Goal: Task Accomplishment & Management: Use online tool/utility

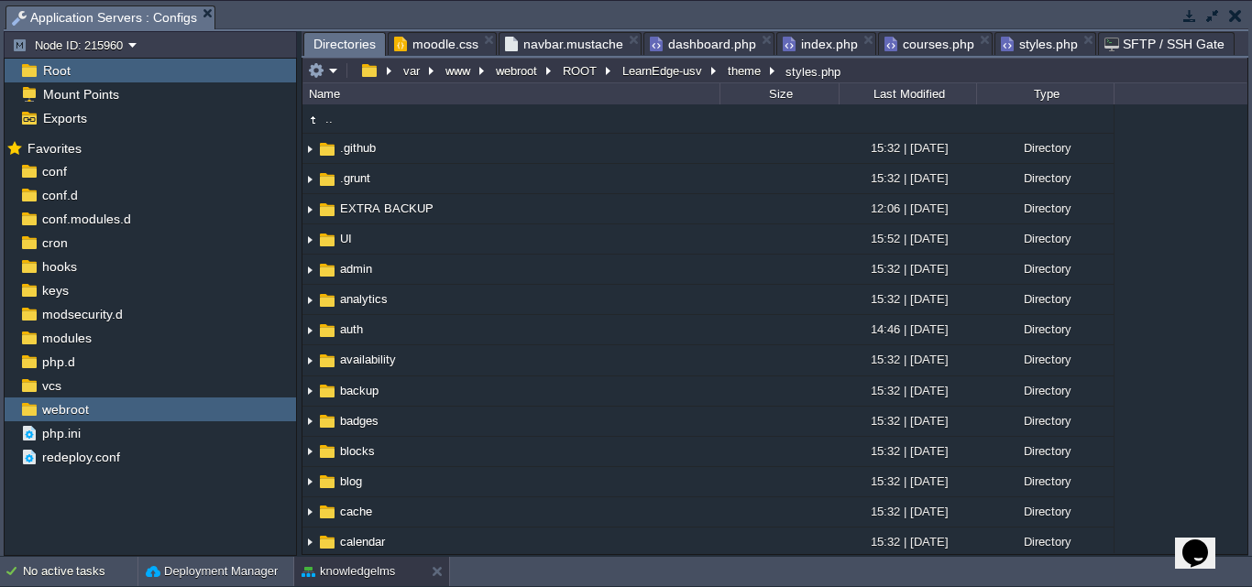
scroll to position [2643, 0]
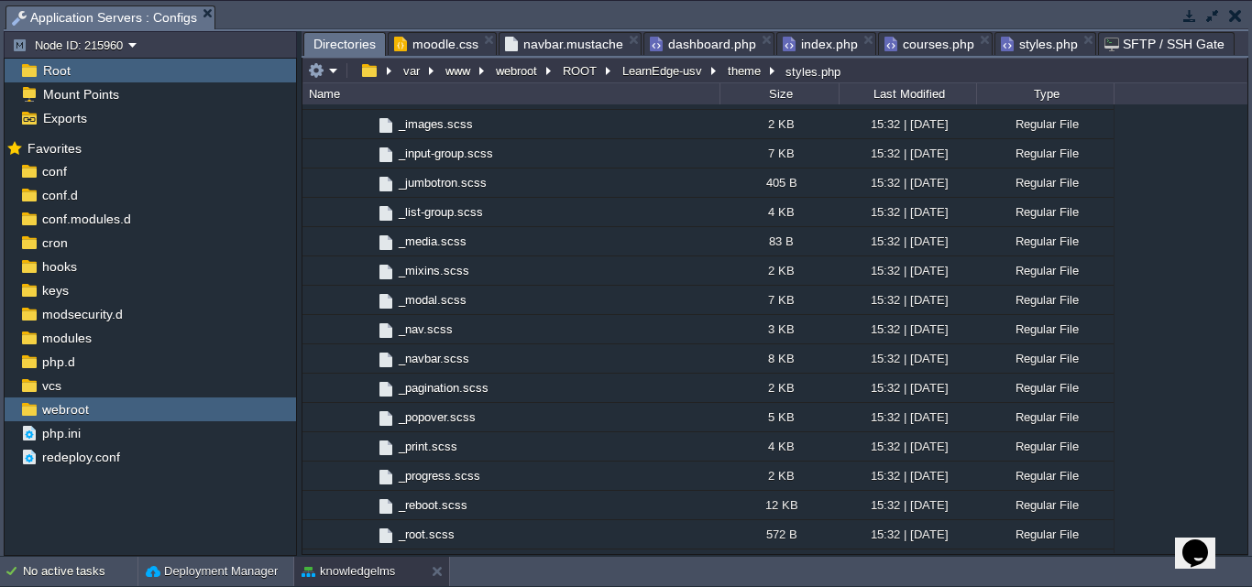
click at [1016, 49] on span "styles.php" at bounding box center [1039, 44] width 77 height 22
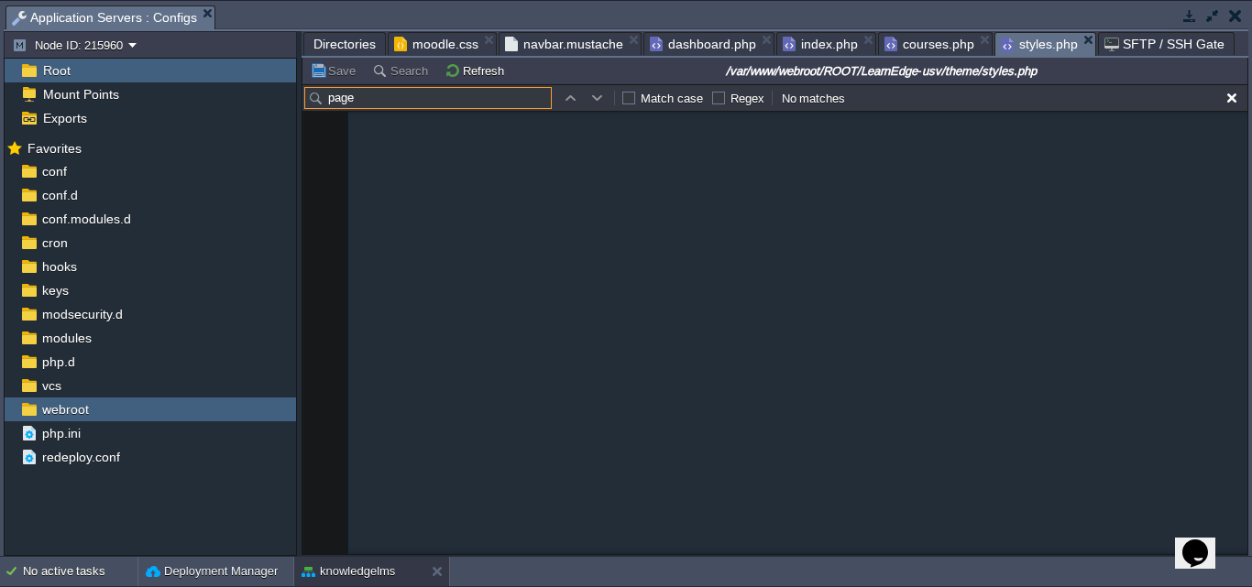
drag, startPoint x: 368, startPoint y: 103, endPoint x: 321, endPoint y: 102, distance: 46.8
click at [321, 102] on input "page" at bounding box center [427, 98] width 247 height 22
paste input "mytraining"
type input "mytraining"
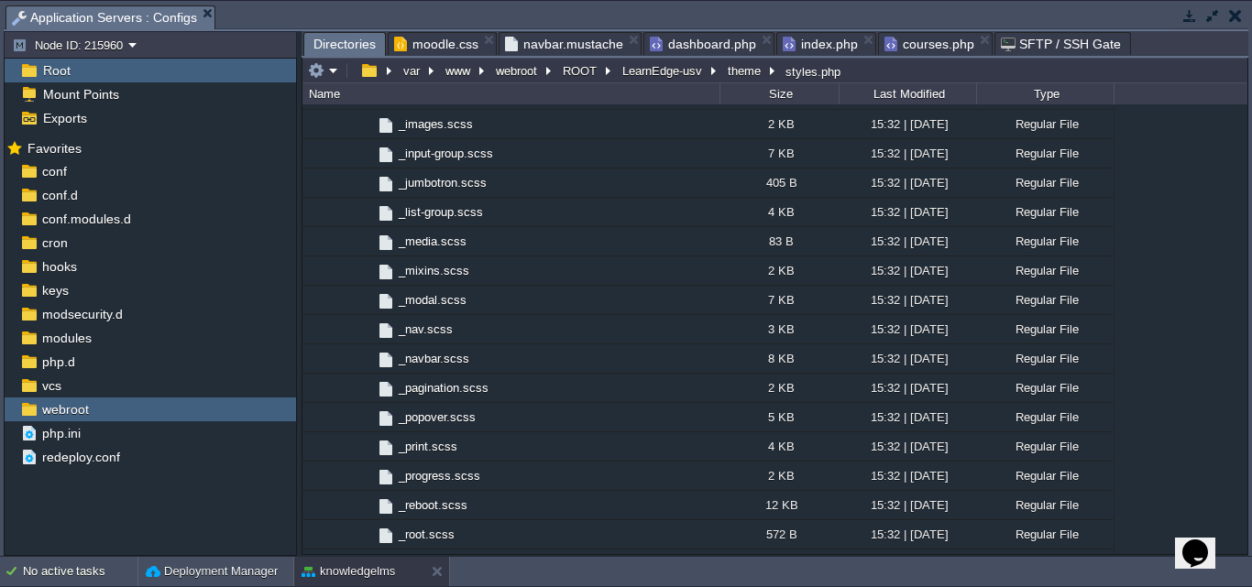
click at [929, 48] on span "courses.php" at bounding box center [929, 44] width 90 height 22
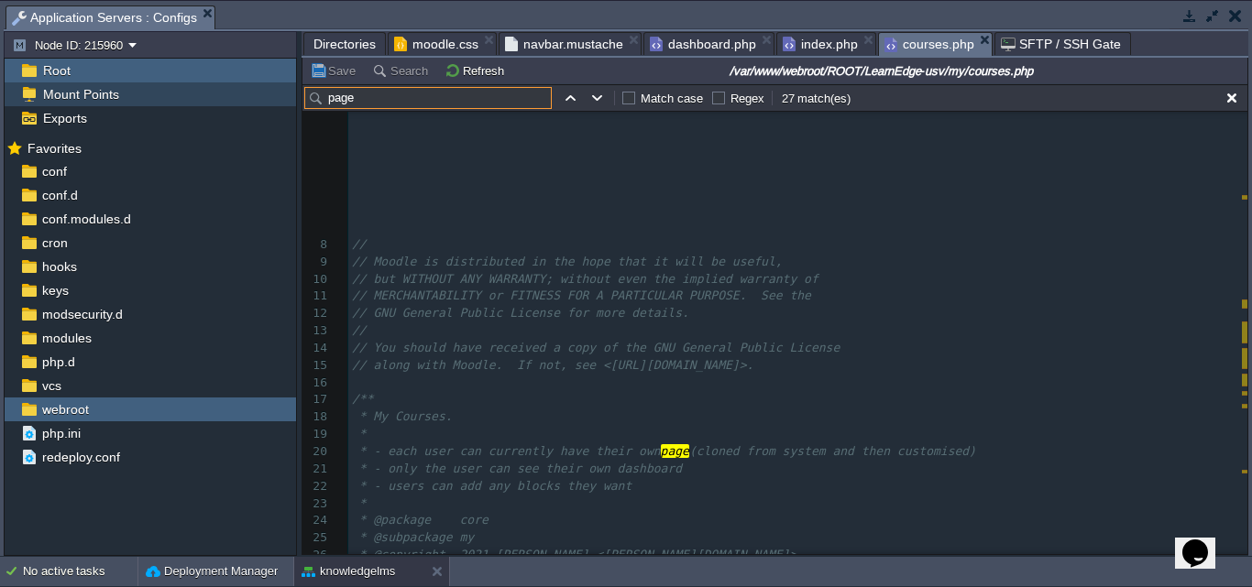
drag, startPoint x: 356, startPoint y: 102, endPoint x: 288, endPoint y: 92, distance: 68.6
click at [288, 92] on div "Node ID: 215960 Root Mount Points Exports Mark the most frequently used files a…" at bounding box center [626, 293] width 1245 height 525
paste input "mytraining"
type input "mytraining"
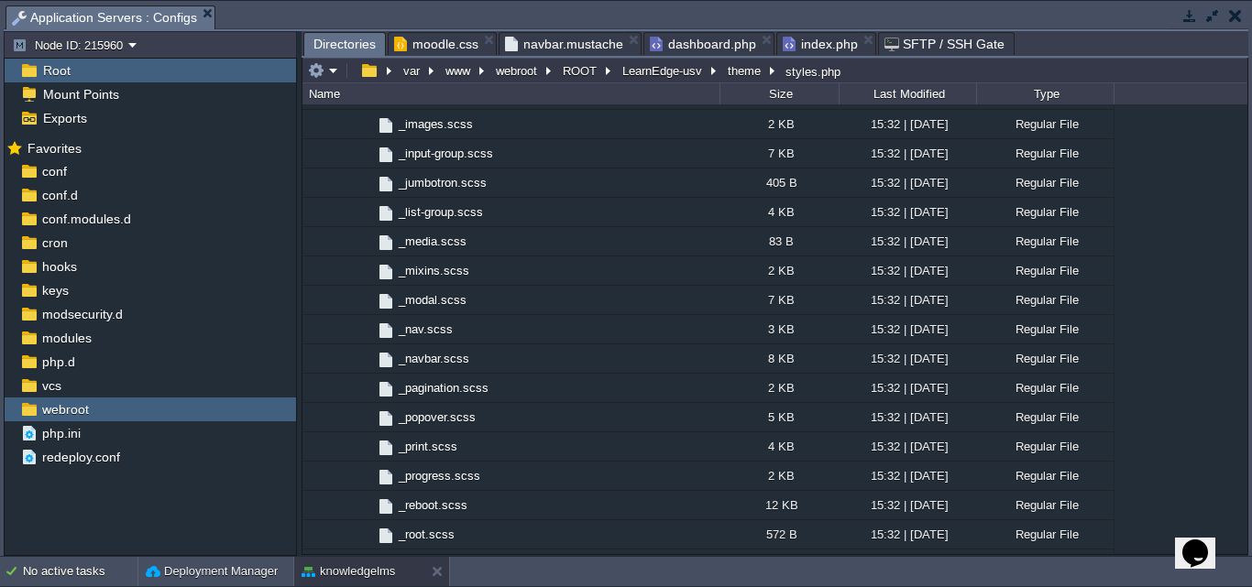
click at [825, 48] on span "index.php" at bounding box center [820, 44] width 75 height 22
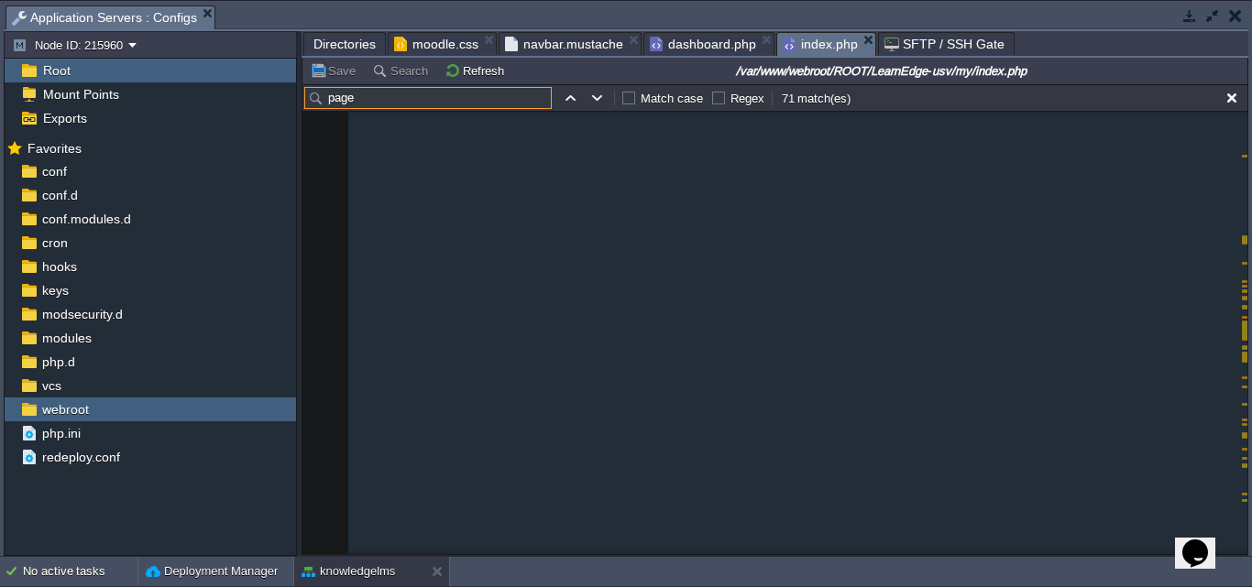
drag, startPoint x: 359, startPoint y: 105, endPoint x: 312, endPoint y: 101, distance: 47.9
click at [312, 101] on input "page" at bounding box center [427, 98] width 247 height 22
paste input "mytraining"
type input "mytraining"
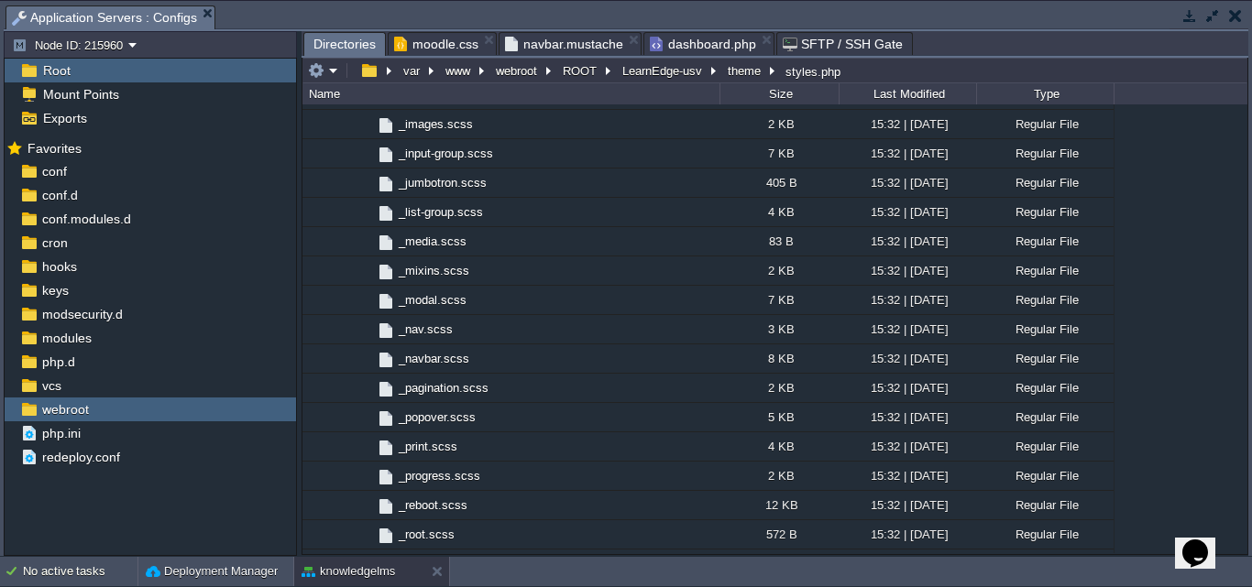
click at [701, 49] on span "dashboard.php" at bounding box center [703, 44] width 106 height 22
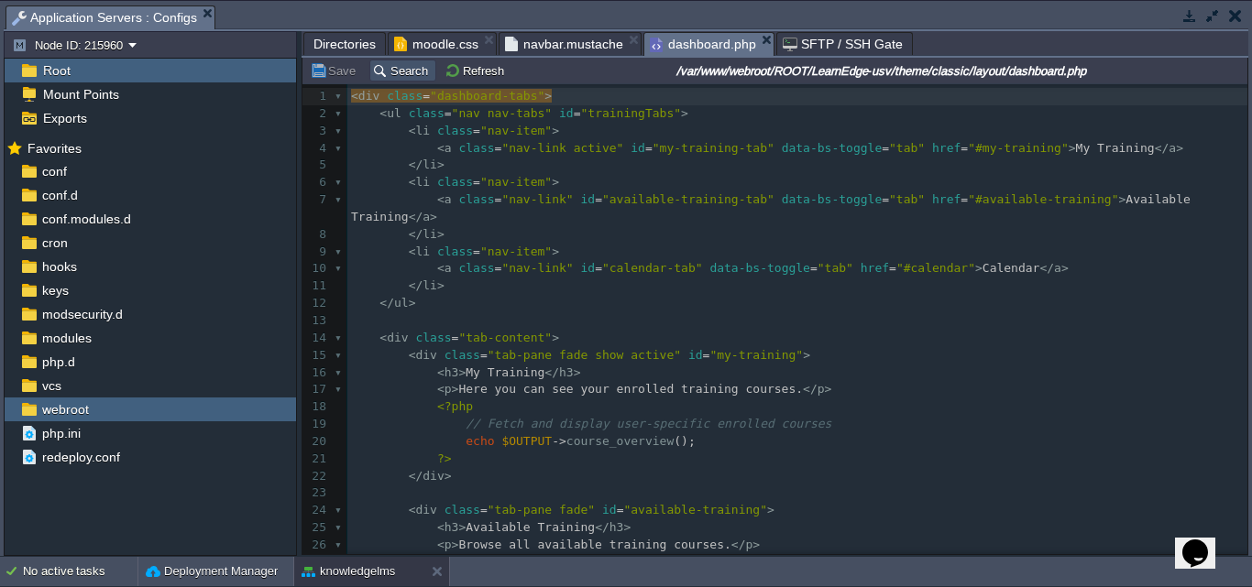
click at [401, 74] on button "Search" at bounding box center [402, 70] width 61 height 16
type input "mytraining"
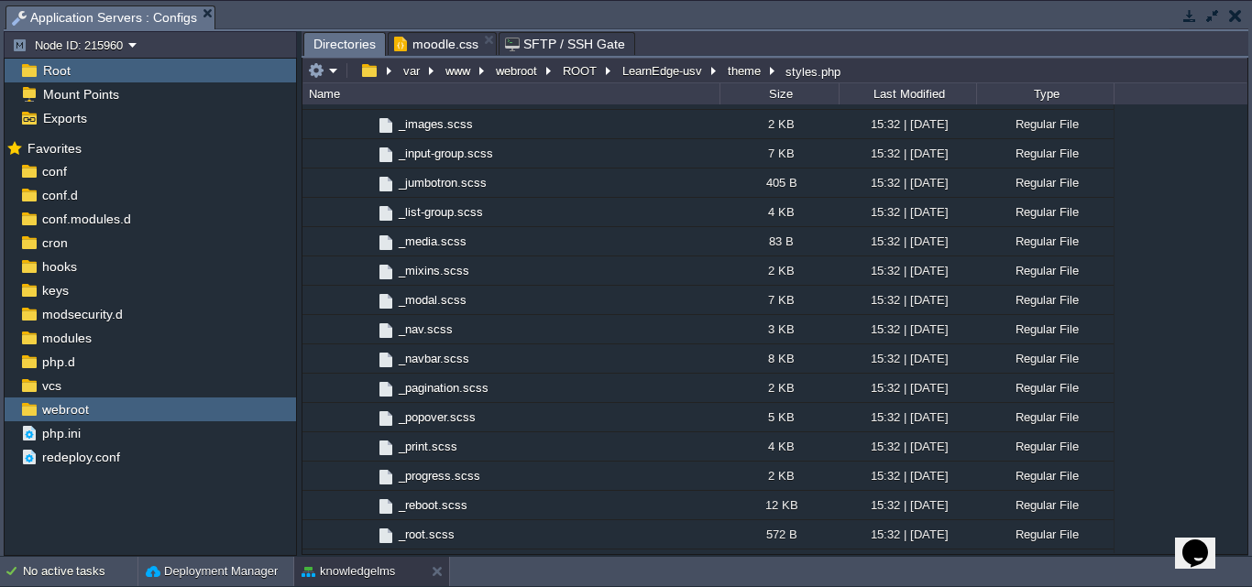
click at [424, 39] on span "moodle.css" at bounding box center [436, 44] width 84 height 22
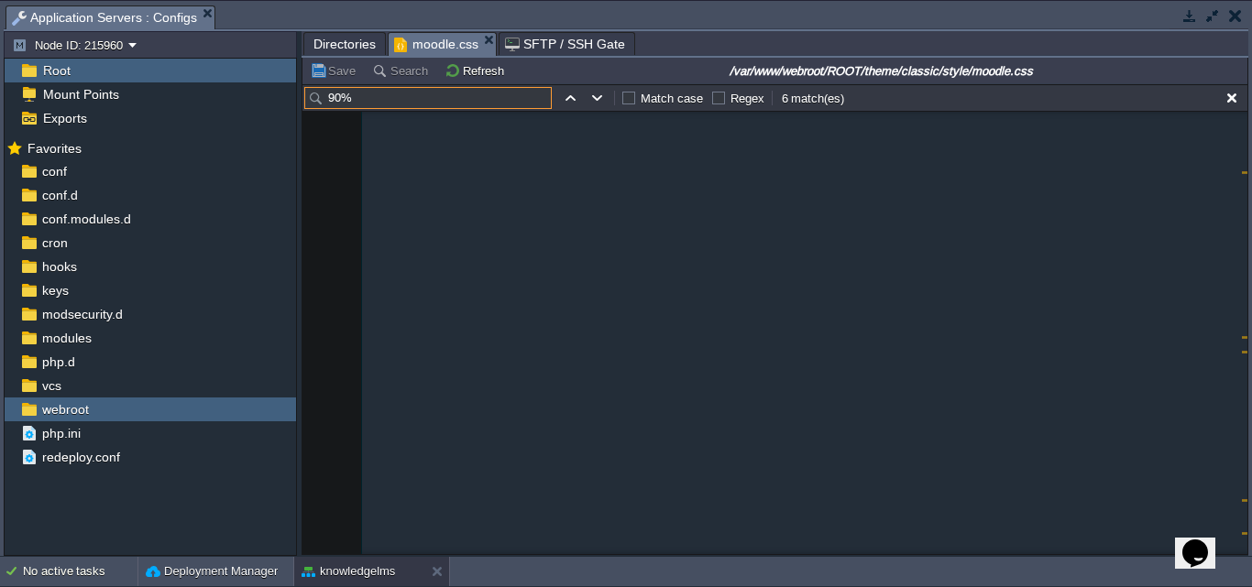
drag, startPoint x: 371, startPoint y: 102, endPoint x: 299, endPoint y: 98, distance: 72.5
click at [299, 98] on div "Node ID: 215960 Root Mount Points Exports Mark the most frequently used files a…" at bounding box center [626, 293] width 1245 height 525
paste input "mytraining"
type input "mytraining"
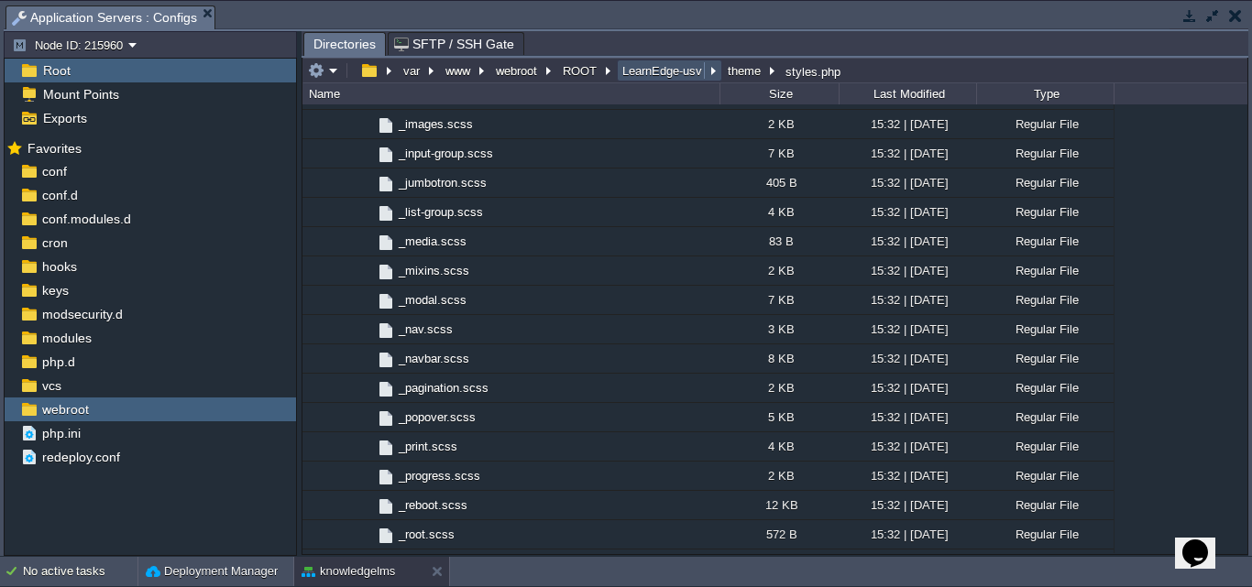
click at [643, 71] on button "LearnEdge-usv" at bounding box center [663, 70] width 87 height 16
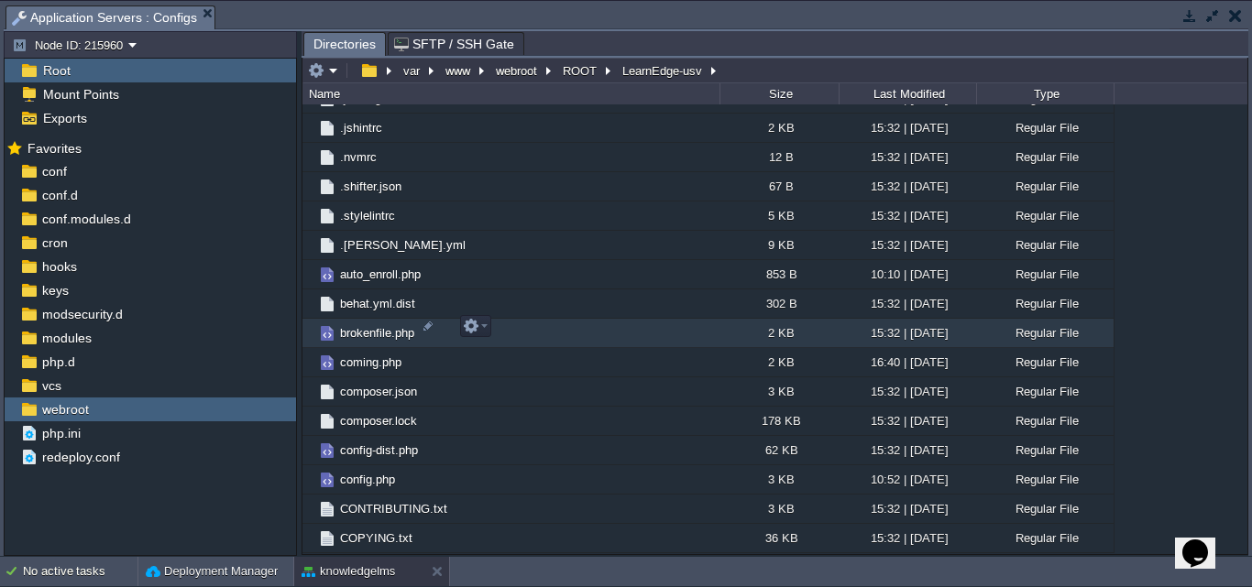
scroll to position [1558, 0]
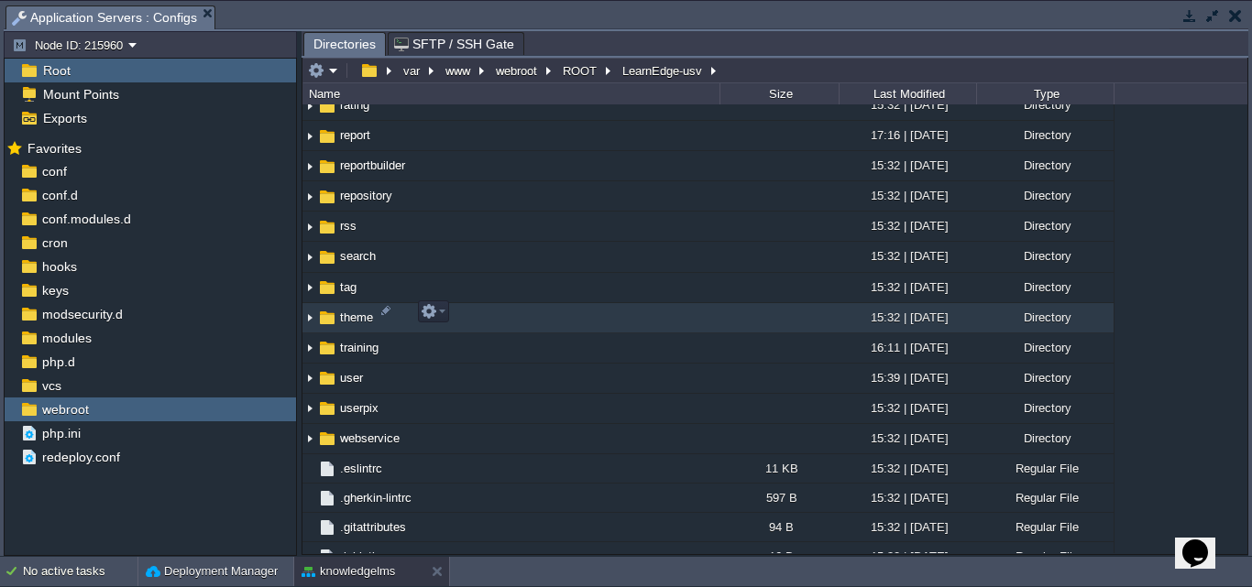
click at [309, 313] on img at bounding box center [309, 318] width 15 height 28
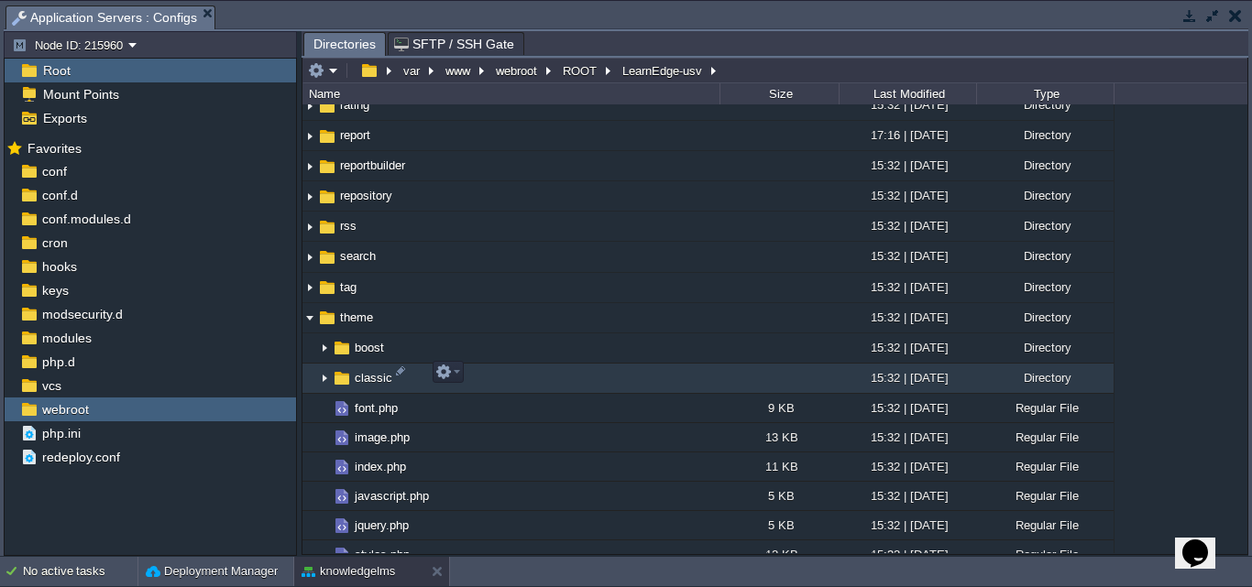
click at [324, 377] on img at bounding box center [324, 379] width 15 height 28
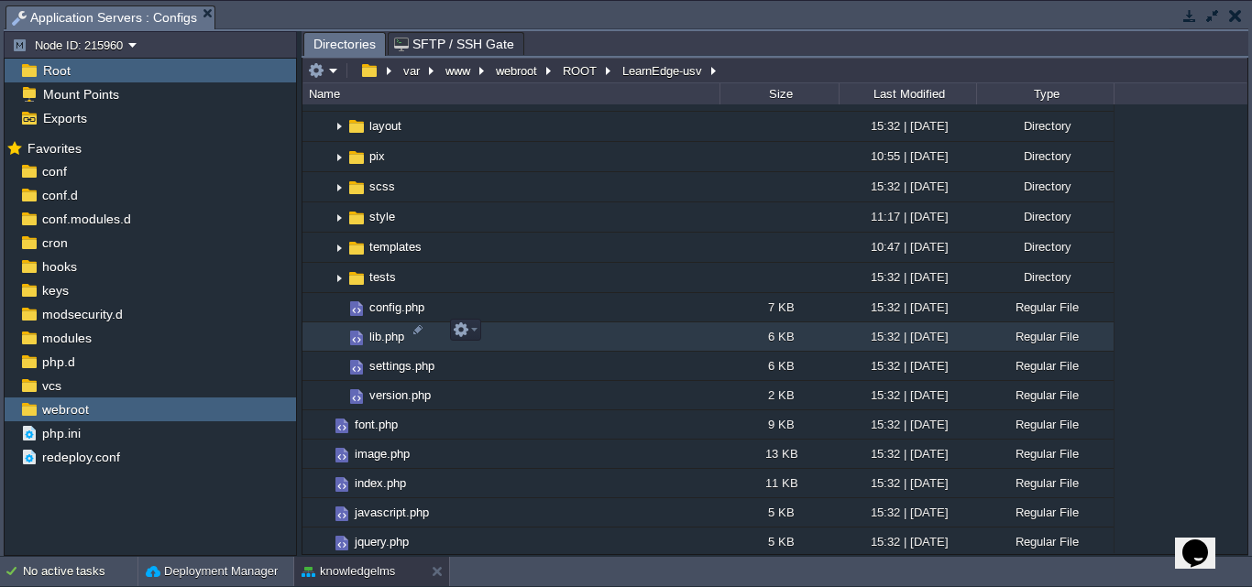
scroll to position [1925, 0]
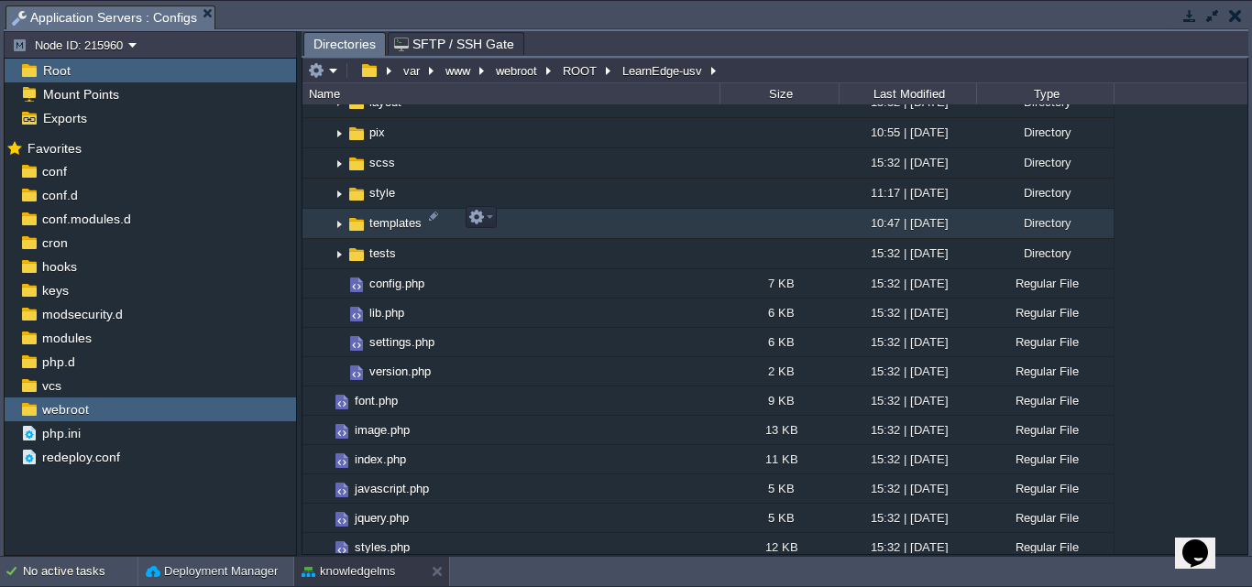
click at [337, 219] on img at bounding box center [339, 224] width 15 height 28
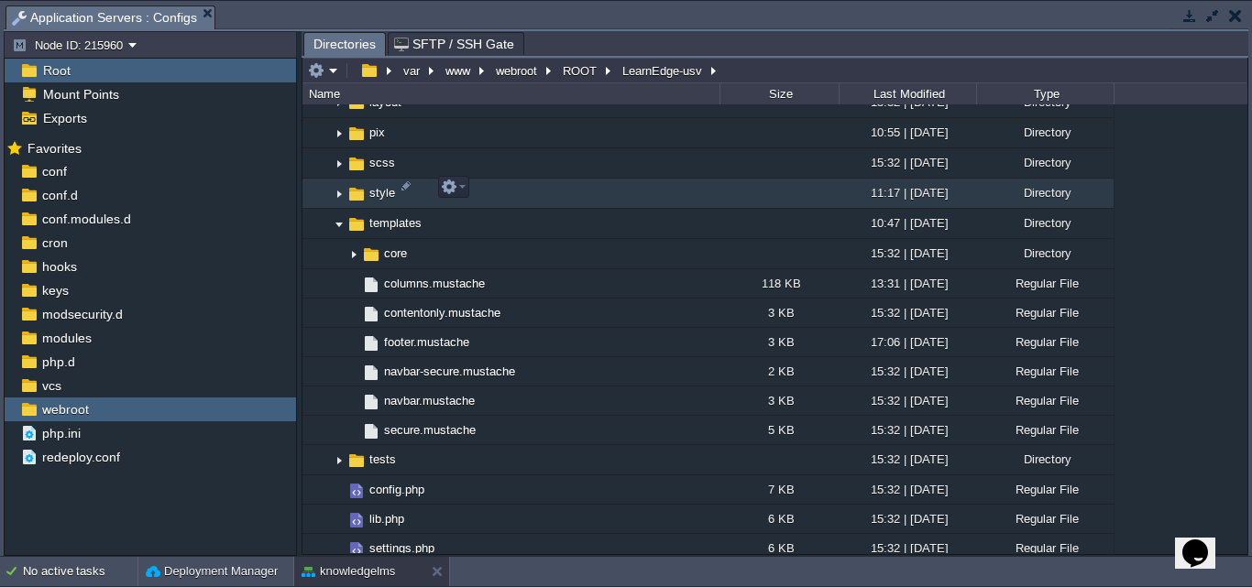
click at [336, 193] on img at bounding box center [339, 194] width 15 height 28
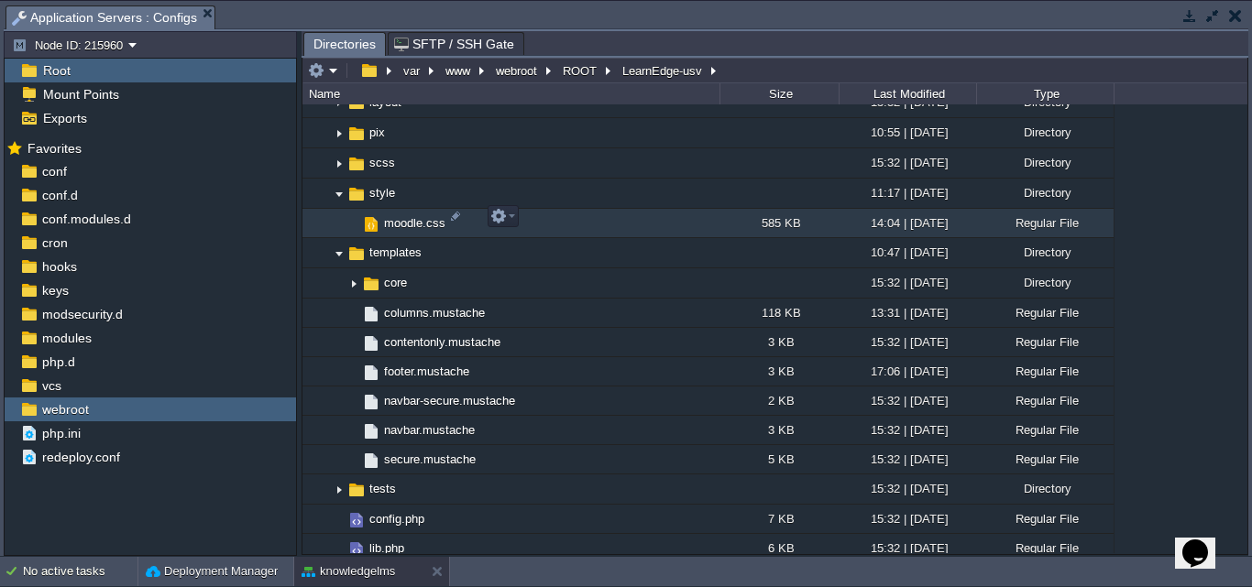
click at [408, 219] on span "moodle.css" at bounding box center [414, 223] width 67 height 16
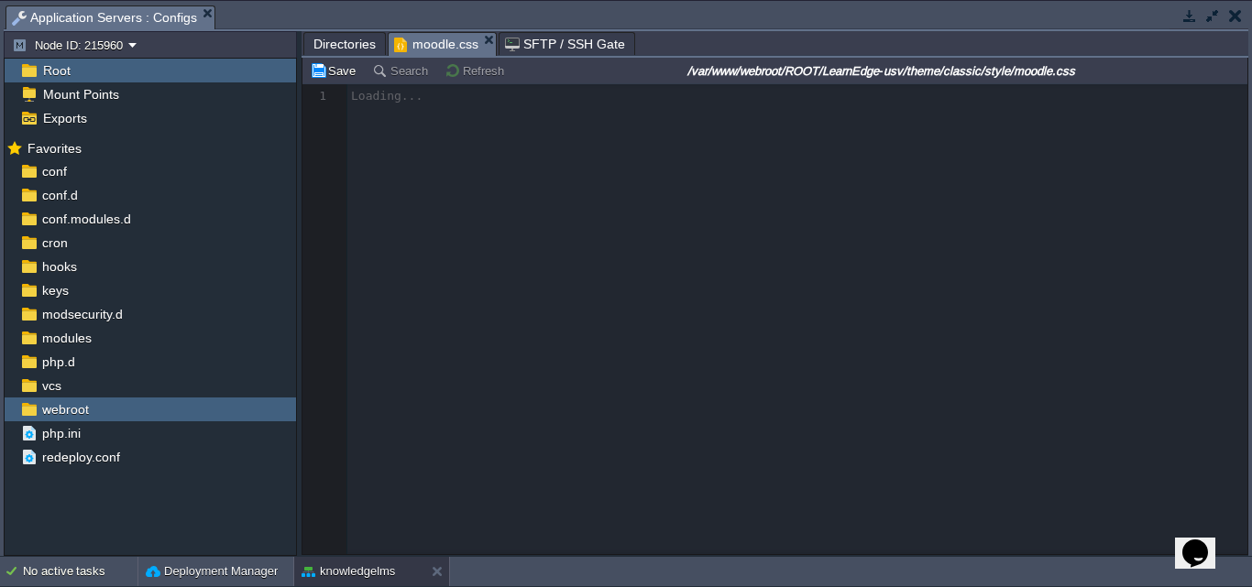
click at [338, 40] on span "Directories" at bounding box center [344, 44] width 62 height 22
click at [445, 46] on span "moodle.css" at bounding box center [436, 44] width 84 height 23
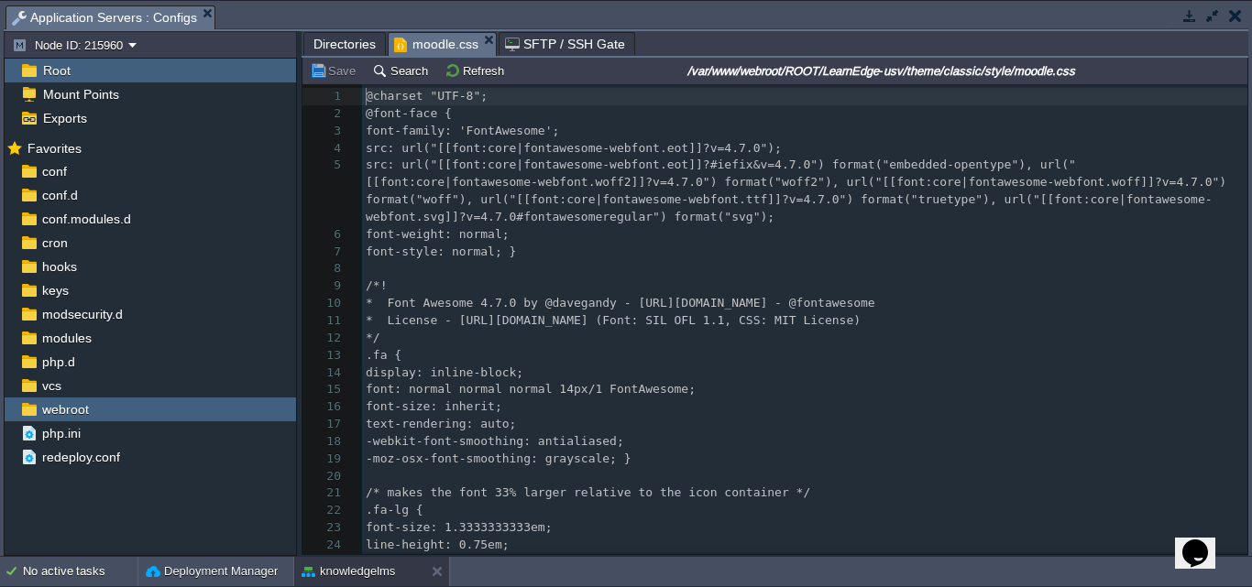
scroll to position [6, 0]
click at [402, 79] on button "Search" at bounding box center [402, 70] width 61 height 16
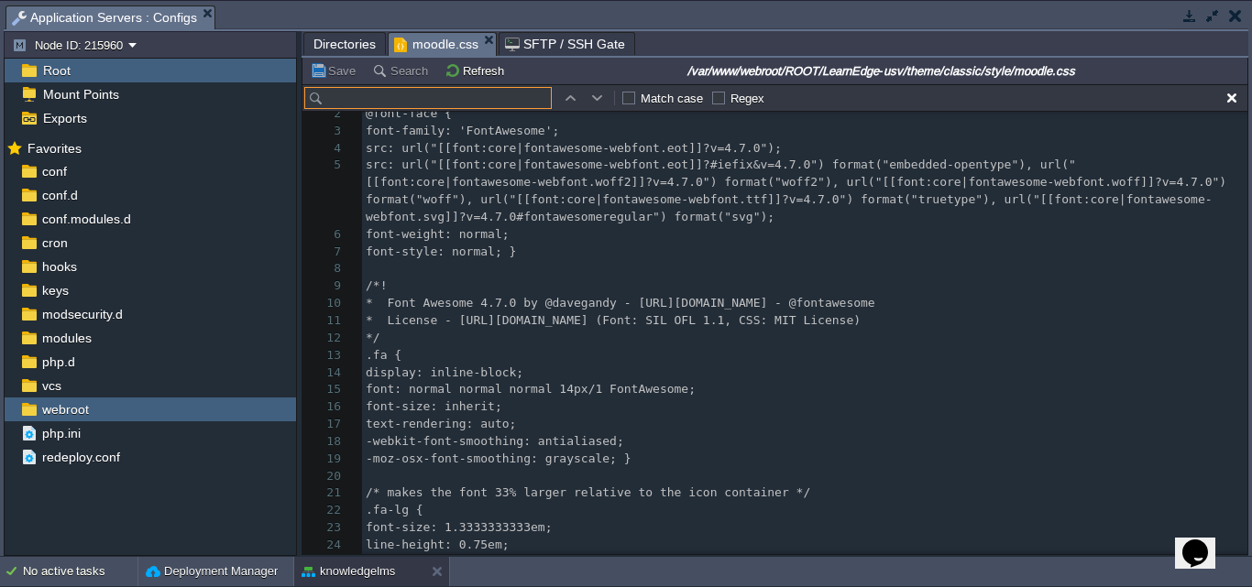
type input "mytraining"
click at [346, 46] on span "Directories" at bounding box center [344, 44] width 62 height 22
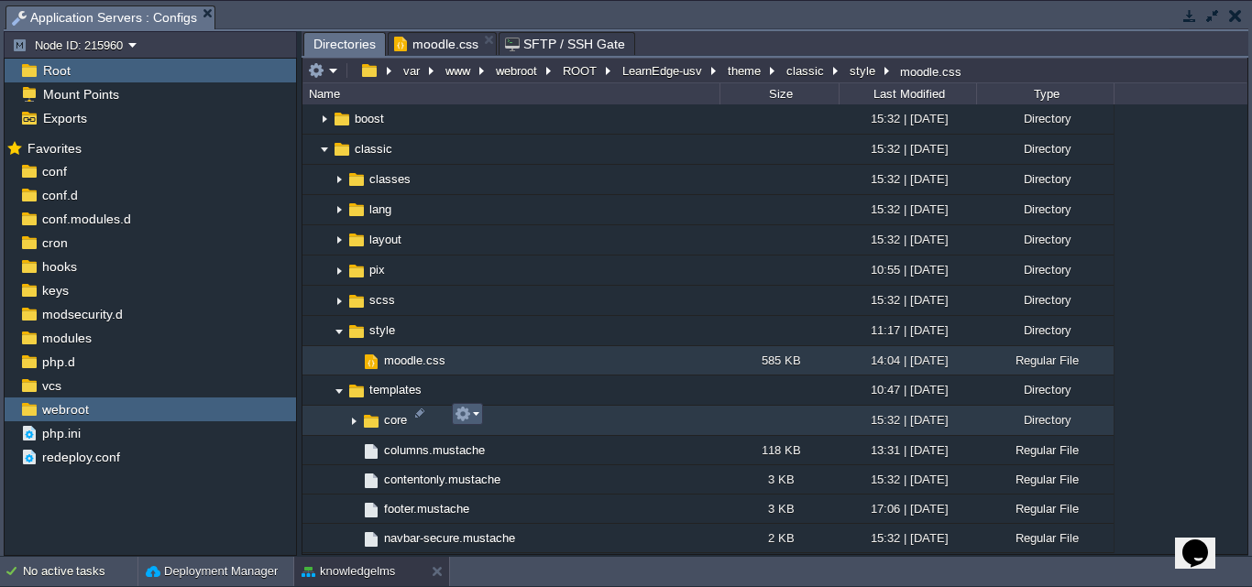
scroll to position [1741, 0]
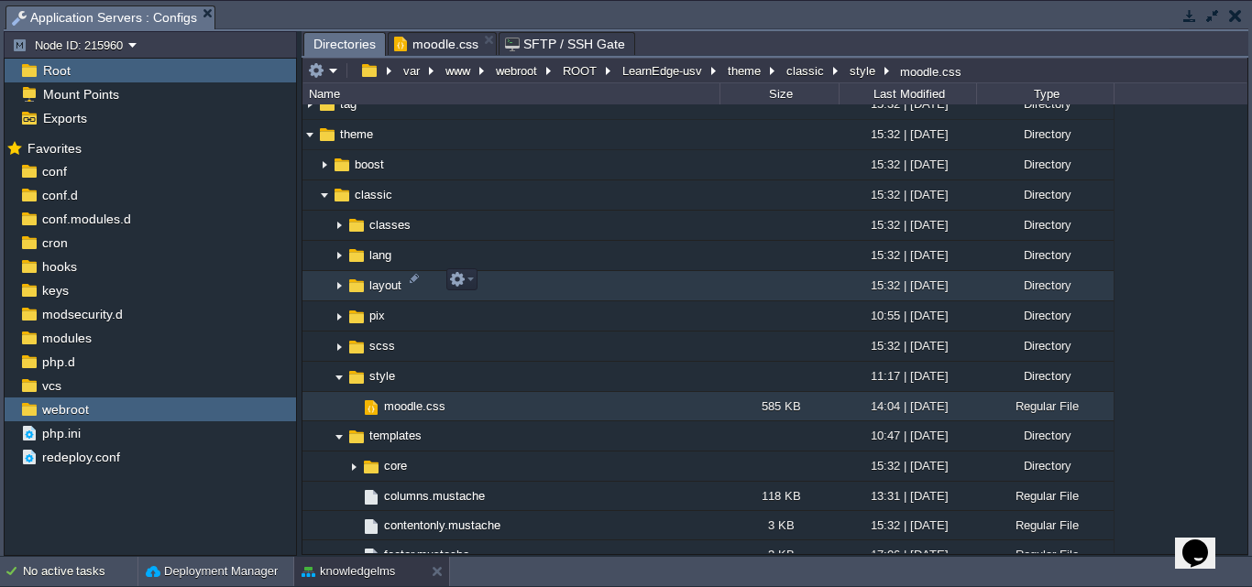
click at [341, 282] on img at bounding box center [339, 286] width 15 height 28
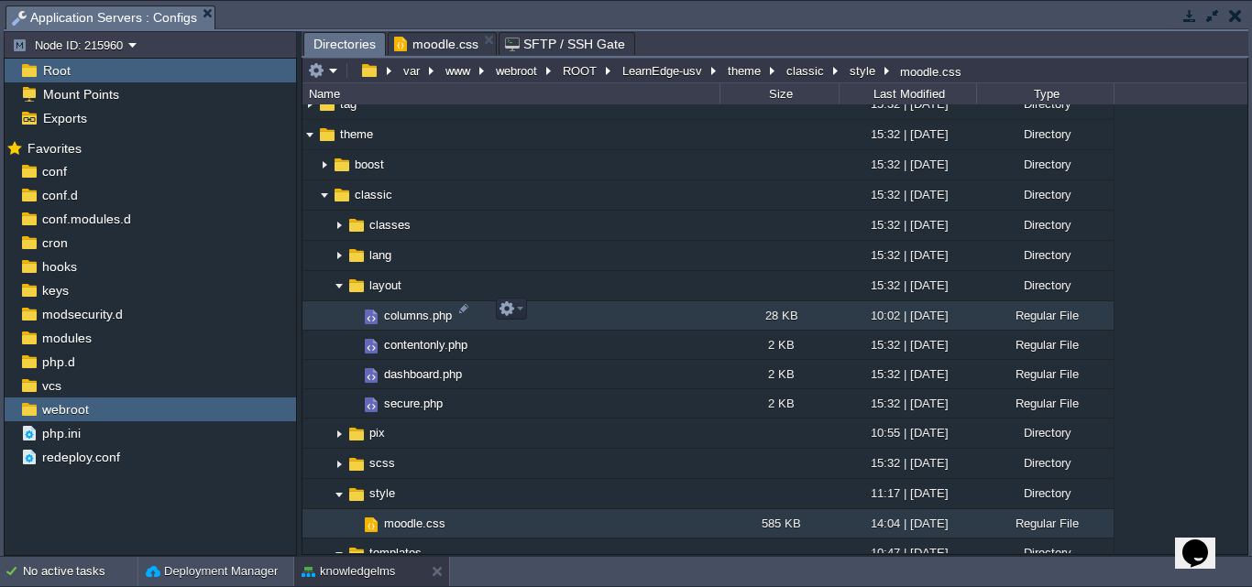
click at [417, 311] on span "columns.php" at bounding box center [417, 316] width 73 height 16
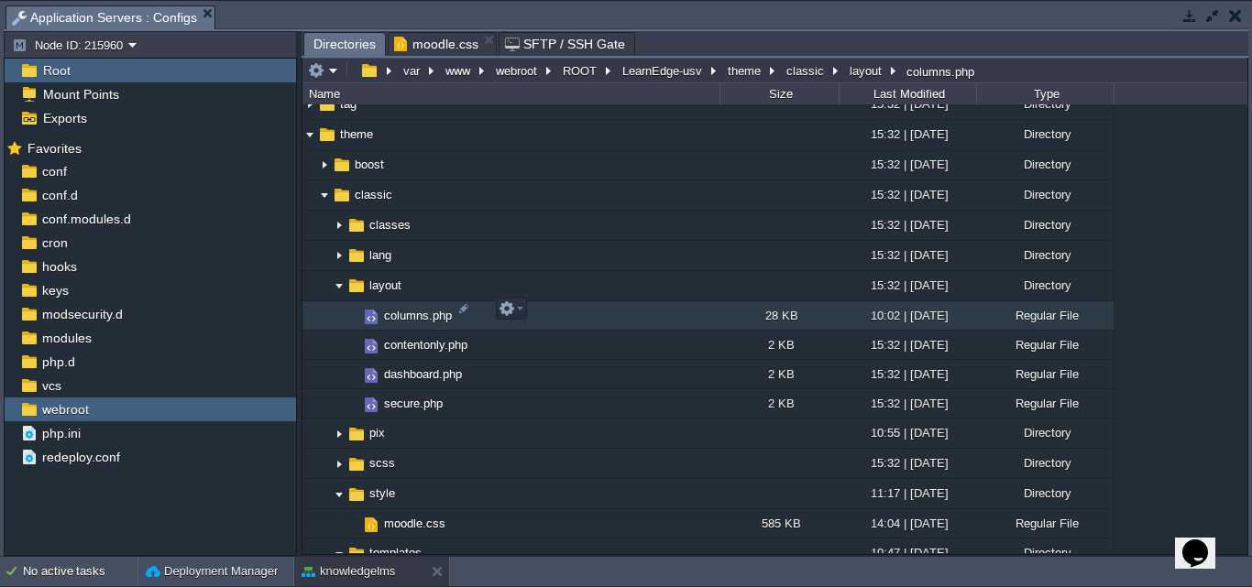
click at [417, 311] on span "columns.php" at bounding box center [417, 316] width 73 height 16
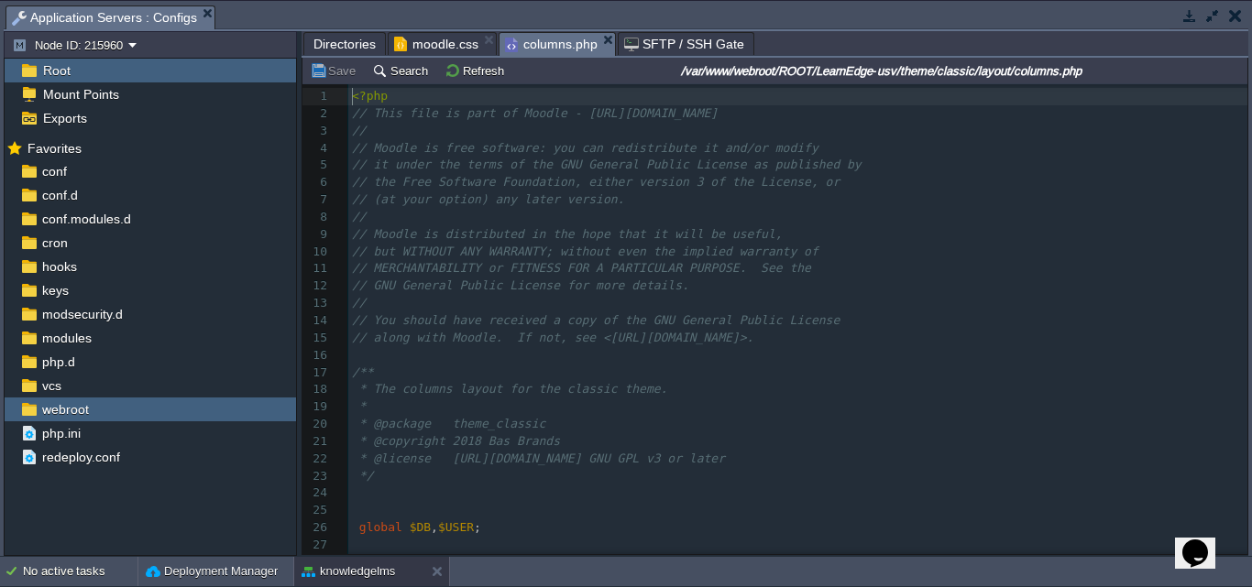
scroll to position [6, 0]
click at [400, 74] on button "Search" at bounding box center [402, 70] width 61 height 16
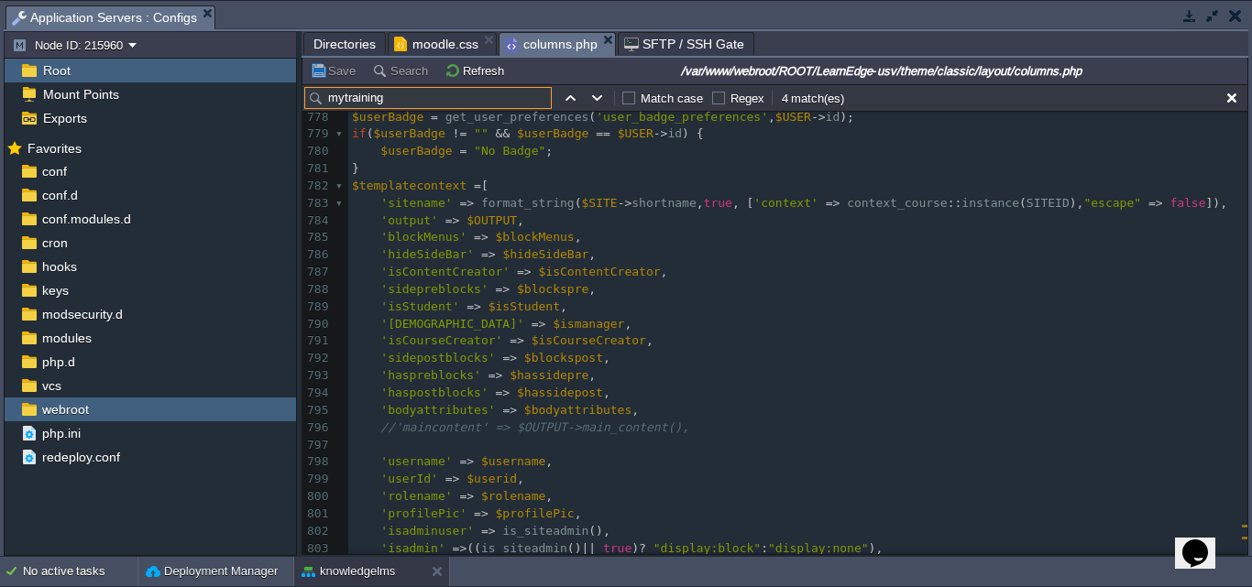
scroll to position [13457, 0]
drag, startPoint x: 390, startPoint y: 98, endPoint x: 280, endPoint y: 93, distance: 110.1
click at [280, 93] on div "Node ID: 215960 Root Mount Points Exports Mark the most frequently used files a…" at bounding box center [626, 293] width 1245 height 525
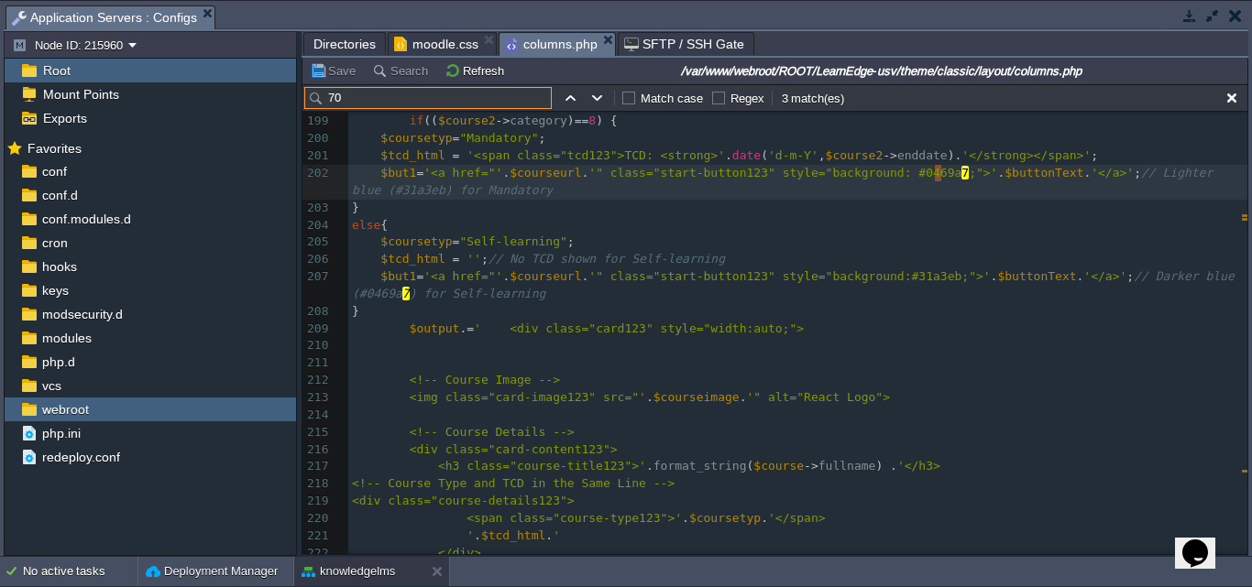
type input "700"
click at [359, 43] on span "Directories" at bounding box center [344, 44] width 62 height 22
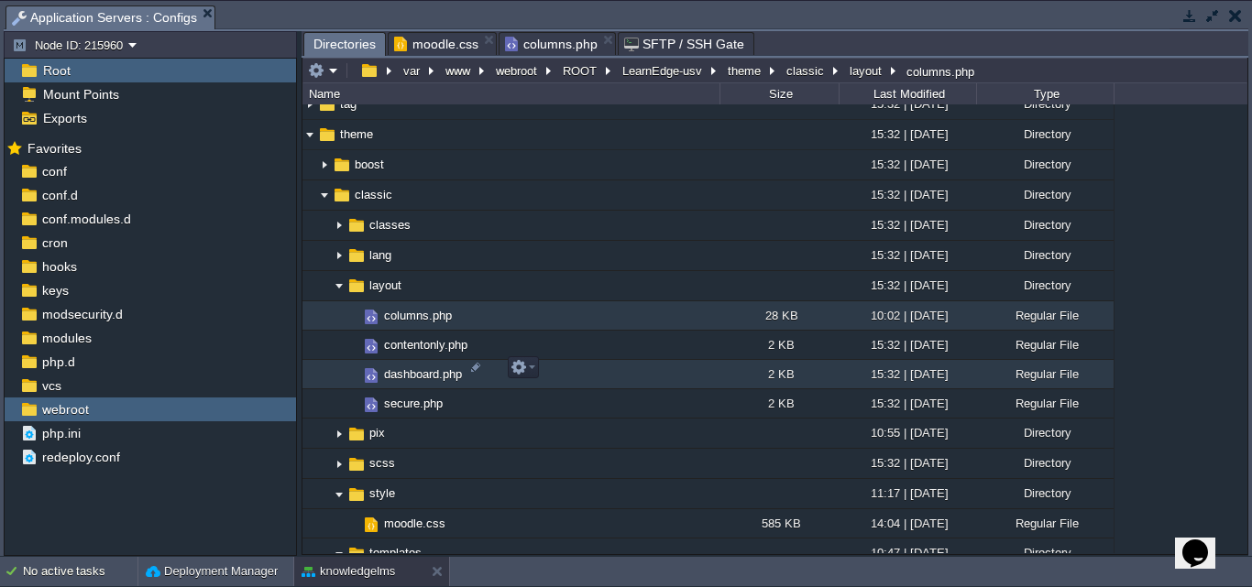
click at [393, 368] on span "dashboard.php" at bounding box center [422, 375] width 83 height 16
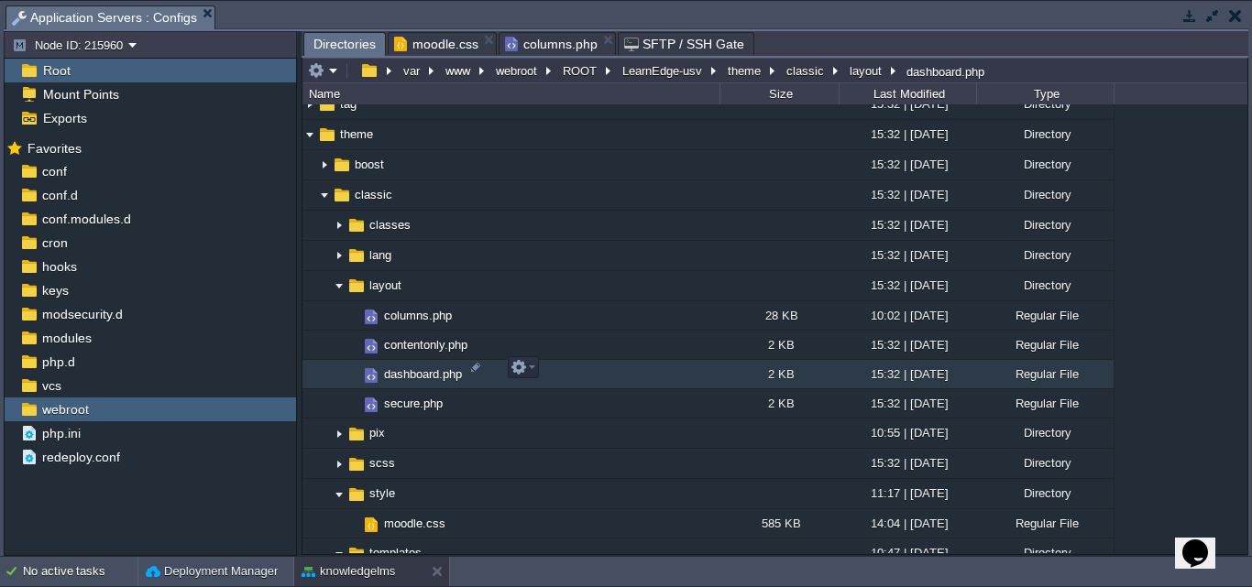
click at [393, 368] on span "dashboard.php" at bounding box center [422, 375] width 83 height 16
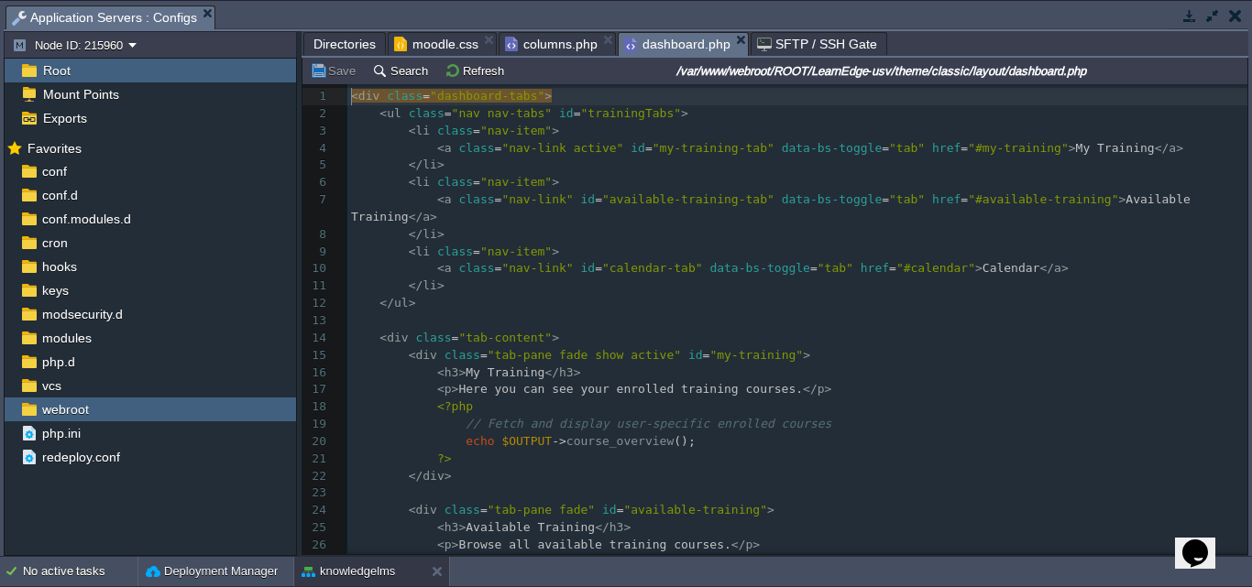
scroll to position [6, 0]
click at [401, 68] on button "Search" at bounding box center [402, 70] width 61 height 16
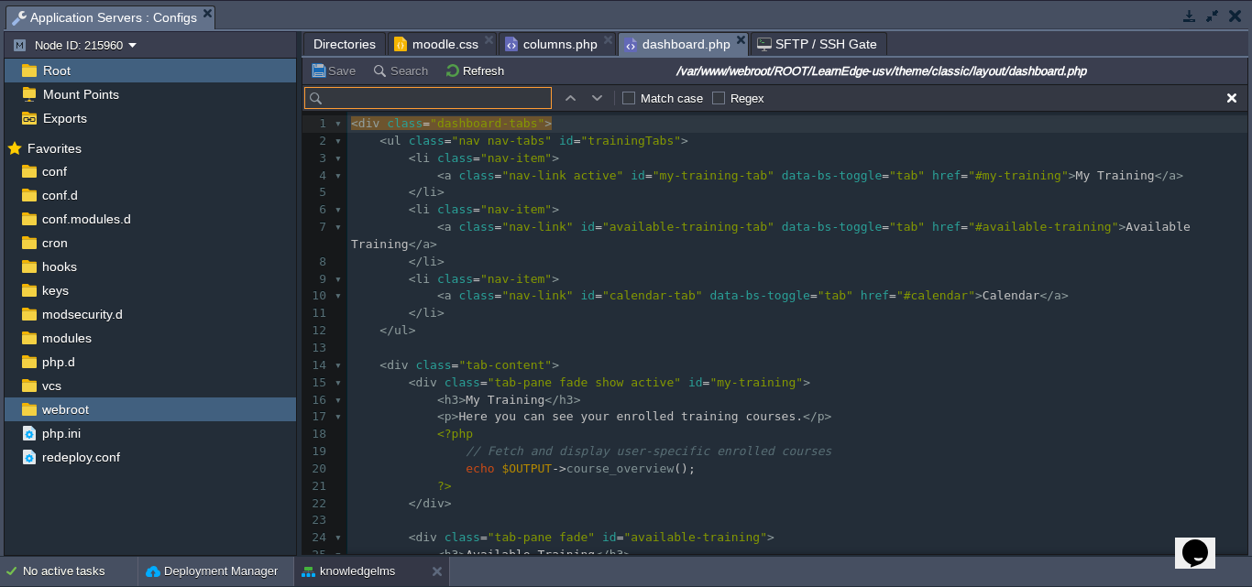
scroll to position [27, 0]
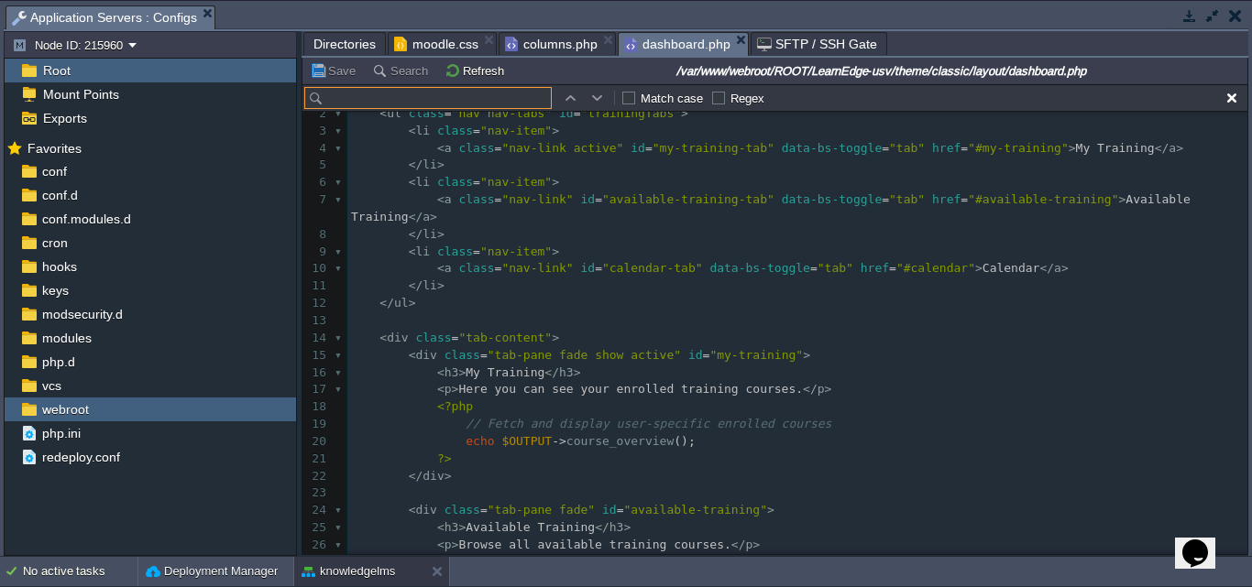
type input "mytraining"
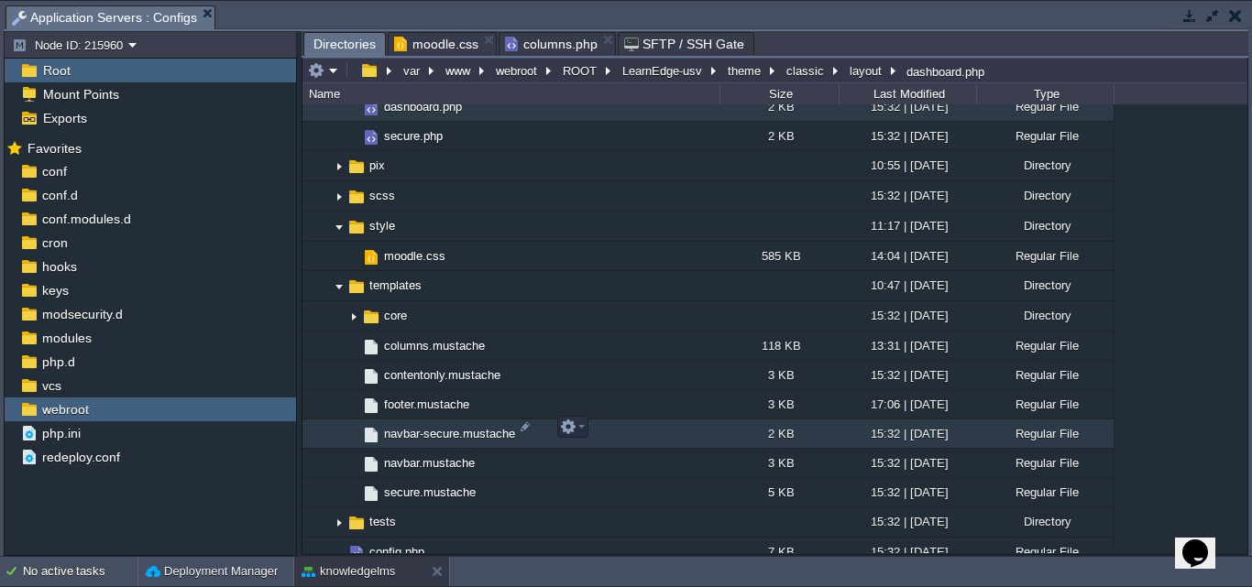
scroll to position [1925, 0]
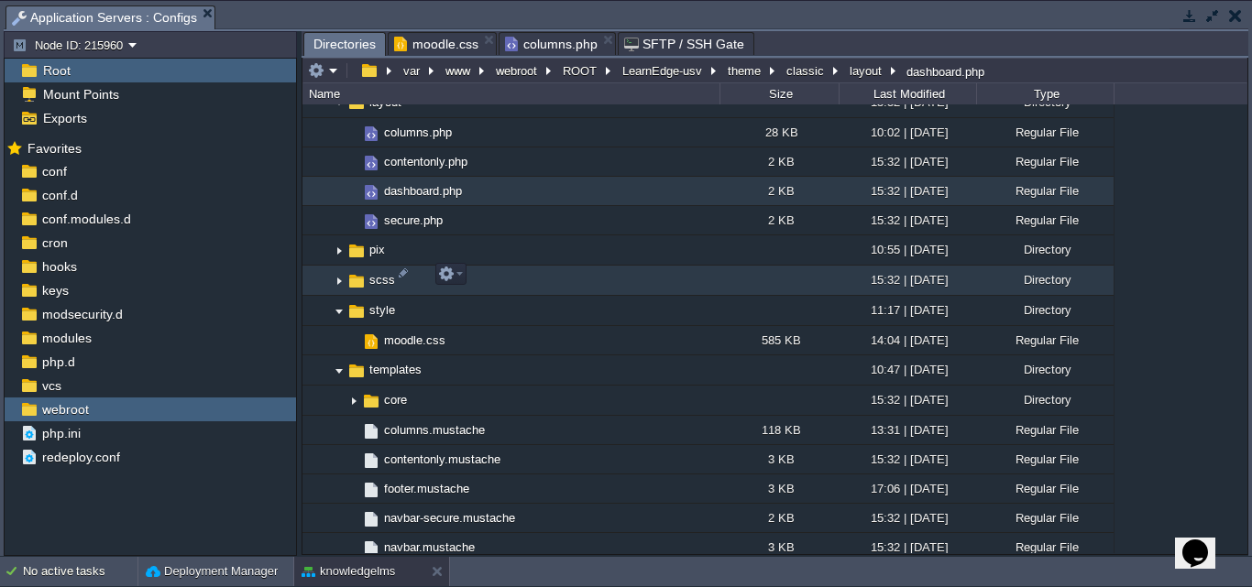
click at [343, 277] on img at bounding box center [339, 281] width 15 height 28
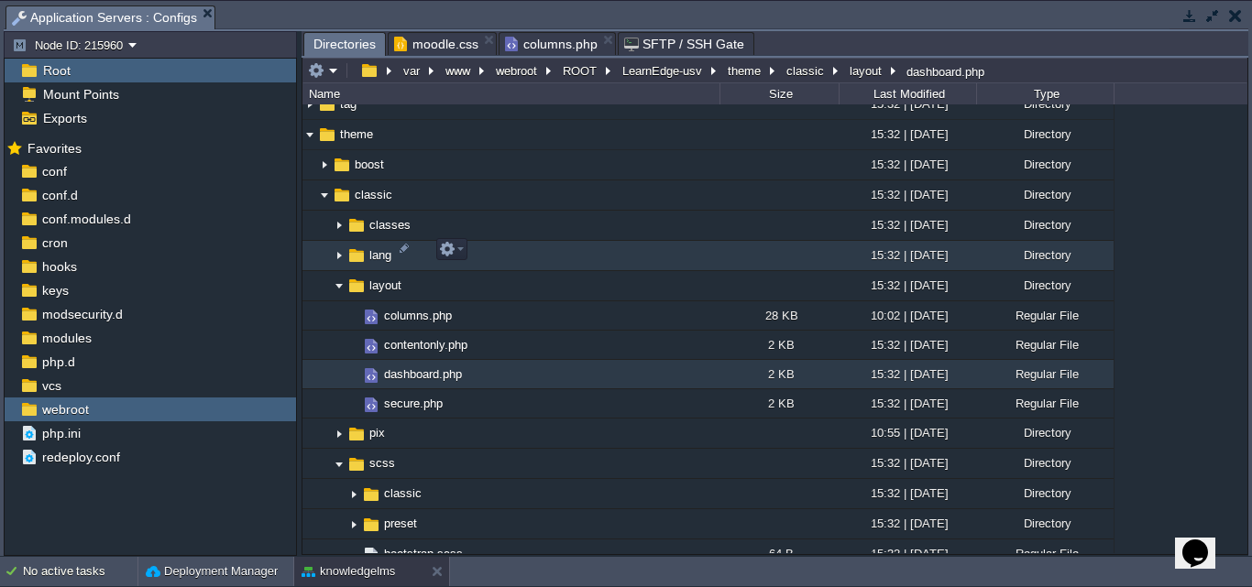
scroll to position [1650, 0]
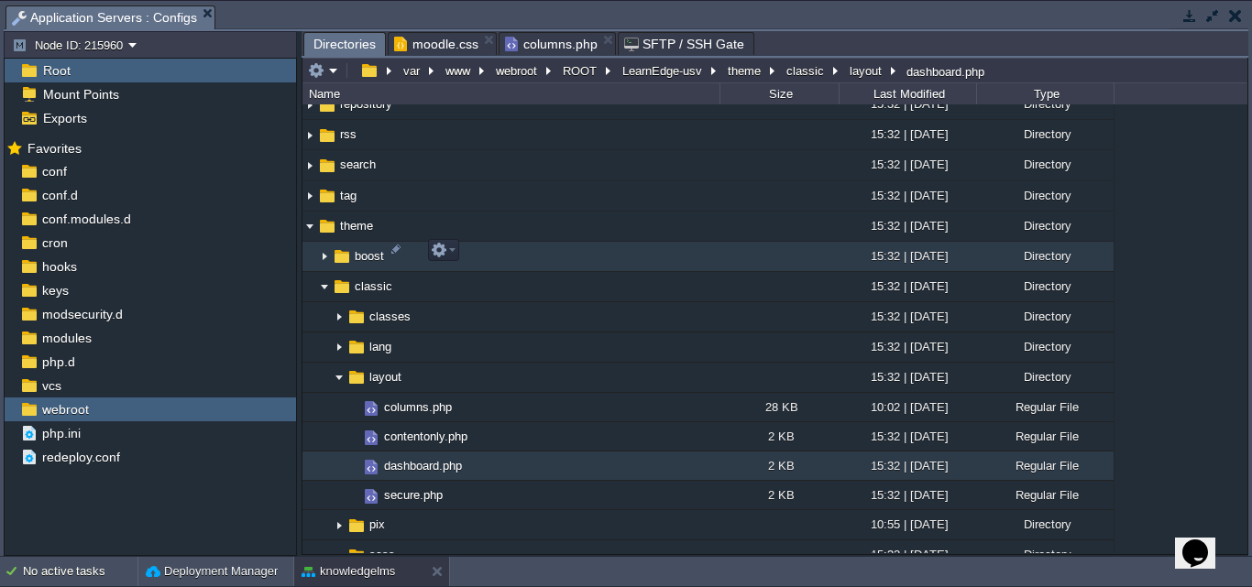
click at [324, 252] on img at bounding box center [324, 257] width 15 height 28
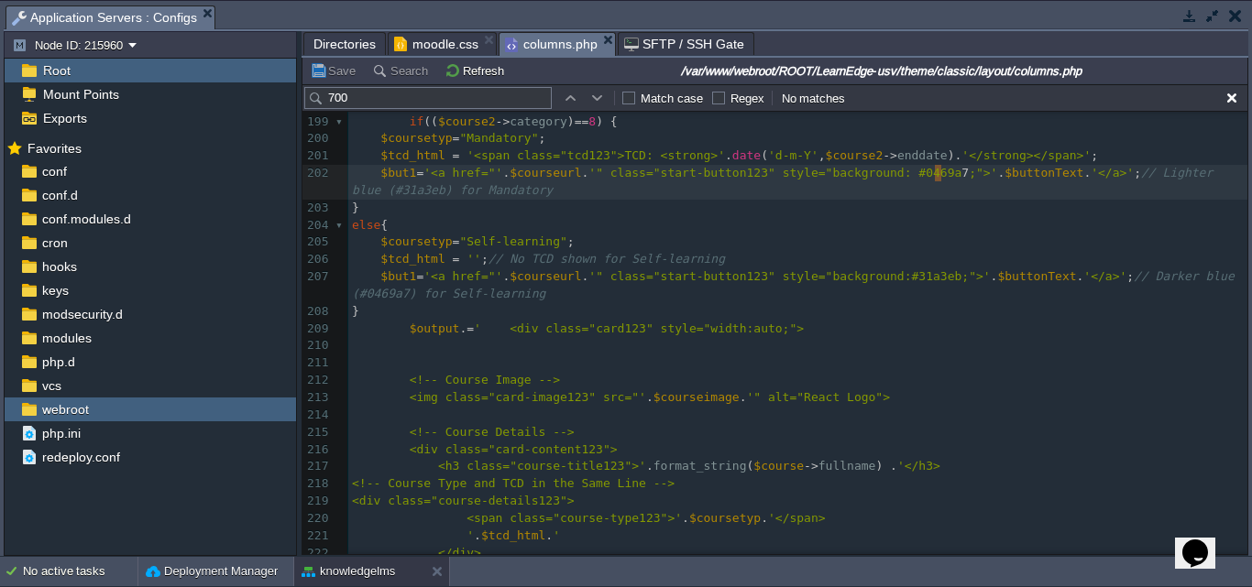
click at [548, 45] on span "columns.php" at bounding box center [551, 44] width 93 height 23
drag, startPoint x: 410, startPoint y: 96, endPoint x: 209, endPoint y: 96, distance: 200.7
click at [209, 96] on div "Node ID: 215960 Root Mount Points Exports Mark the most frequently used files a…" at bounding box center [626, 293] width 1245 height 525
paste input "training-block"
click at [340, 38] on span "Directories" at bounding box center [344, 44] width 62 height 22
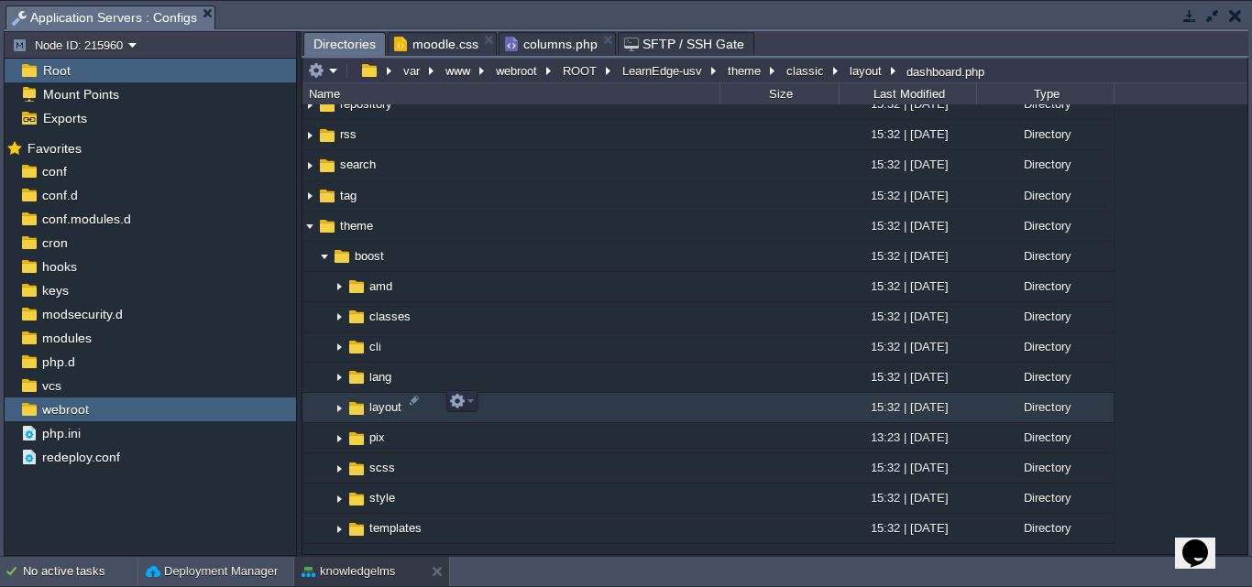
click at [338, 404] on img at bounding box center [339, 408] width 15 height 28
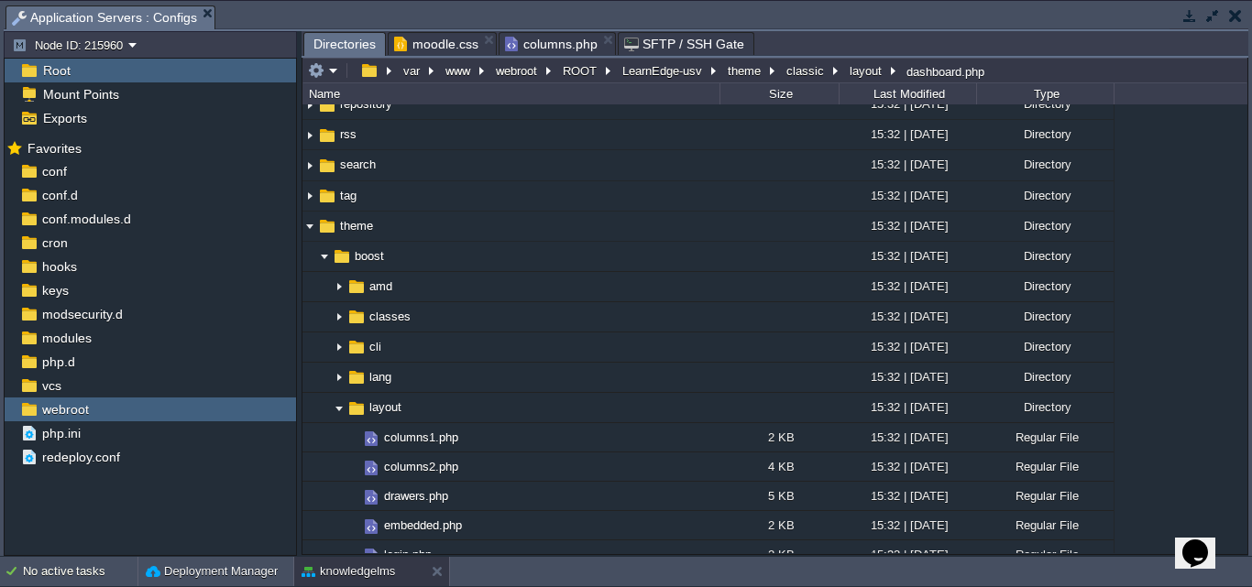
scroll to position [1741, 0]
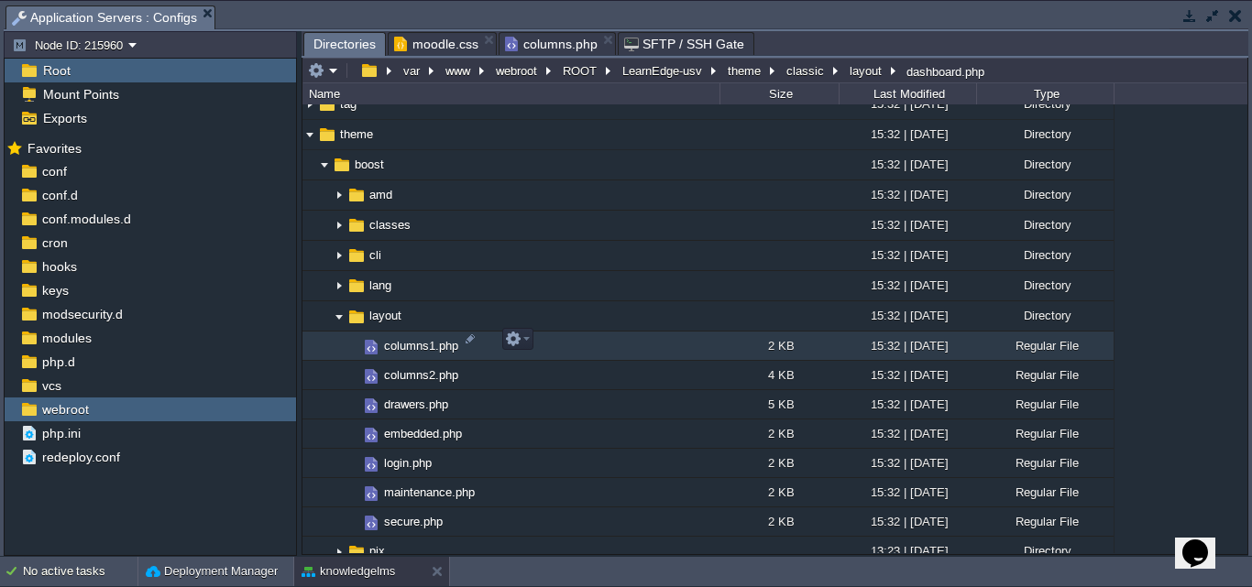
click at [417, 342] on span "columns1.php" at bounding box center [421, 346] width 80 height 16
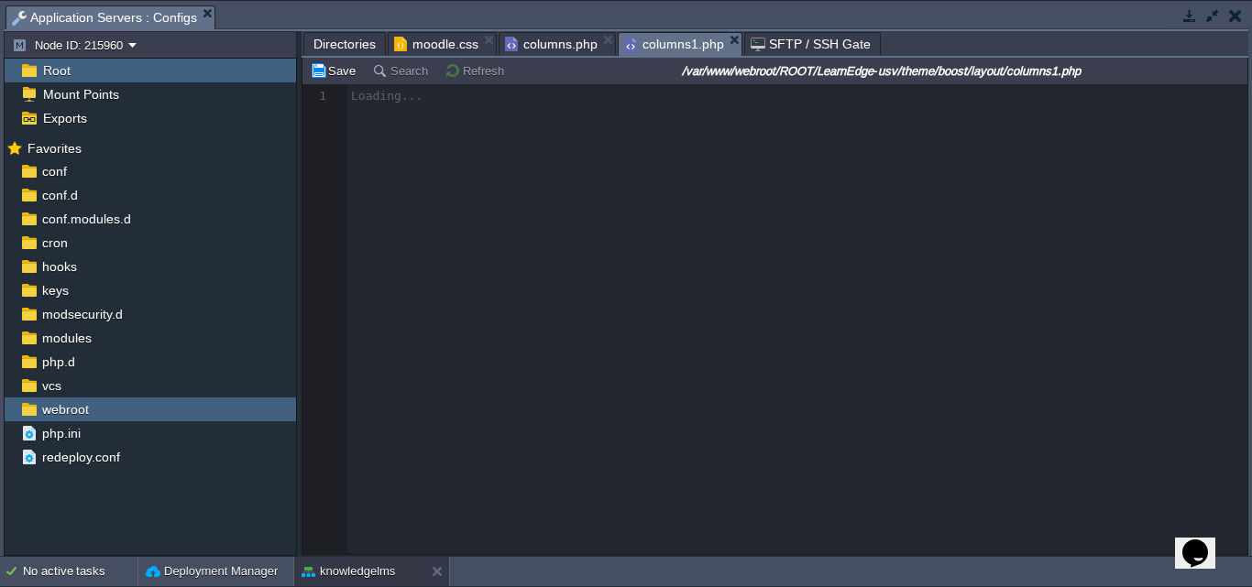
click at [532, 48] on span "columns.php" at bounding box center [551, 44] width 93 height 22
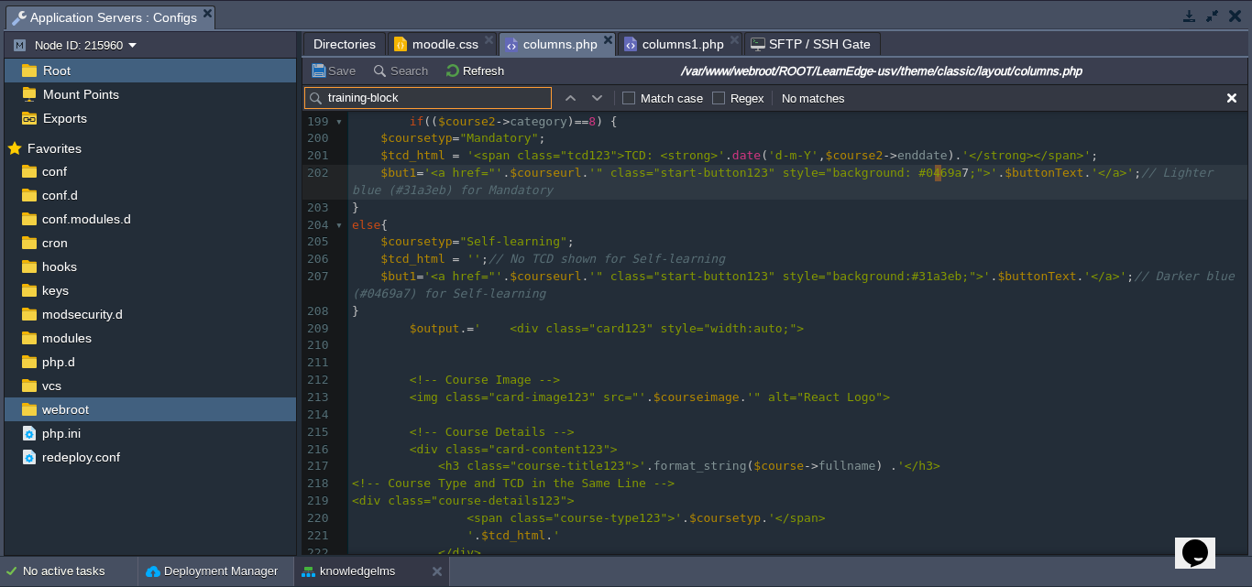
drag, startPoint x: 413, startPoint y: 101, endPoint x: 278, endPoint y: 110, distance: 136.0
click at [278, 110] on div "Node ID: 215960 Root Mount Points Exports Mark the most frequently used files a…" at bounding box center [626, 293] width 1245 height 525
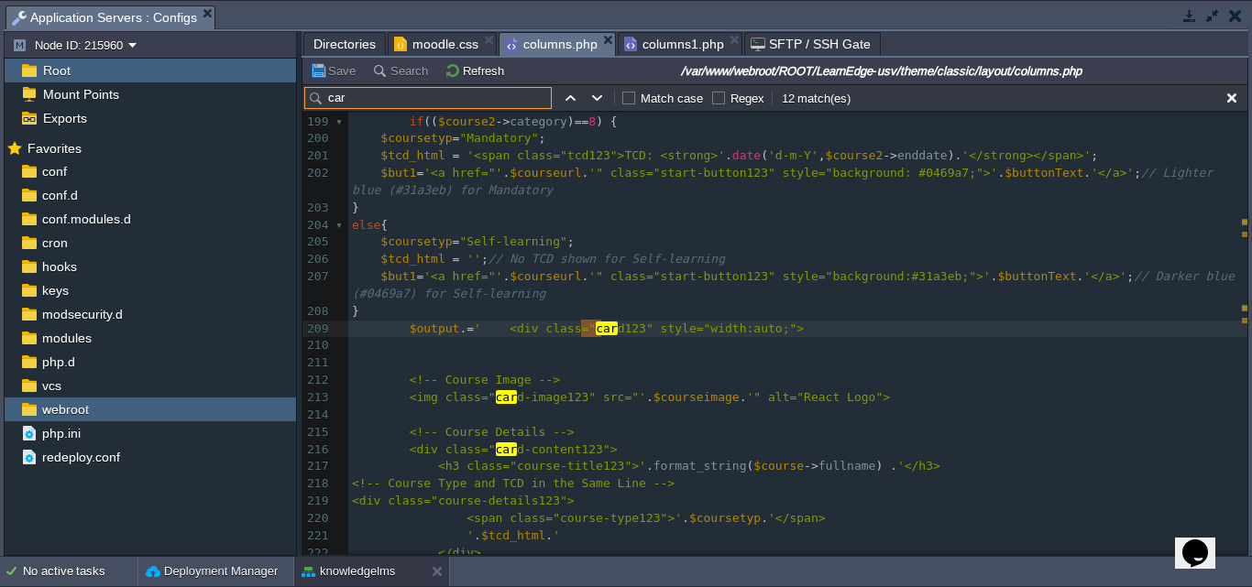
type input "card"
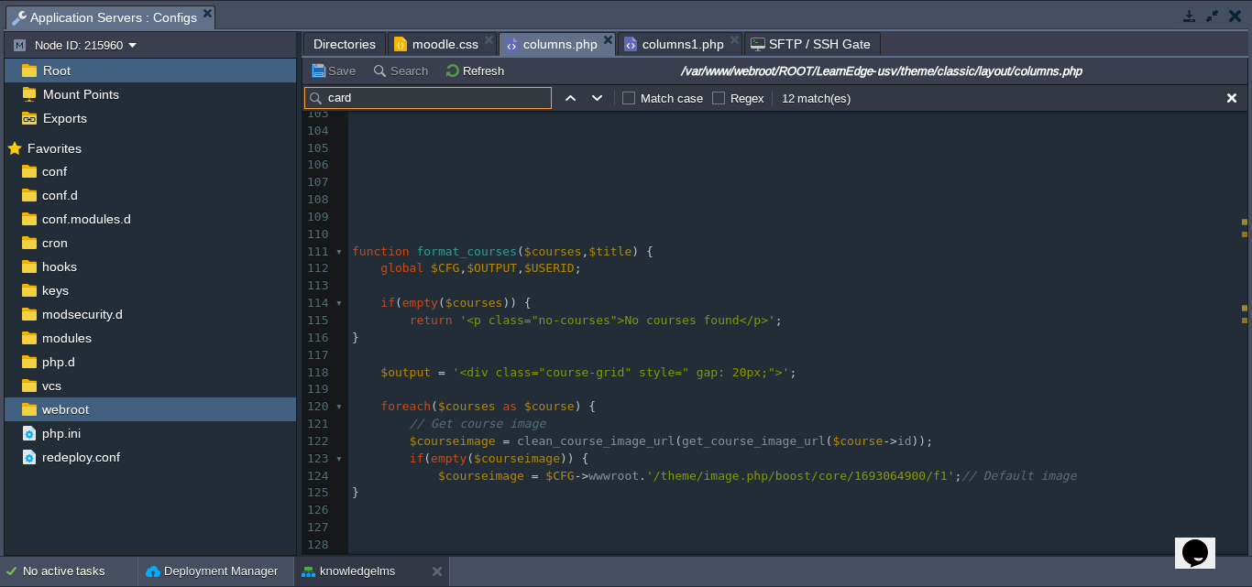
scroll to position [0, 0]
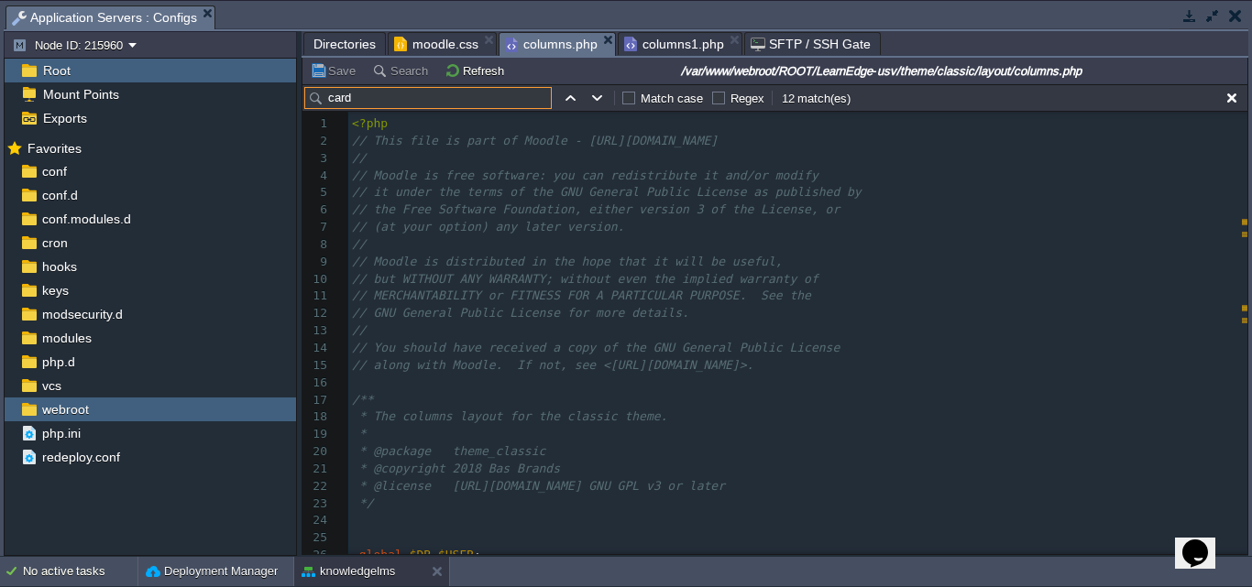
click at [329, 51] on span "Directories" at bounding box center [344, 44] width 62 height 22
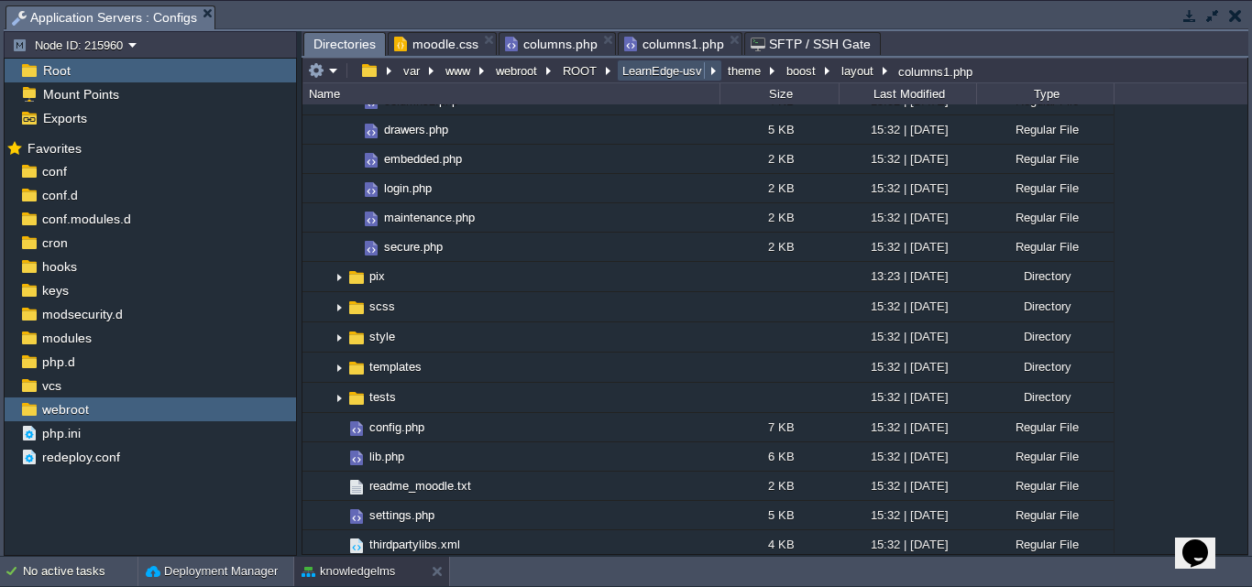
click at [662, 75] on button "LearnEdge-usv" at bounding box center [663, 70] width 87 height 16
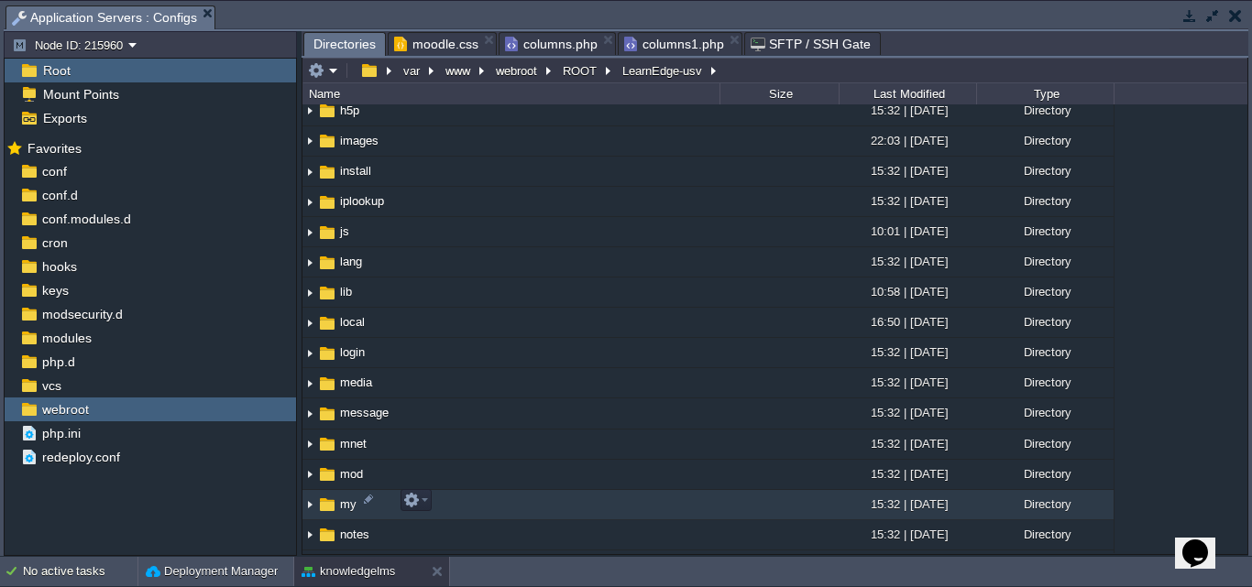
click at [310, 503] on img at bounding box center [309, 505] width 15 height 28
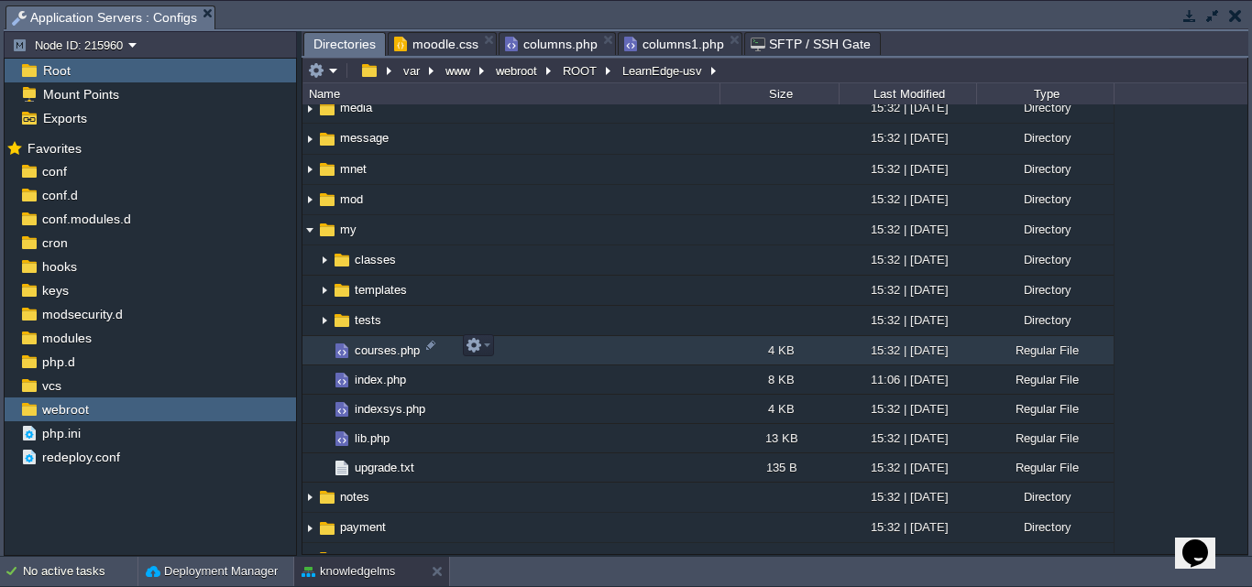
click at [386, 351] on span "courses.php" at bounding box center [387, 351] width 71 height 16
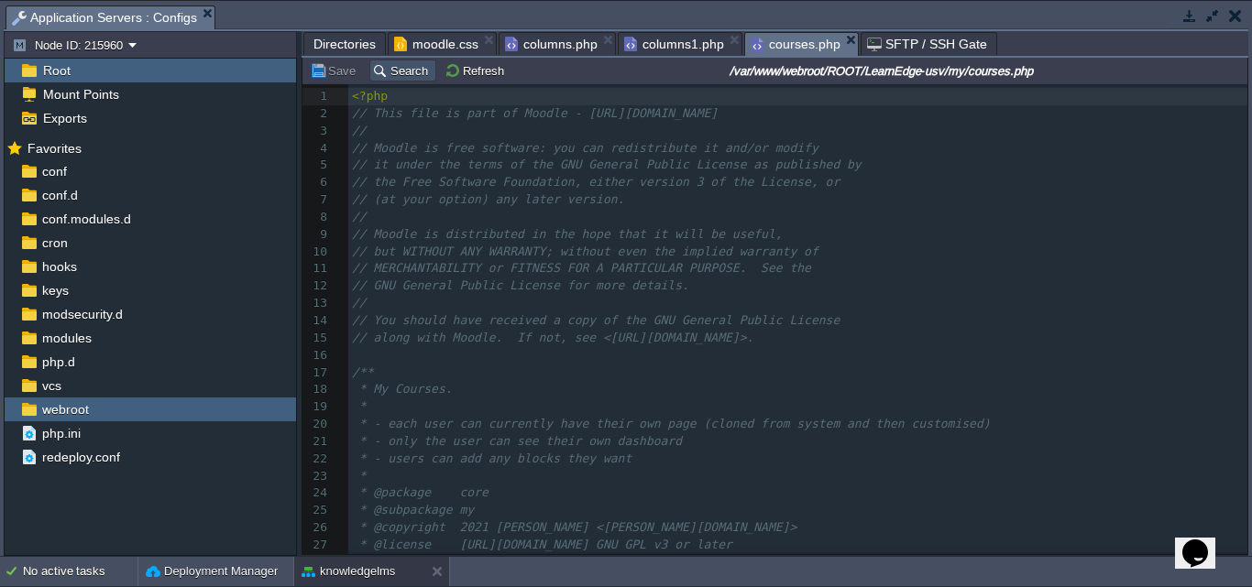
click at [397, 77] on button "Search" at bounding box center [402, 70] width 61 height 16
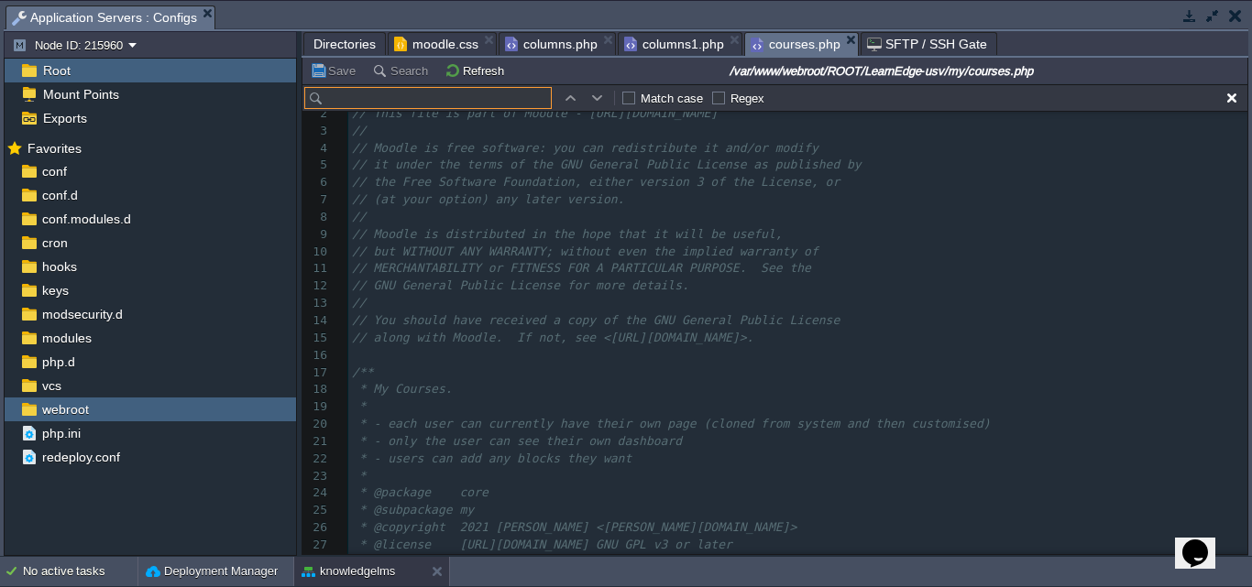
click at [400, 91] on input "text" at bounding box center [427, 98] width 247 height 22
type input "training-block"
click at [325, 49] on span "Directories" at bounding box center [344, 44] width 62 height 22
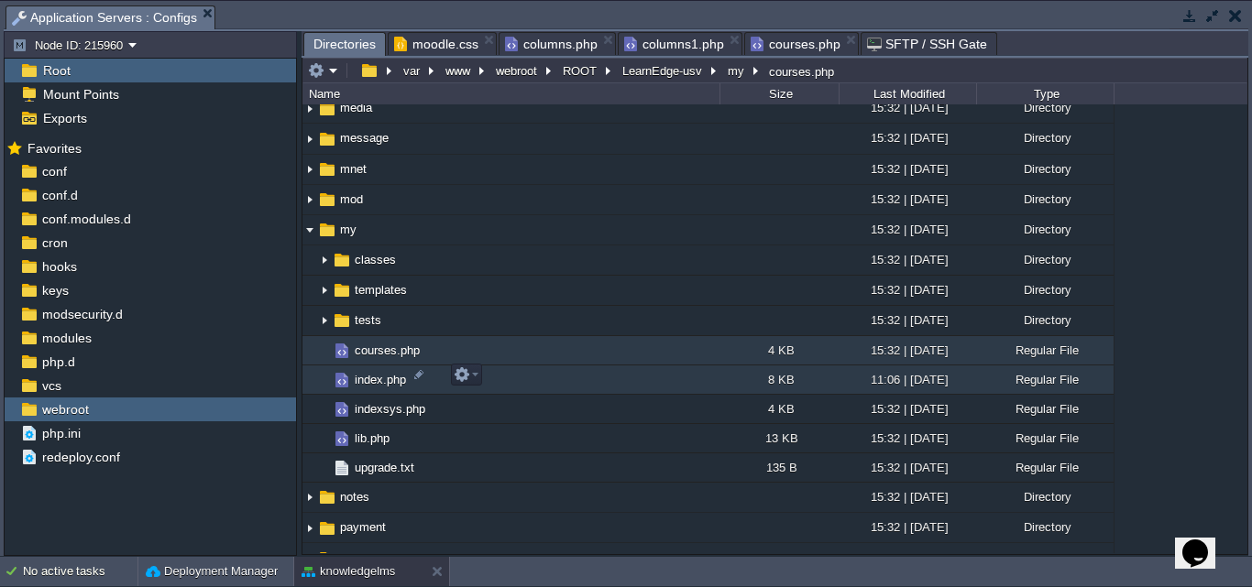
click at [371, 379] on span "index.php" at bounding box center [380, 380] width 57 height 16
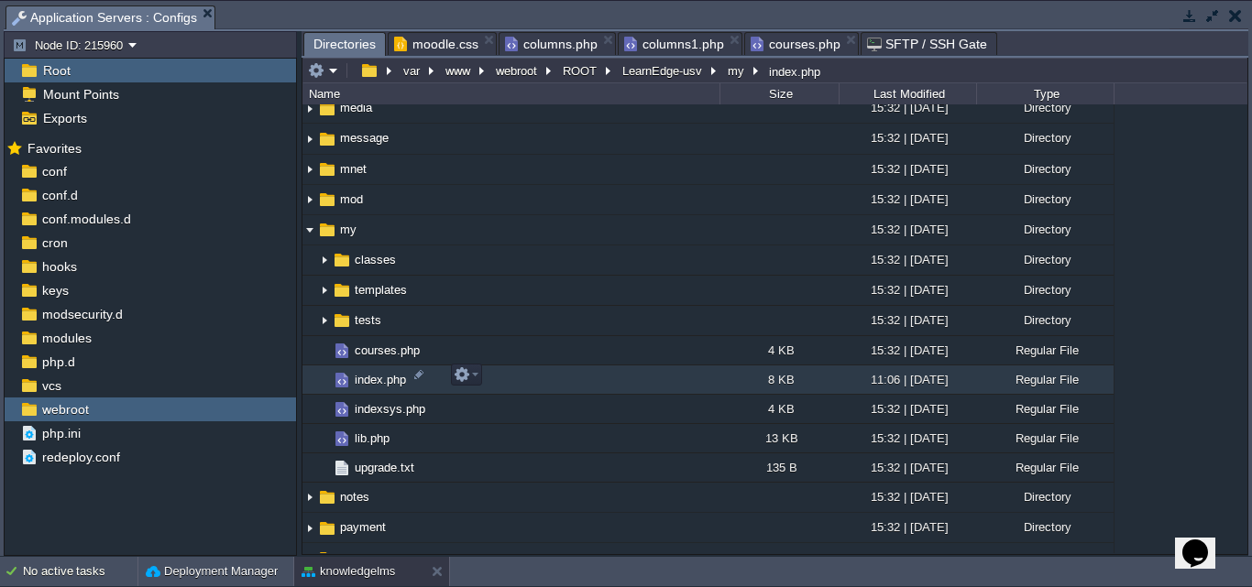
click at [371, 379] on span "index.php" at bounding box center [380, 380] width 57 height 16
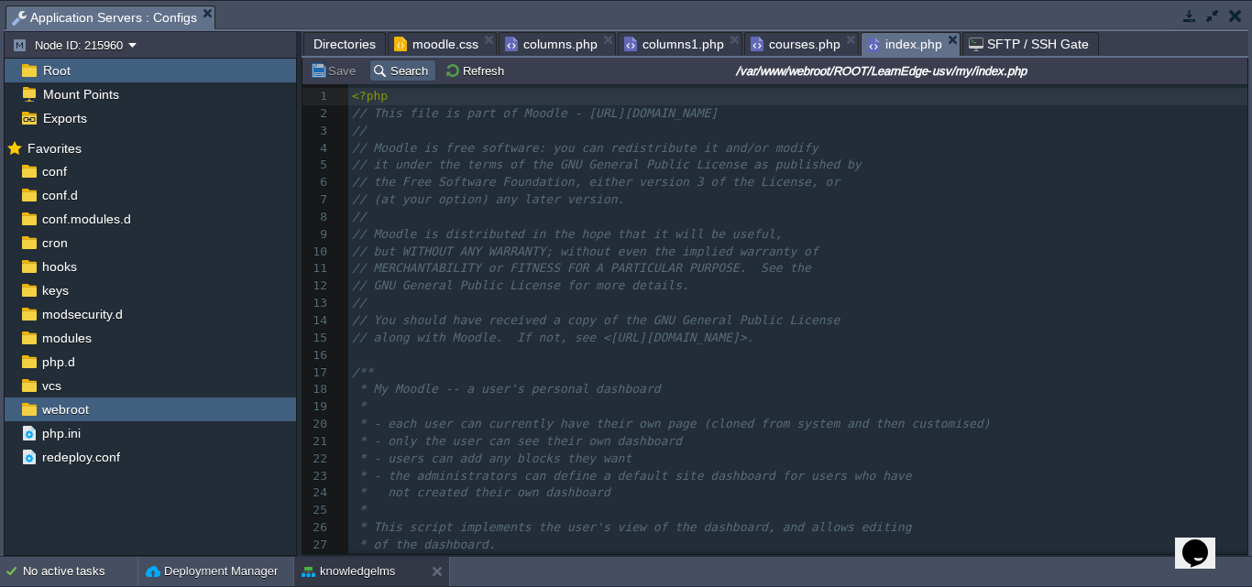
click at [383, 65] on button "Search" at bounding box center [402, 70] width 61 height 16
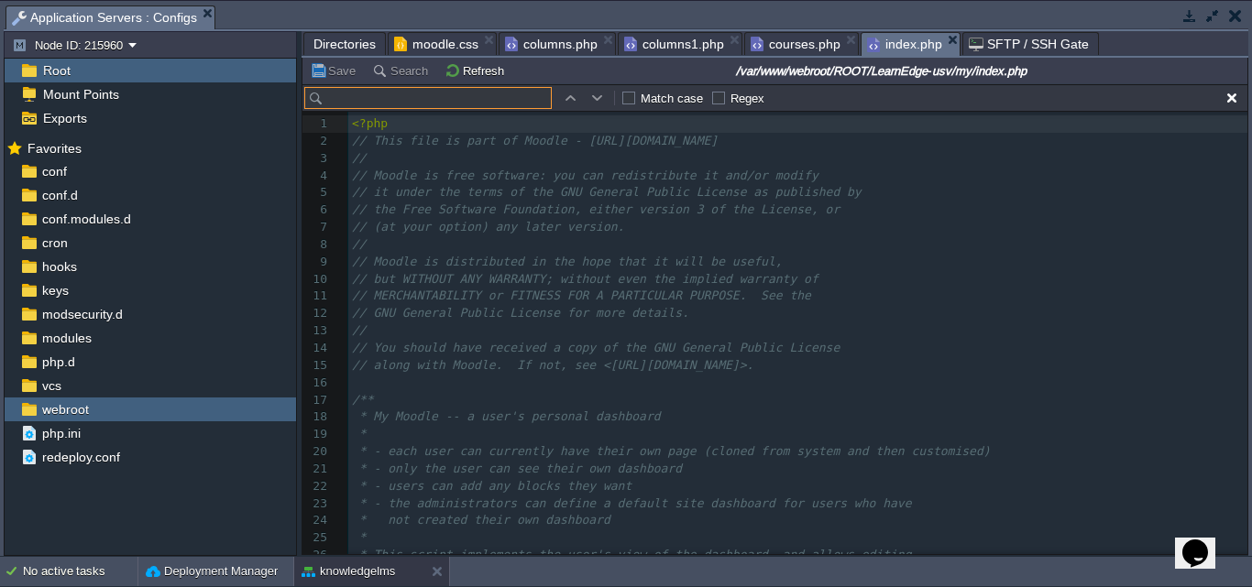
scroll to position [27, 0]
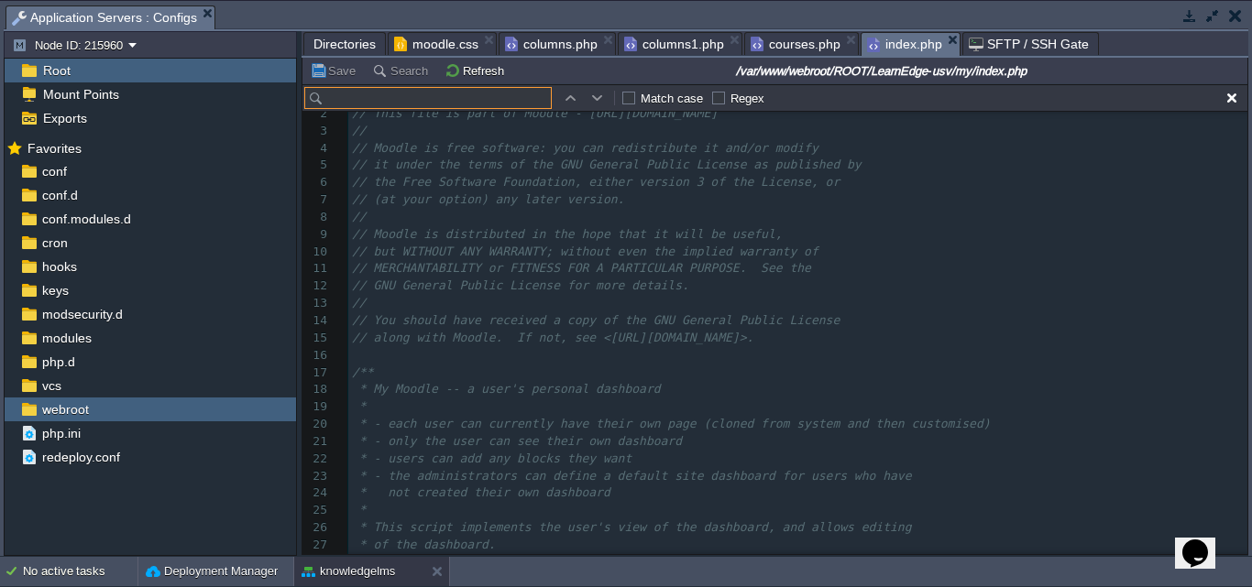
type input "training-block"
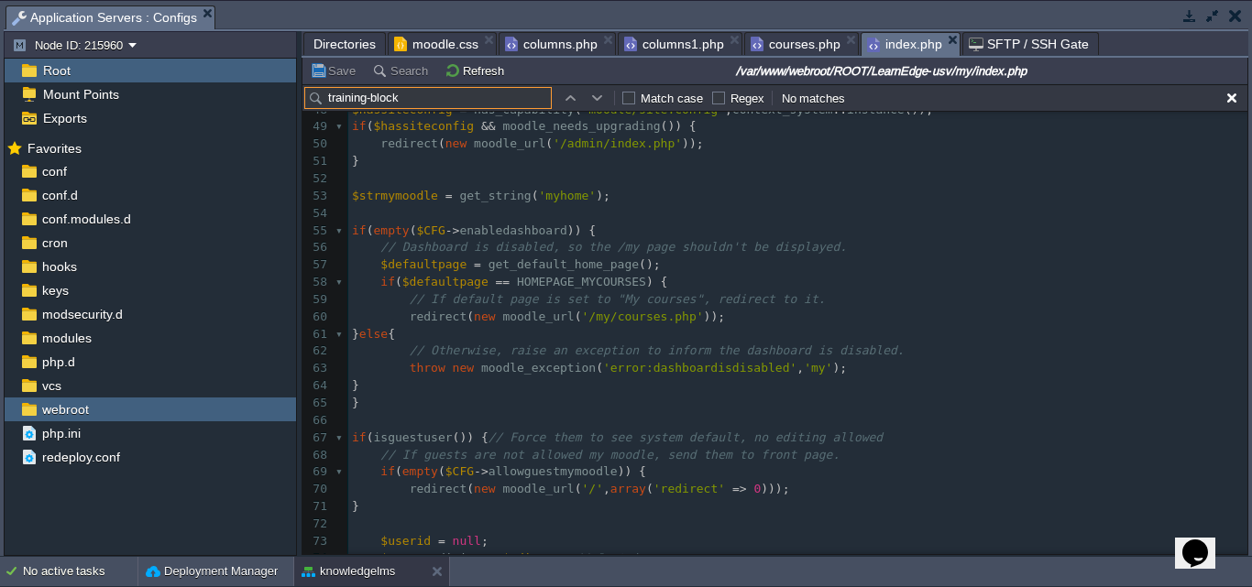
scroll to position [966, 0]
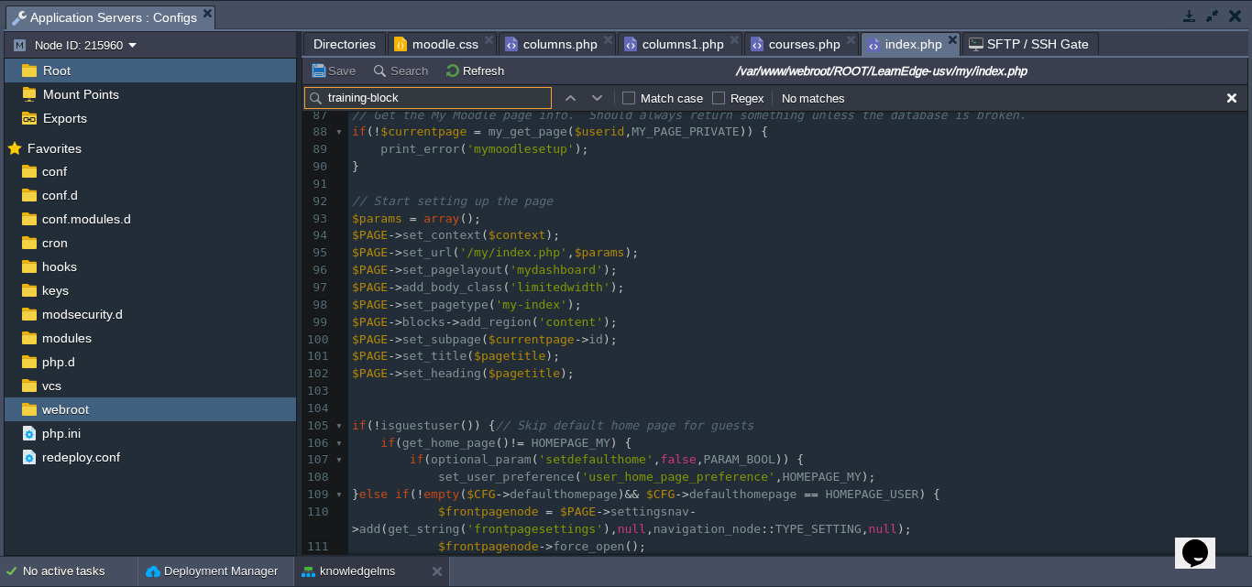
click at [331, 42] on span "Directories" at bounding box center [344, 44] width 62 height 22
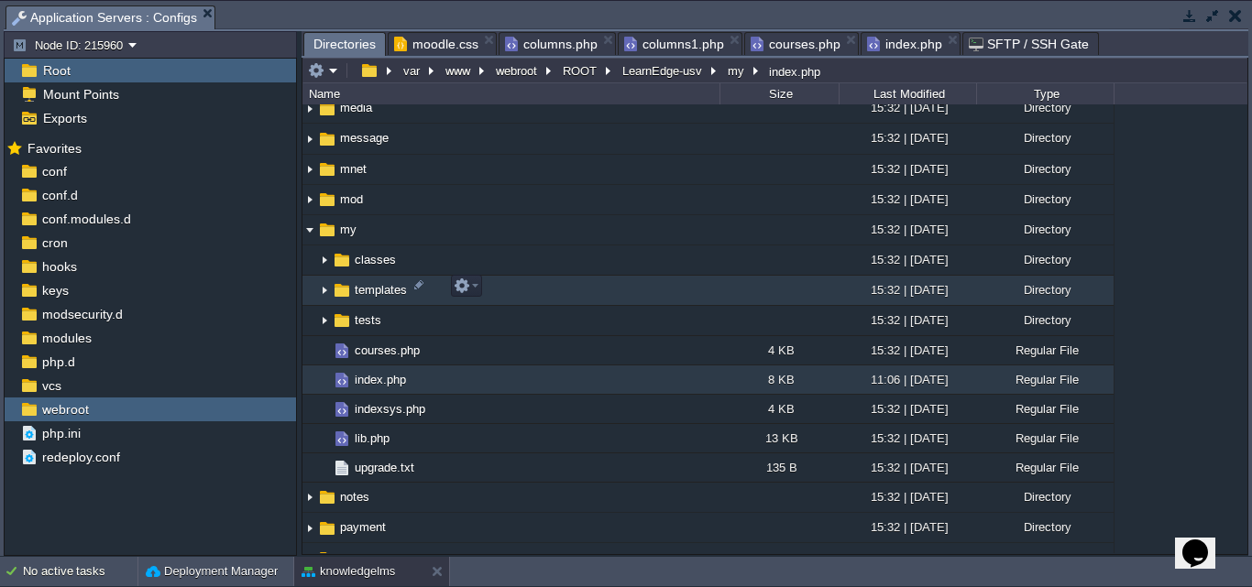
click at [318, 289] on img at bounding box center [324, 291] width 15 height 28
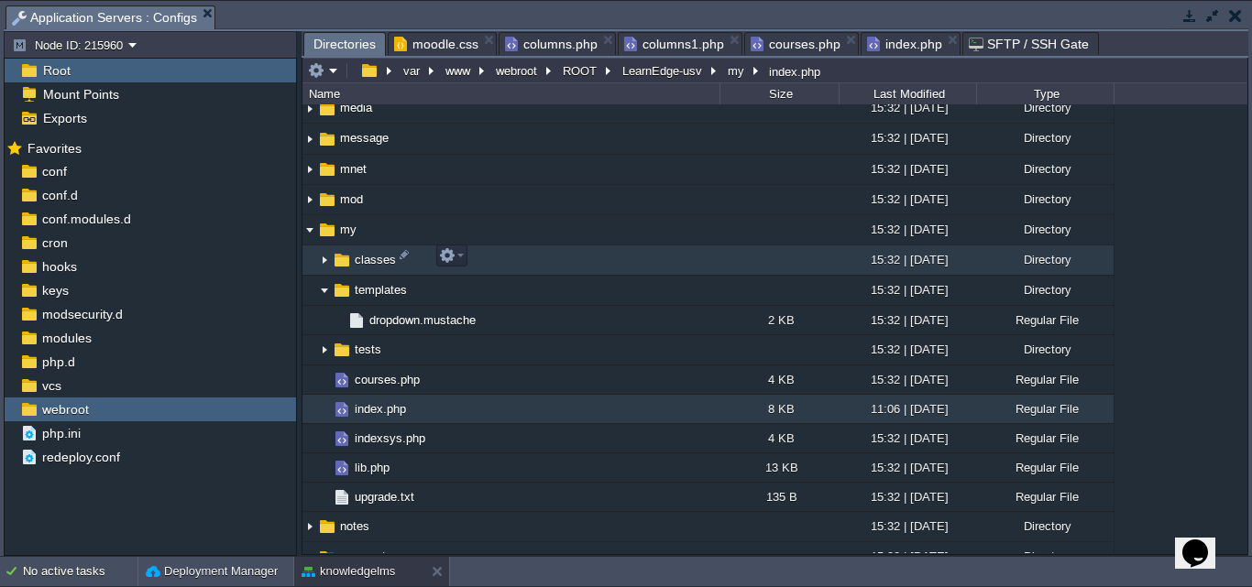
click at [324, 258] on img at bounding box center [324, 261] width 15 height 28
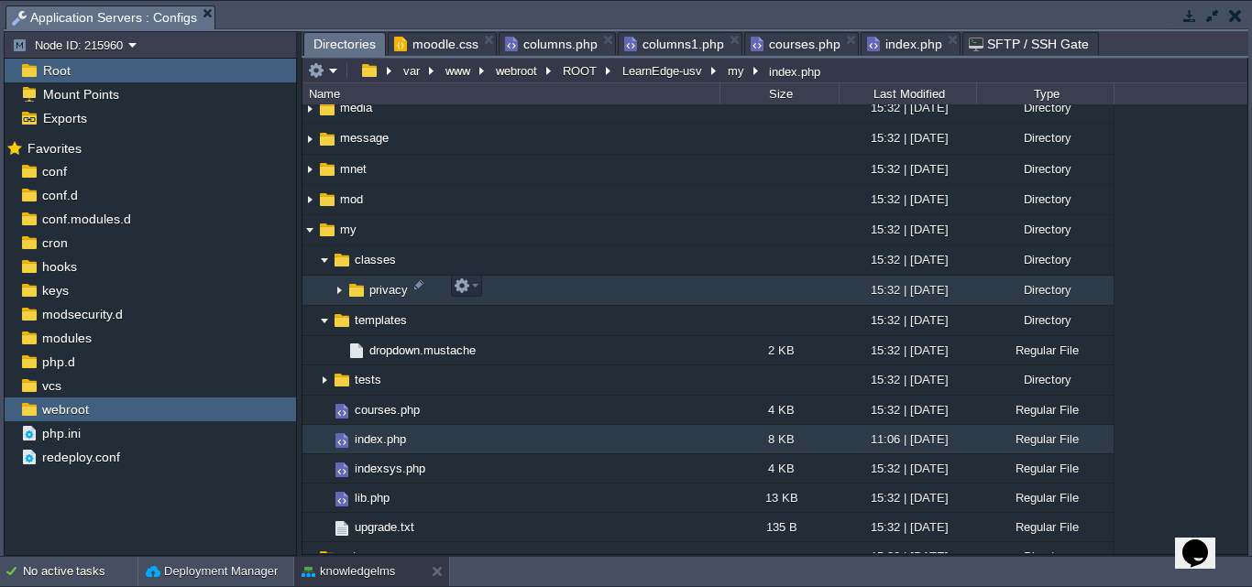
click at [337, 284] on img at bounding box center [339, 291] width 15 height 28
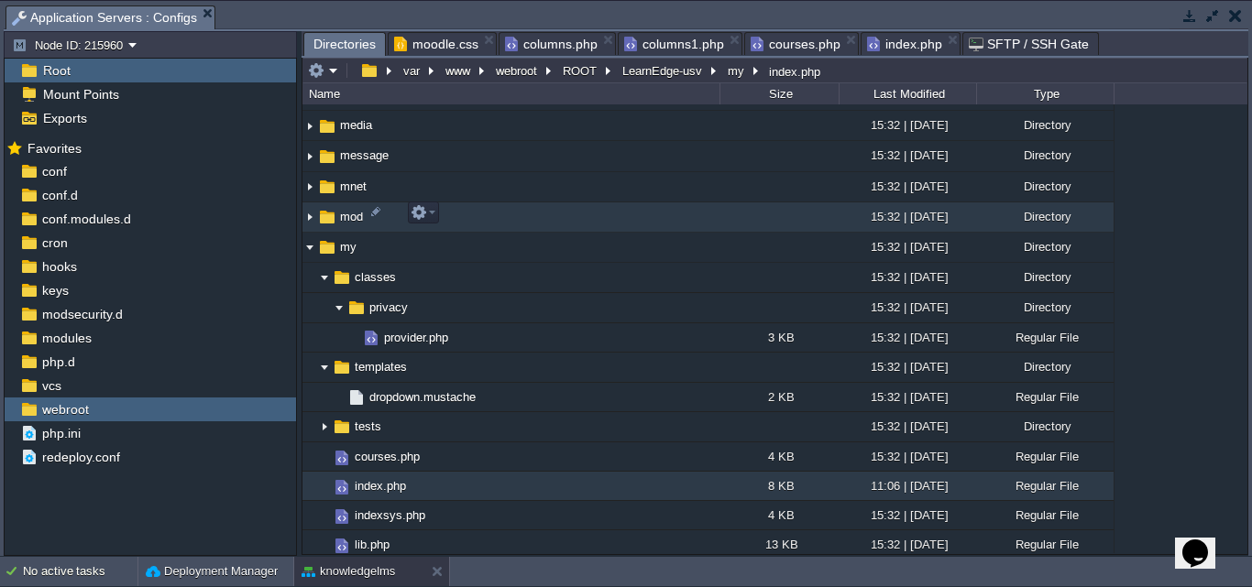
click at [309, 214] on img at bounding box center [309, 217] width 15 height 28
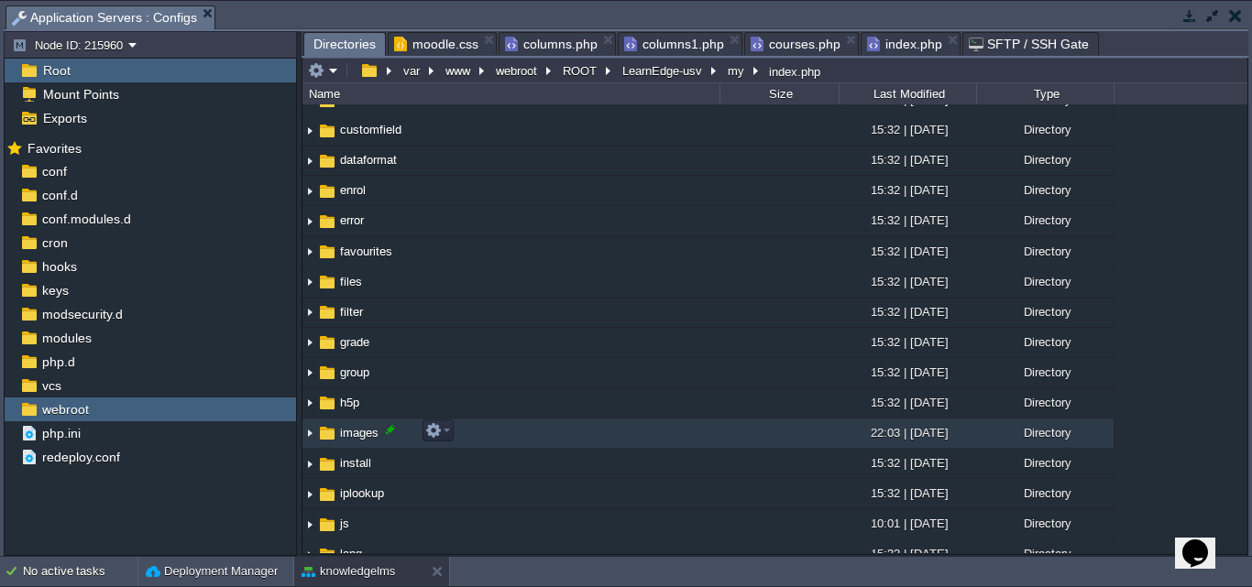
scroll to position [532, 0]
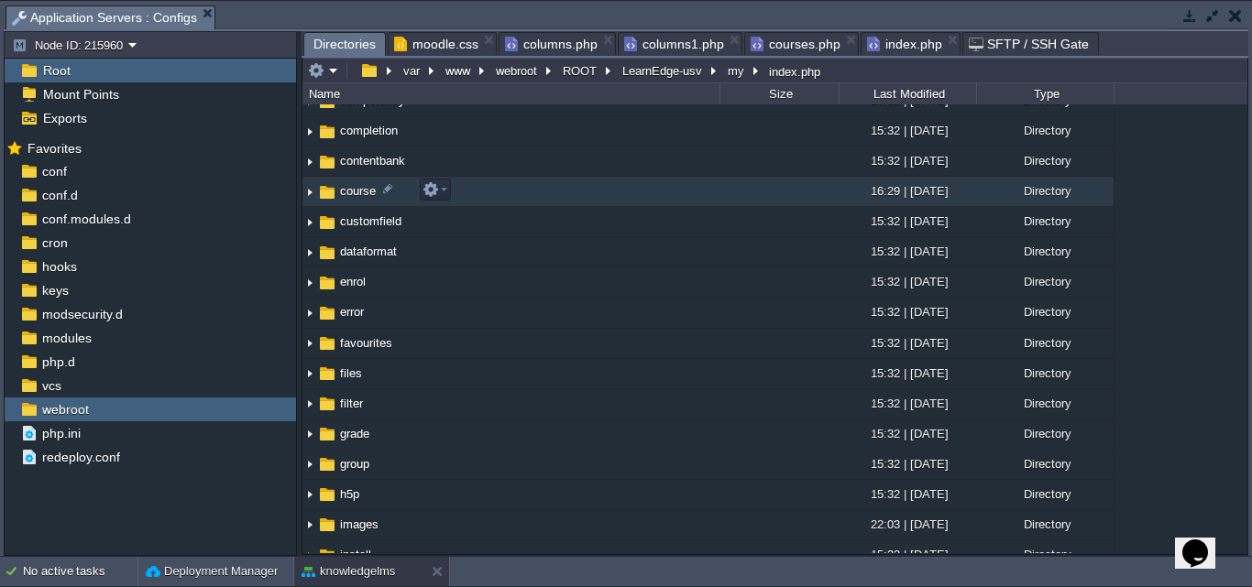
click at [310, 194] on img at bounding box center [309, 192] width 15 height 28
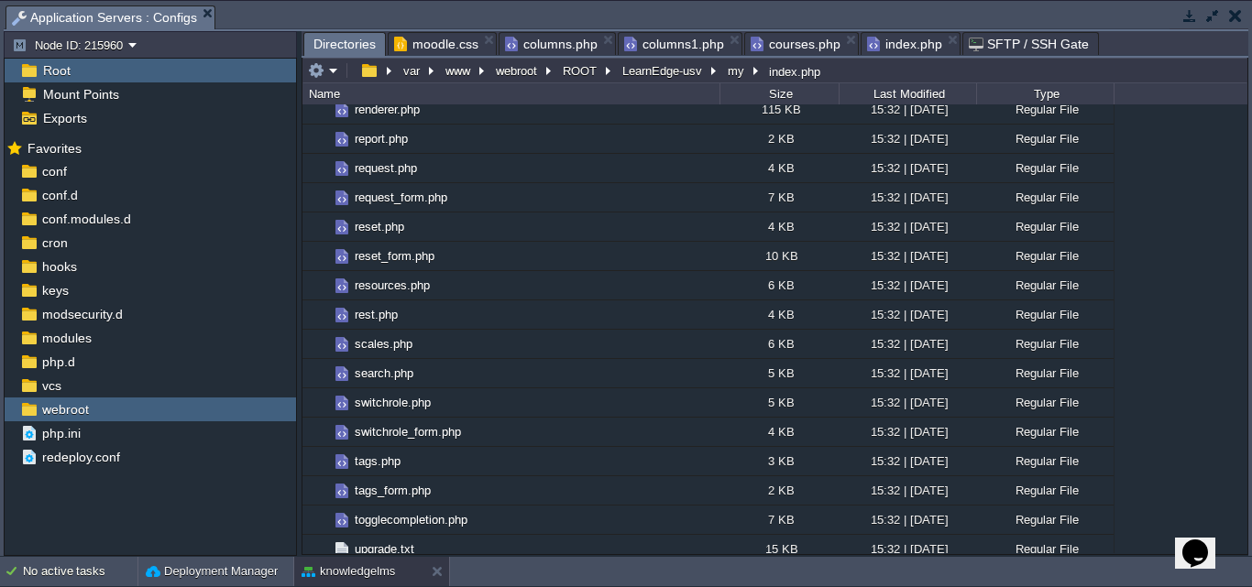
scroll to position [2182, 0]
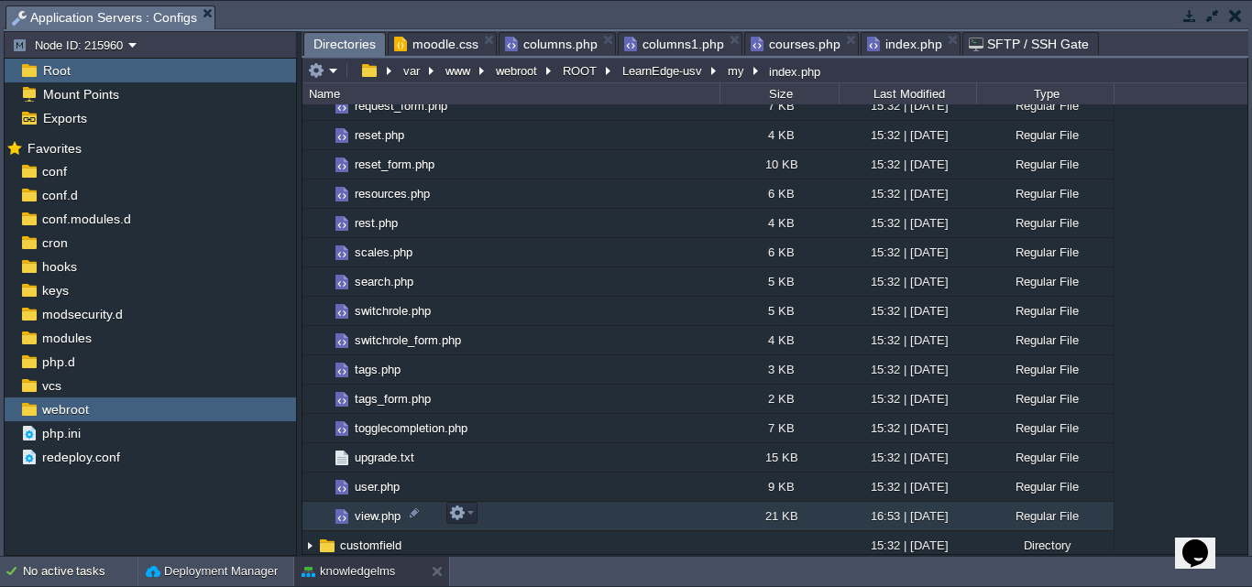
click at [368, 515] on span "view.php" at bounding box center [377, 517] width 51 height 16
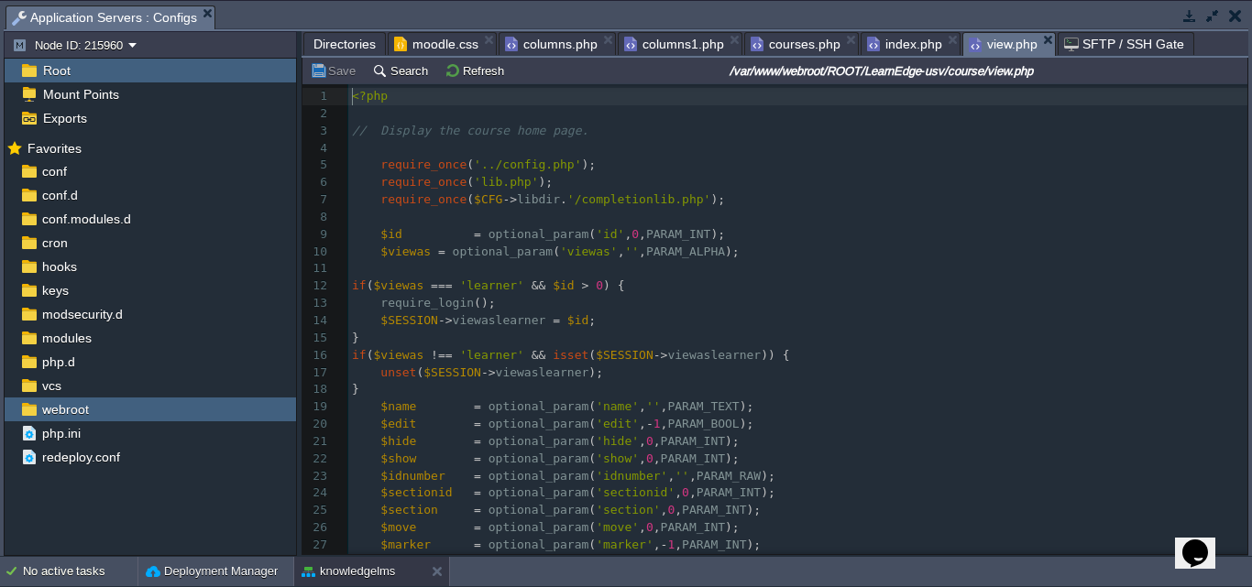
scroll to position [6, 0]
click at [401, 66] on button "Search" at bounding box center [402, 70] width 61 height 16
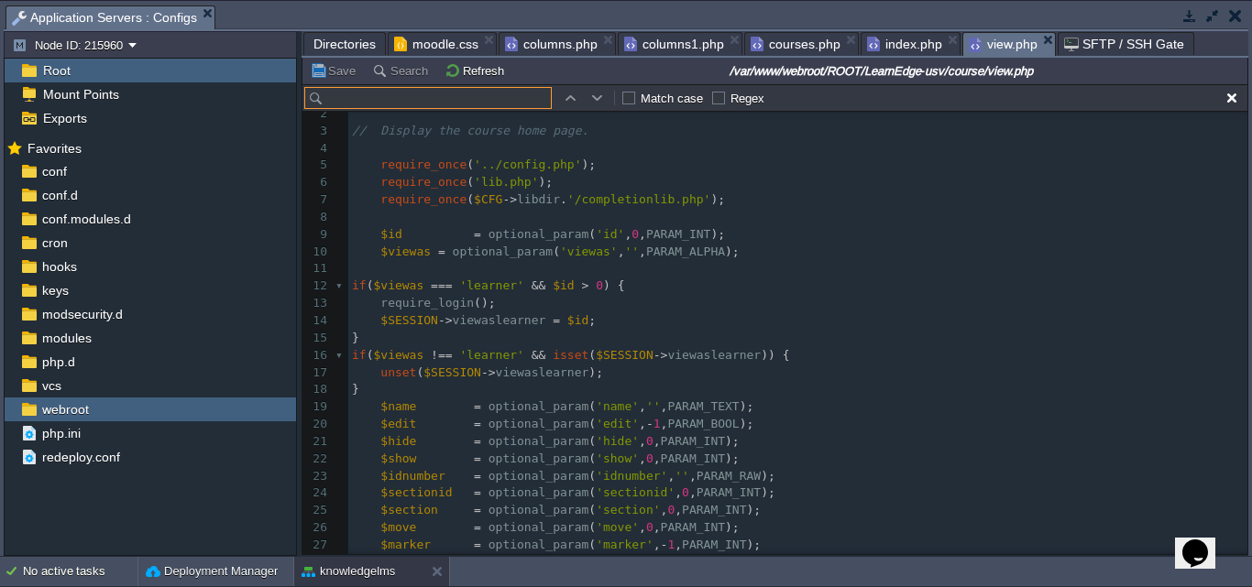
click at [372, 94] on input "text" at bounding box center [427, 98] width 247 height 22
type input "training-block"
click at [333, 46] on span "Directories" at bounding box center [344, 44] width 62 height 22
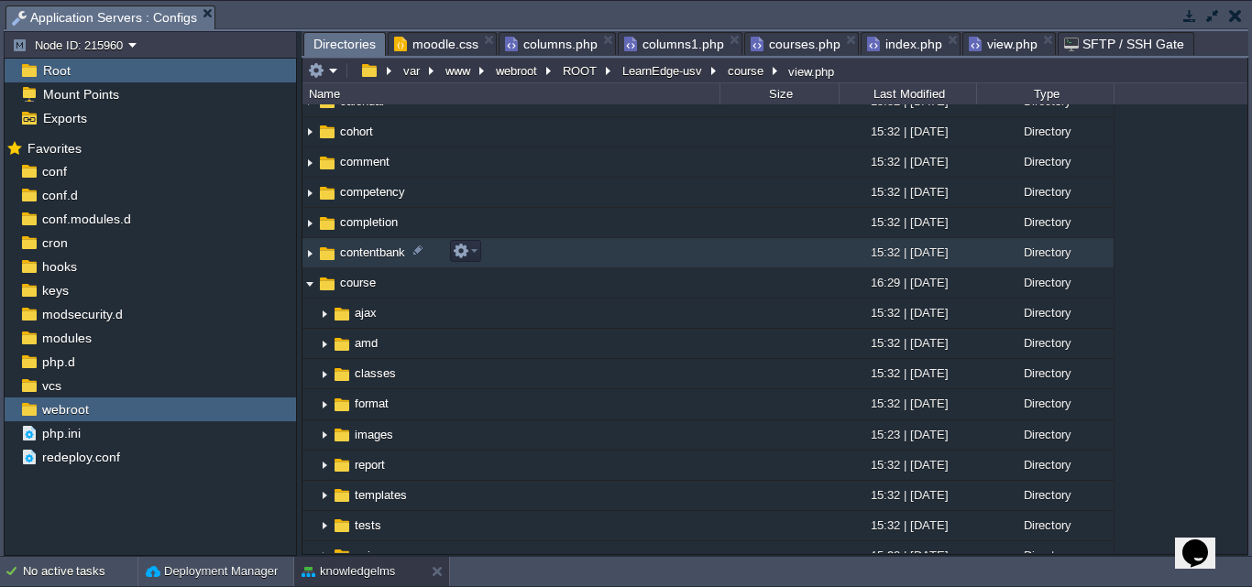
scroll to position [258, 0]
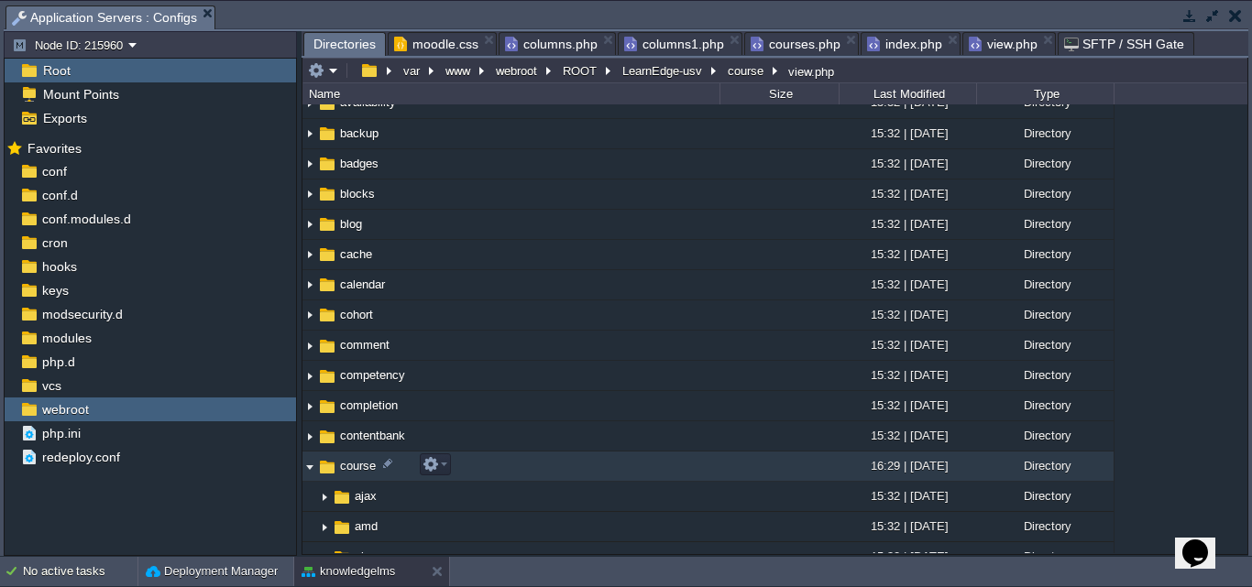
click at [311, 468] on img at bounding box center [309, 467] width 15 height 28
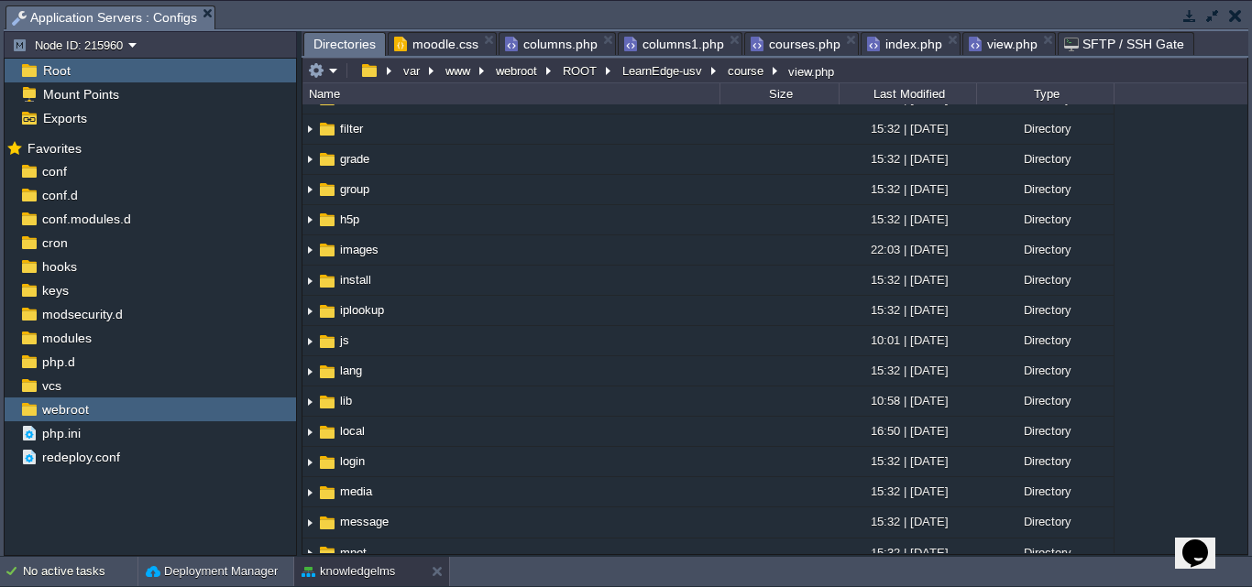
scroll to position [899, 0]
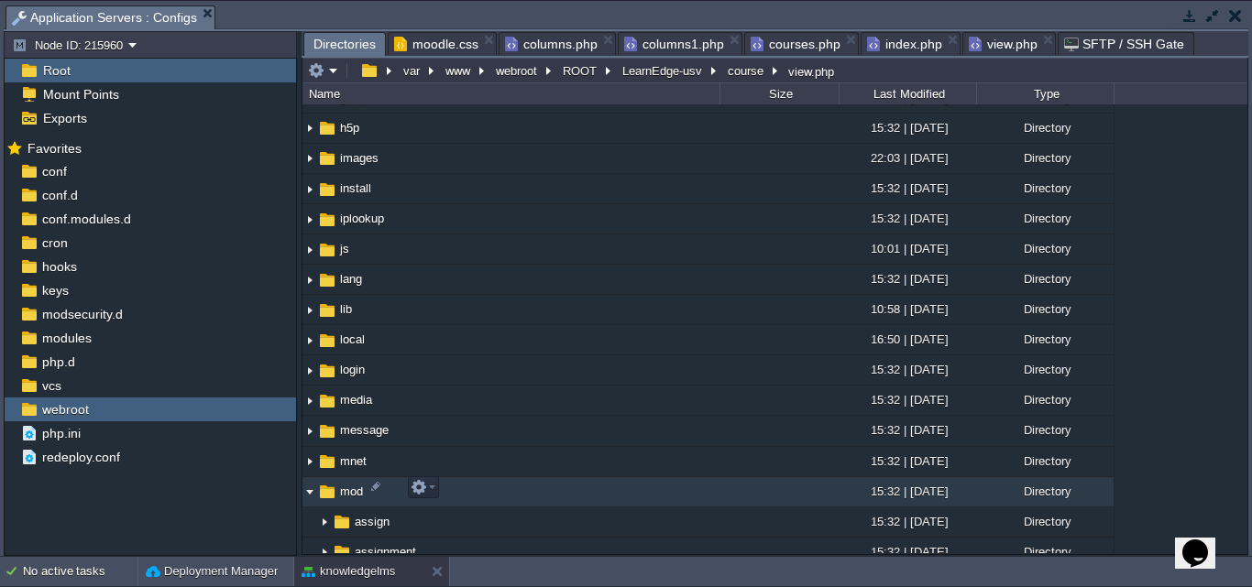
click at [313, 495] on img at bounding box center [309, 492] width 15 height 28
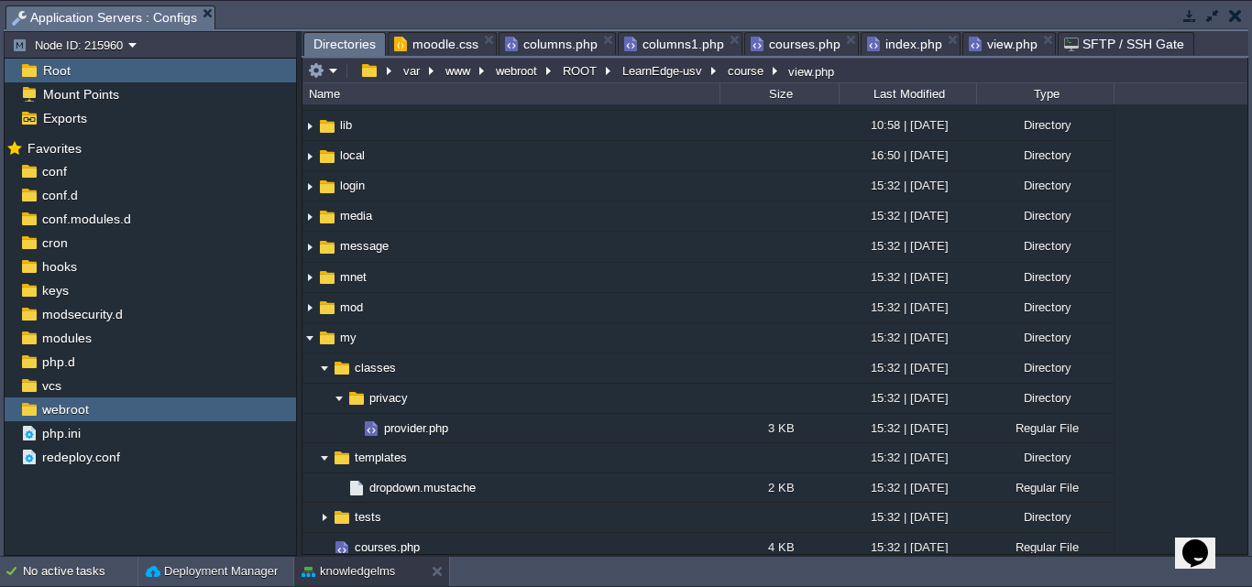
scroll to position [1174, 0]
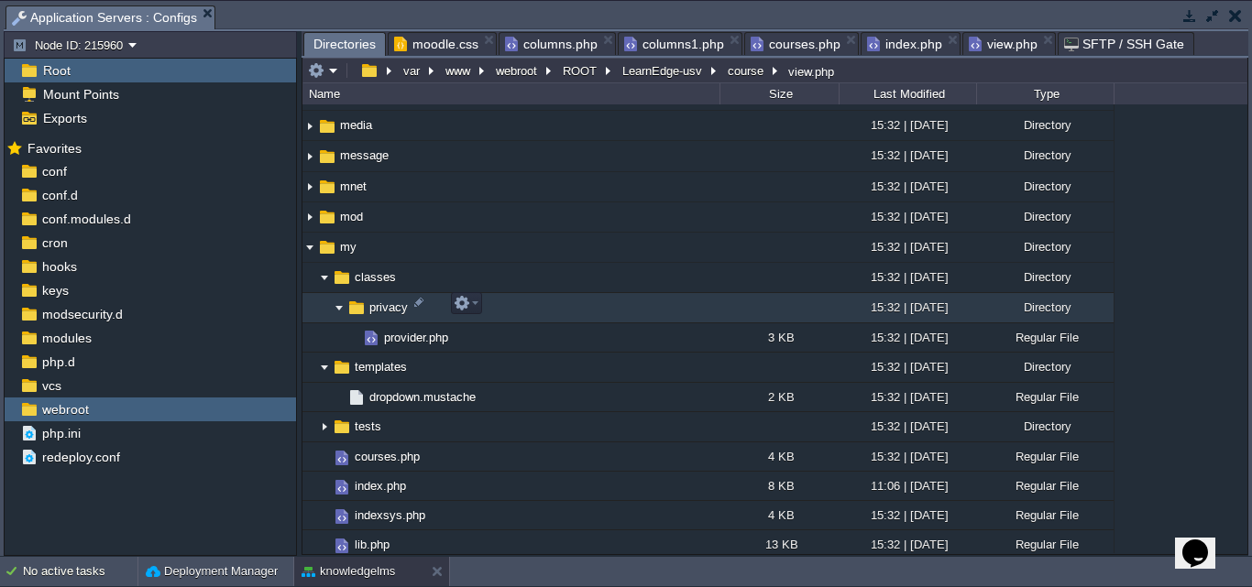
click at [338, 304] on img at bounding box center [339, 308] width 15 height 28
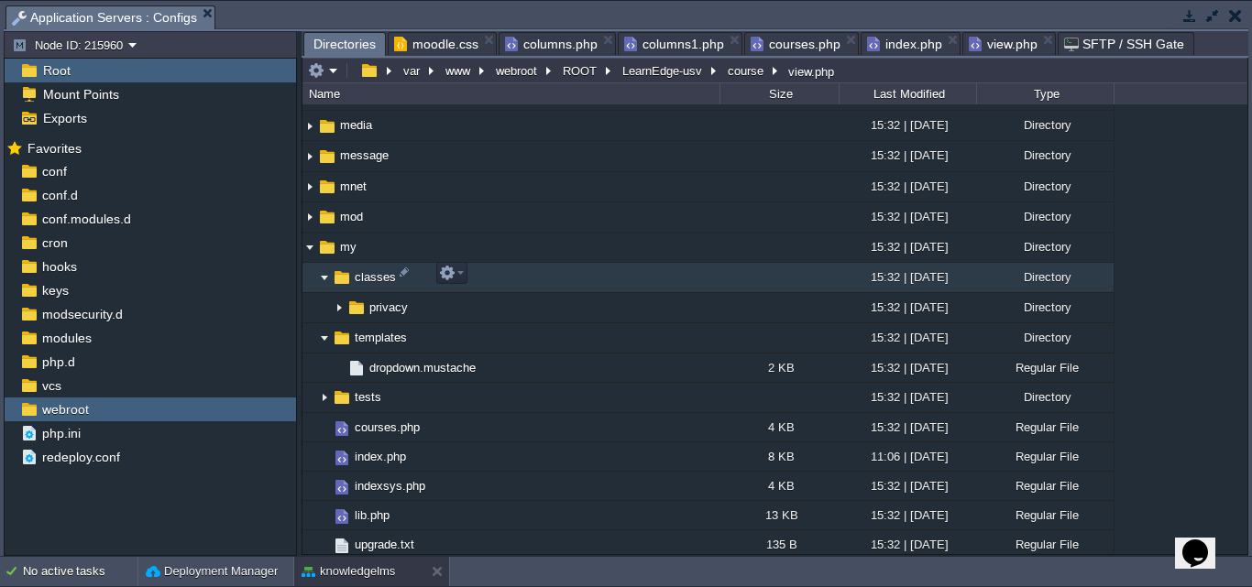
click at [323, 279] on img at bounding box center [324, 278] width 15 height 28
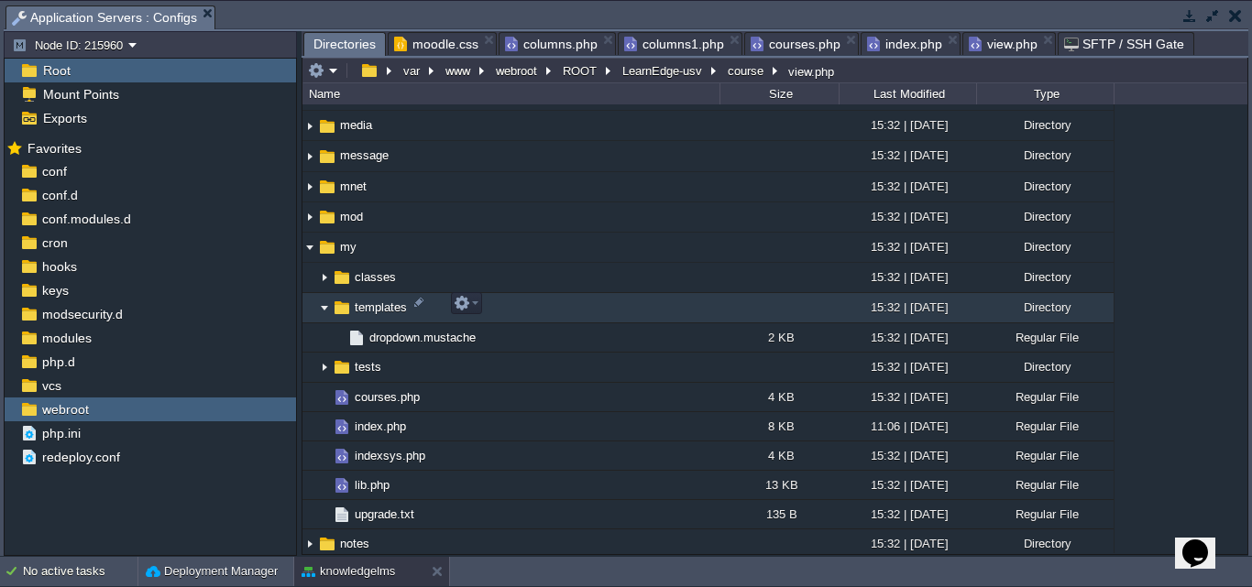
click at [320, 305] on img at bounding box center [324, 308] width 15 height 28
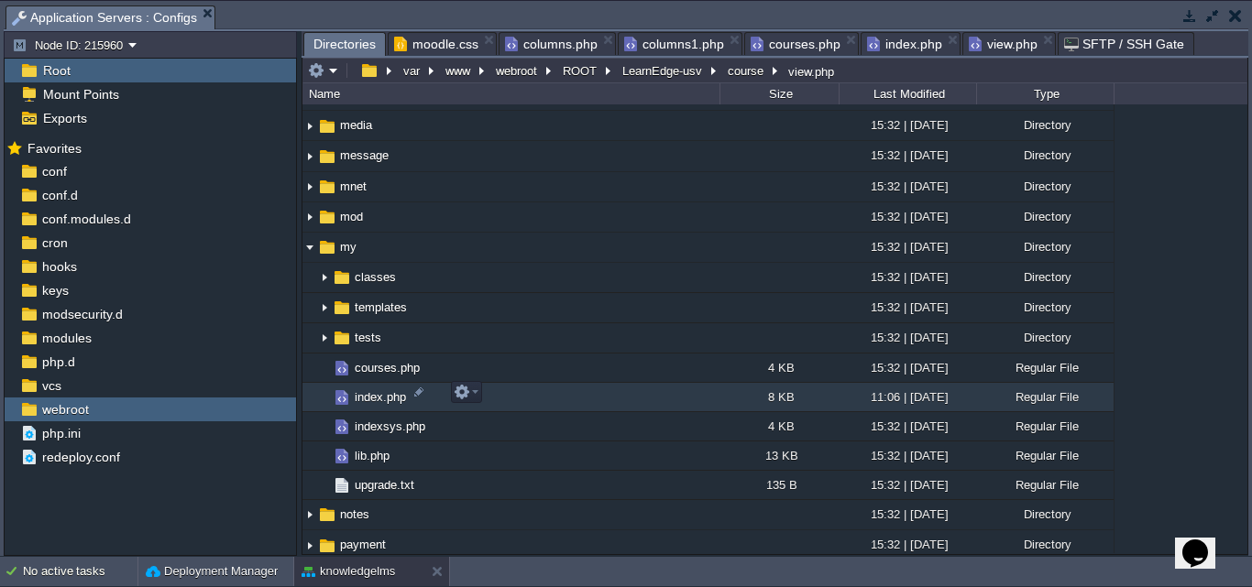
click at [378, 393] on span "index.php" at bounding box center [380, 398] width 57 height 16
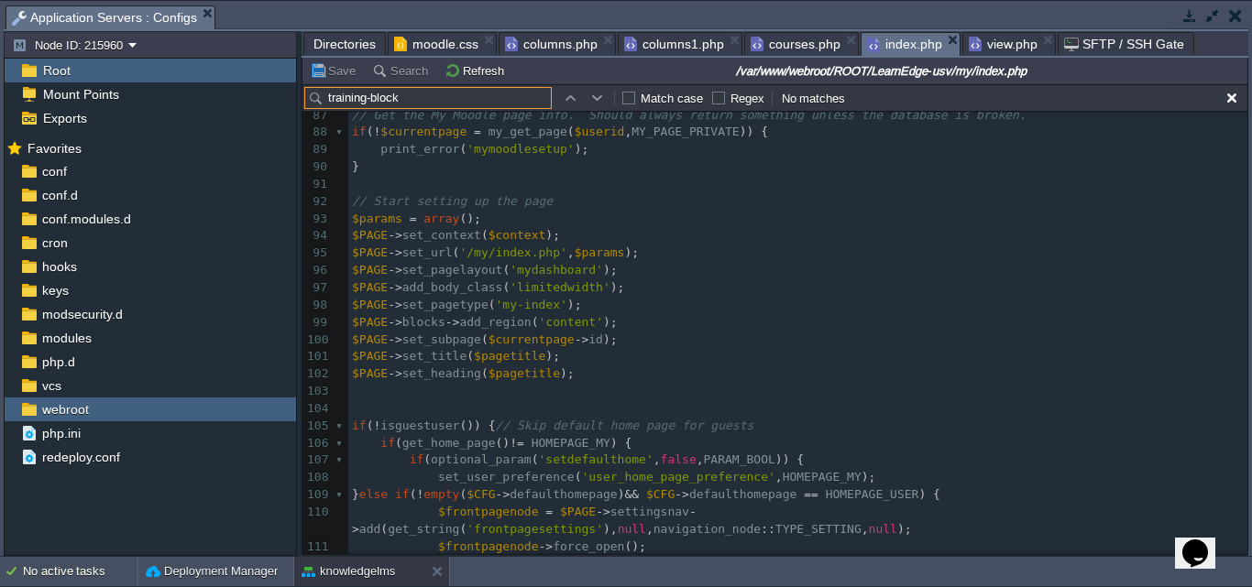
click at [421, 104] on input "training-block" at bounding box center [427, 98] width 247 height 22
type input "t"
type input "700"
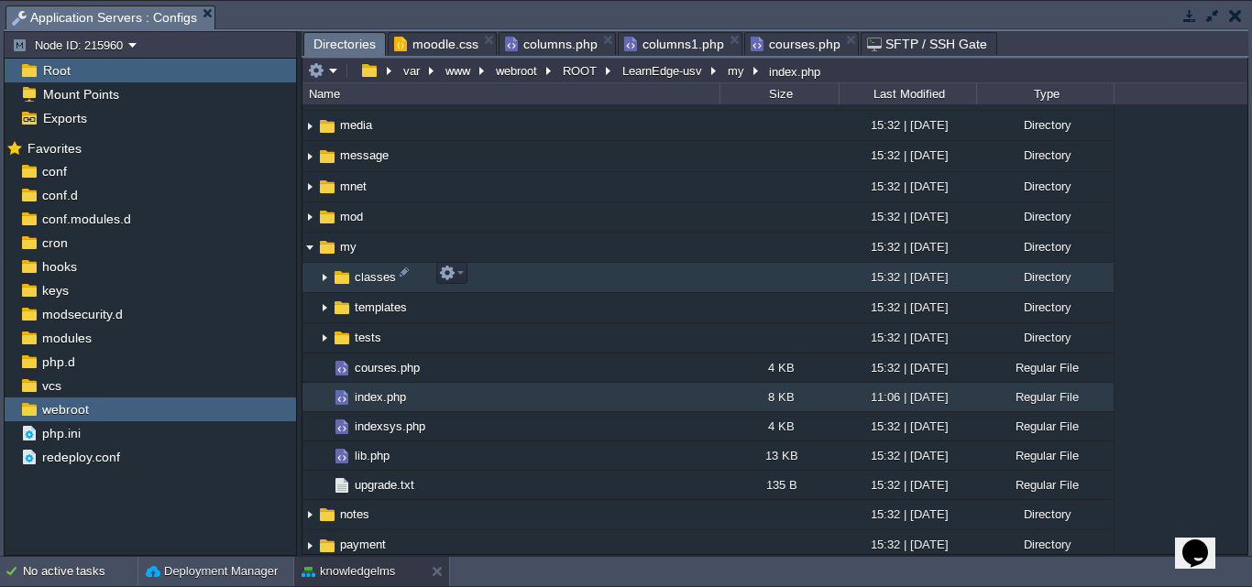
click at [325, 276] on img at bounding box center [324, 278] width 15 height 28
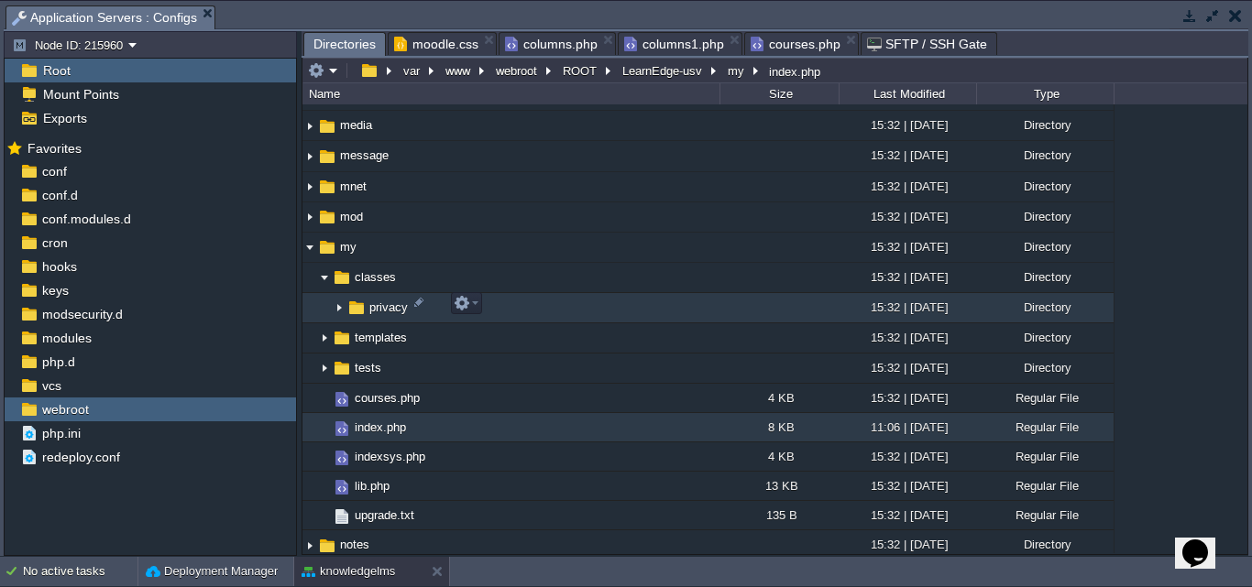
click at [339, 302] on img at bounding box center [339, 308] width 15 height 28
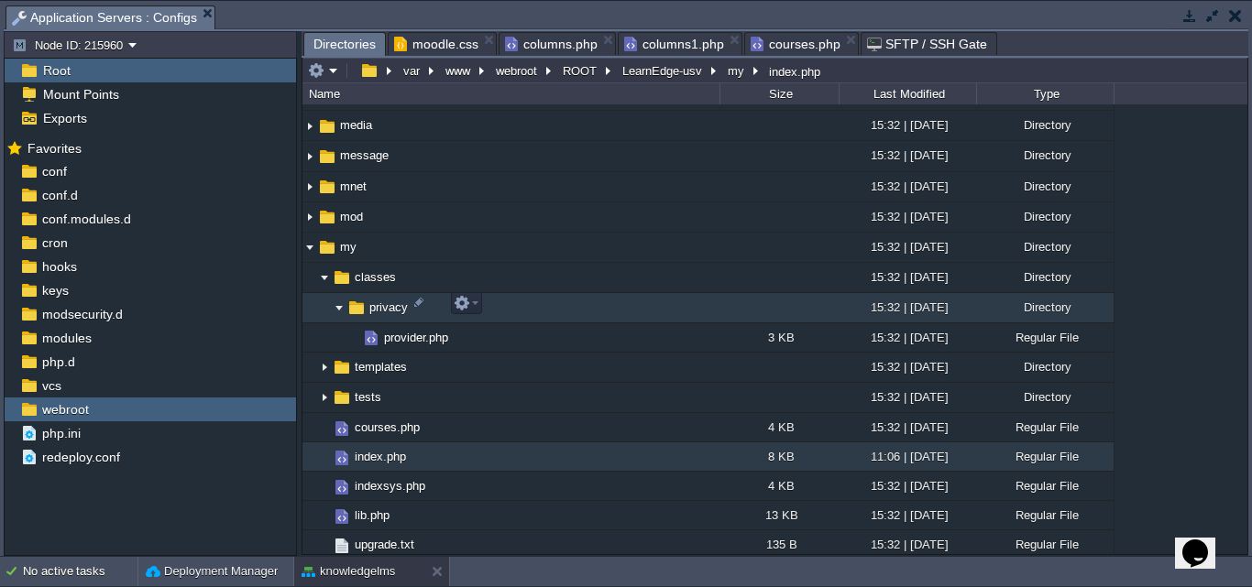
click at [339, 302] on img at bounding box center [339, 308] width 15 height 28
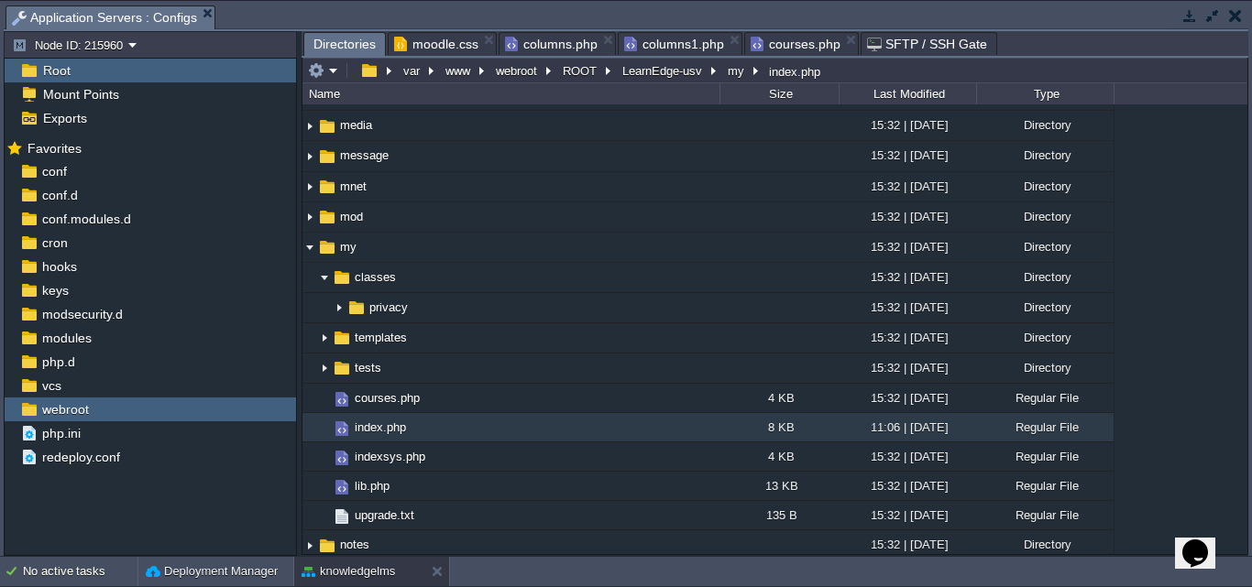
scroll to position [716, 0]
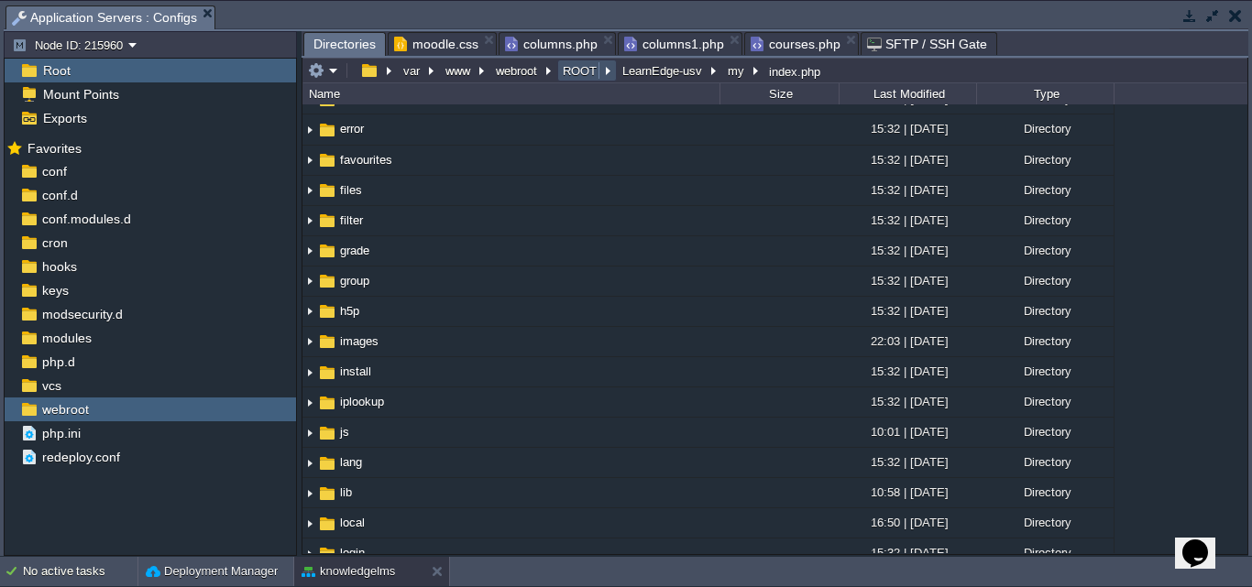
click at [586, 71] on button "ROOT" at bounding box center [580, 70] width 41 height 16
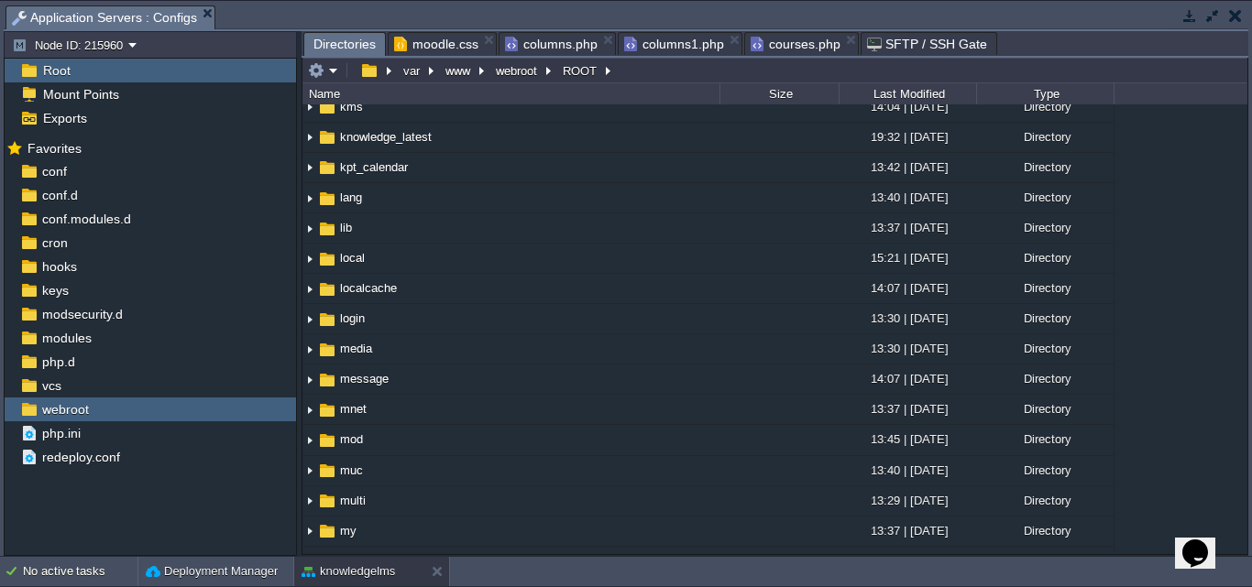
scroll to position [1558, 0]
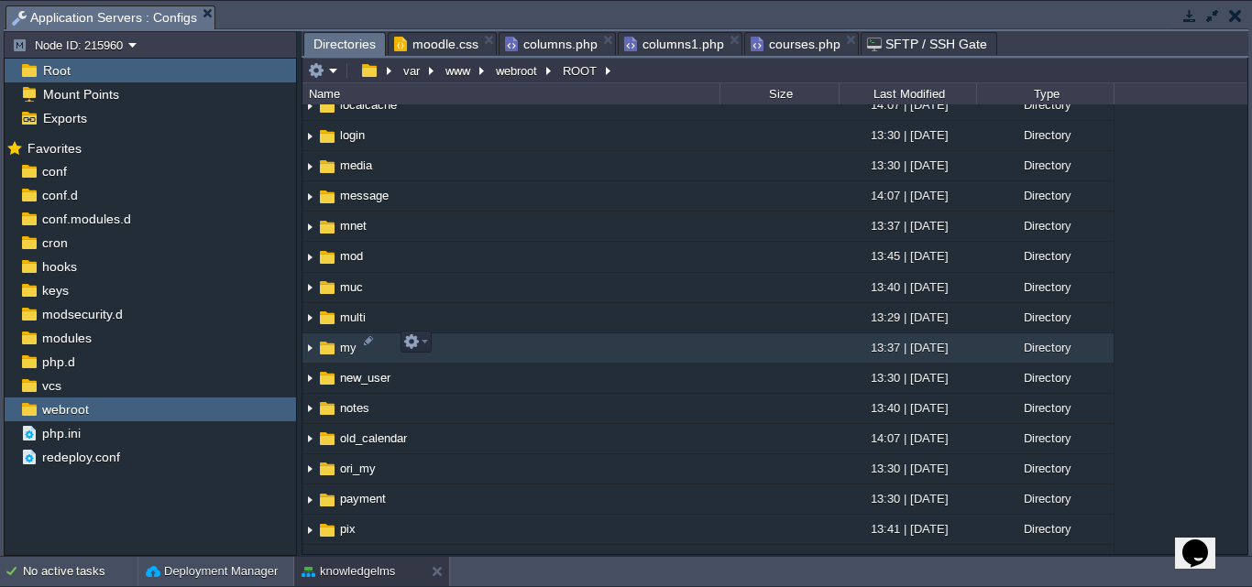
click at [306, 341] on img at bounding box center [309, 349] width 15 height 28
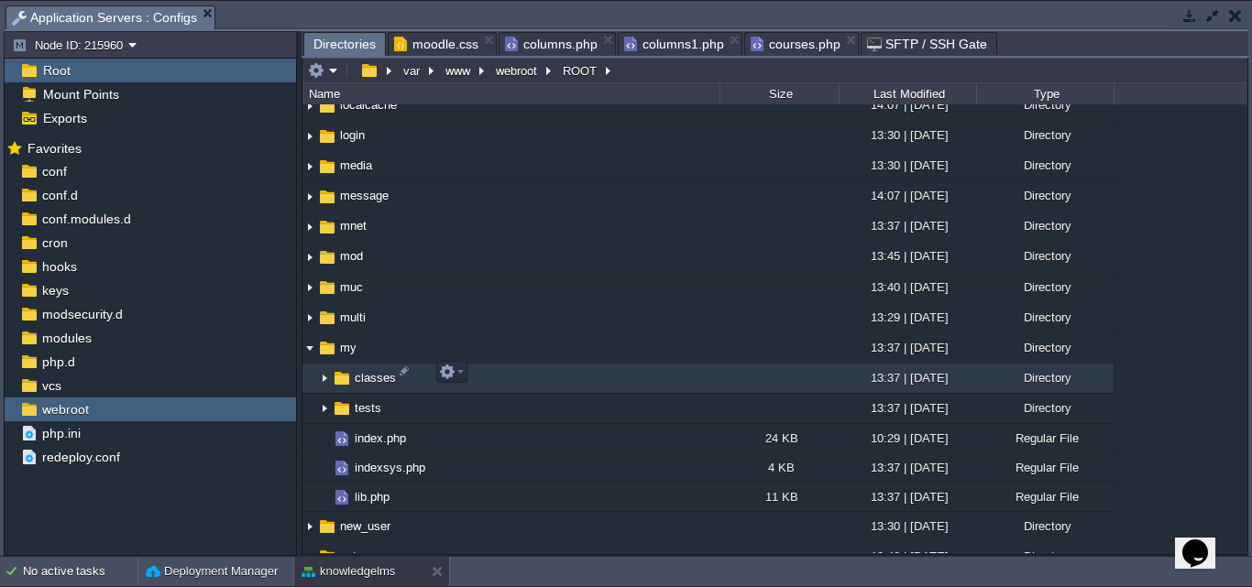
click at [322, 378] on img at bounding box center [324, 379] width 15 height 28
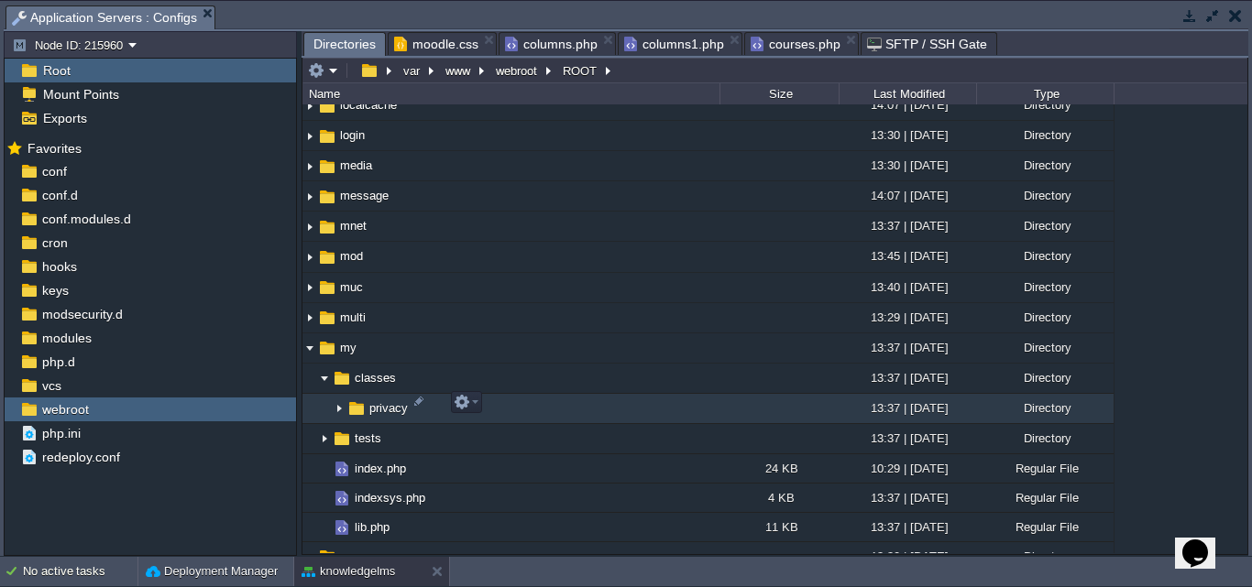
click at [336, 404] on img at bounding box center [339, 409] width 15 height 28
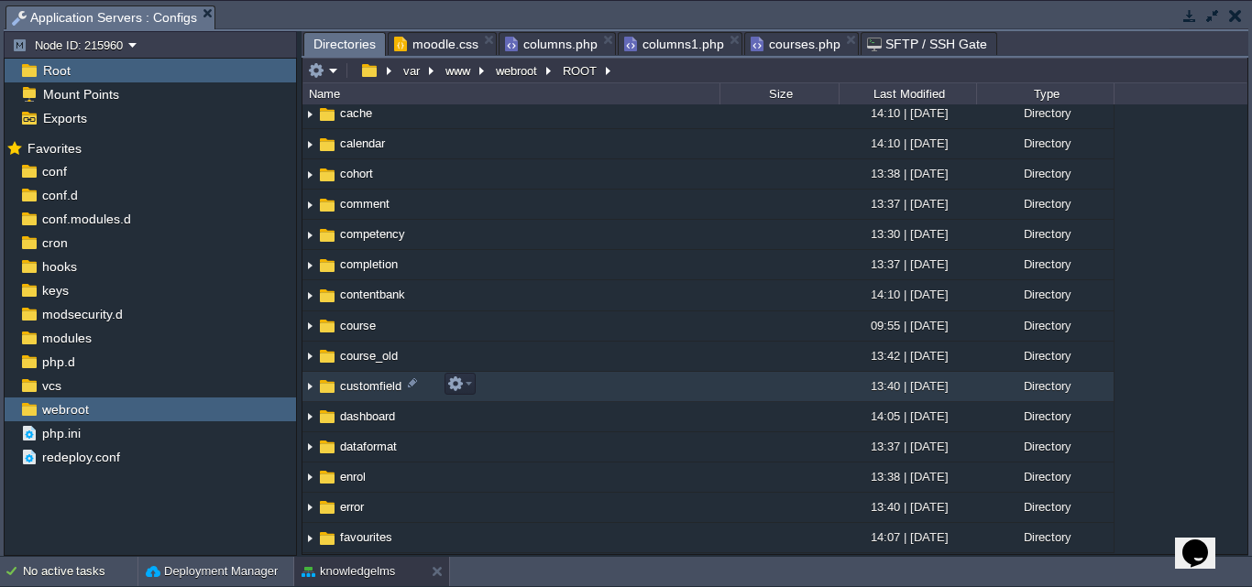
scroll to position [458, 0]
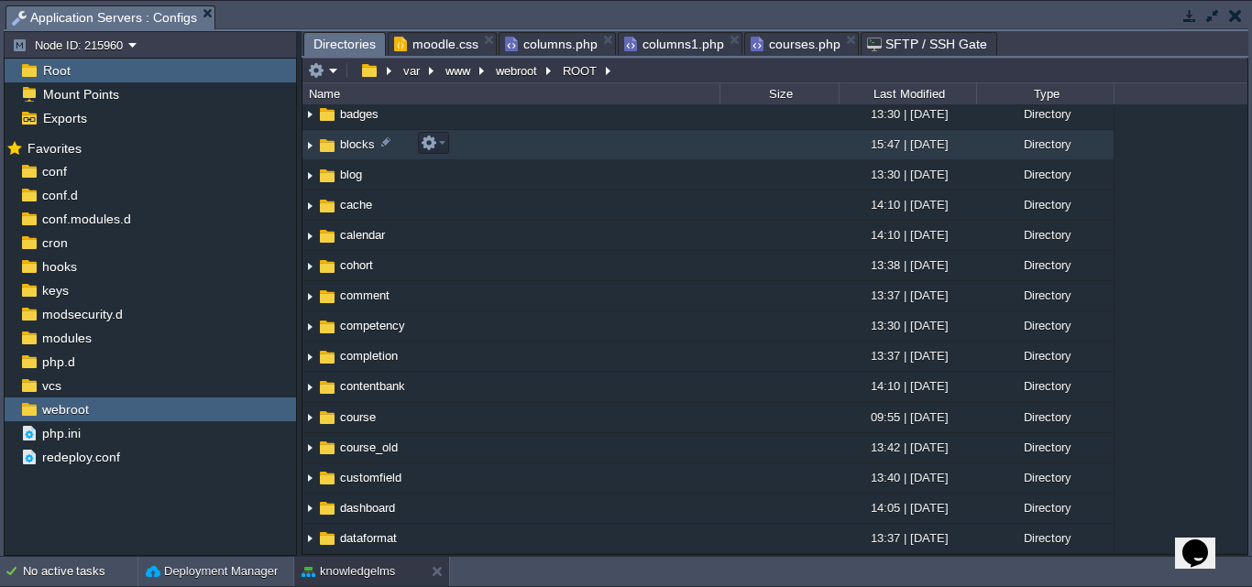
click at [313, 146] on img at bounding box center [309, 145] width 15 height 28
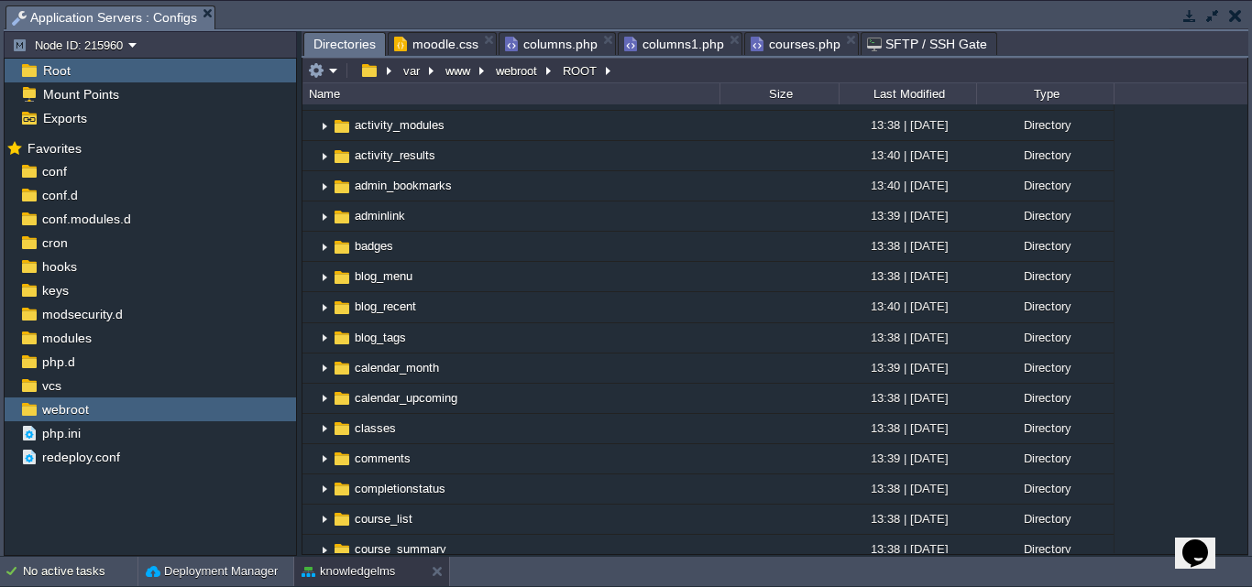
scroll to position [642, 0]
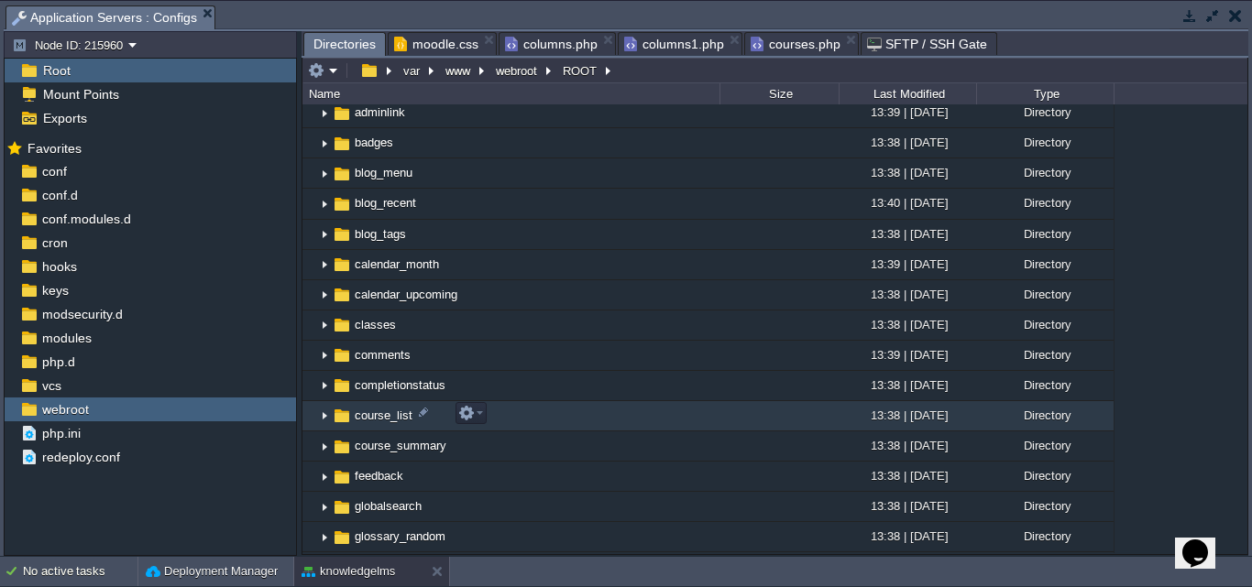
click at [327, 411] on img at bounding box center [324, 416] width 15 height 28
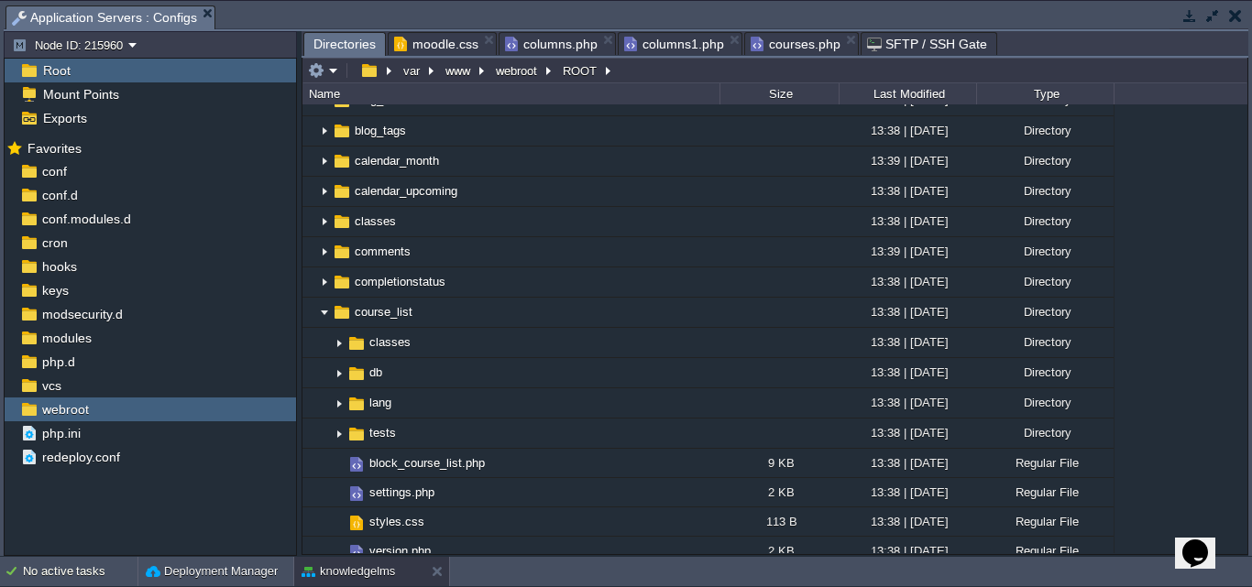
scroll to position [825, 0]
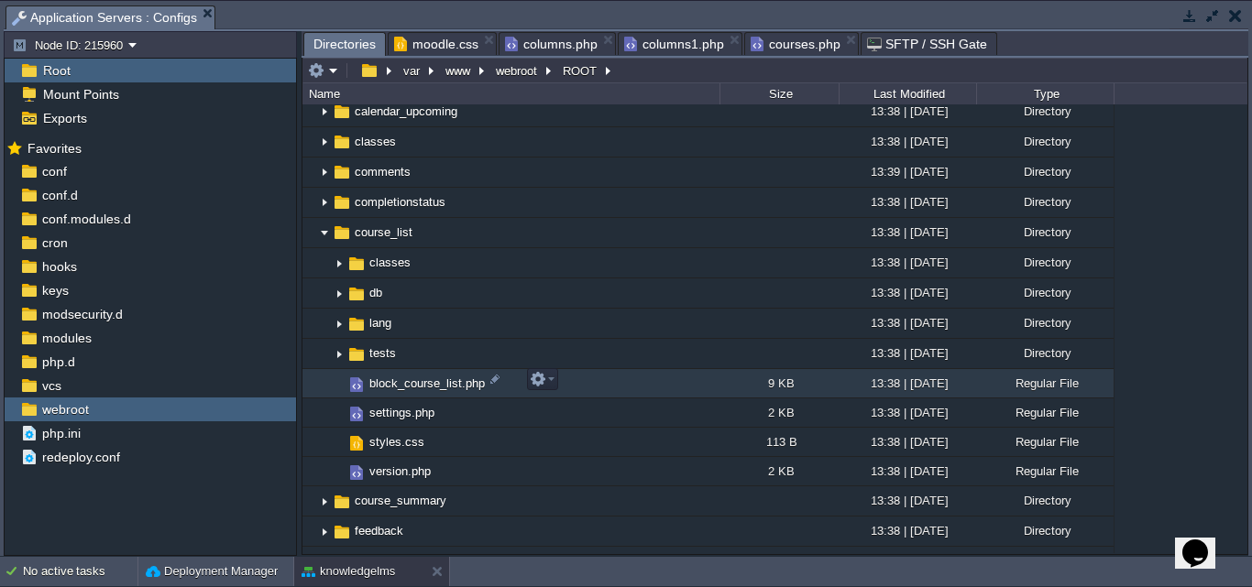
click at [394, 377] on span "block_course_list.php" at bounding box center [427, 384] width 121 height 16
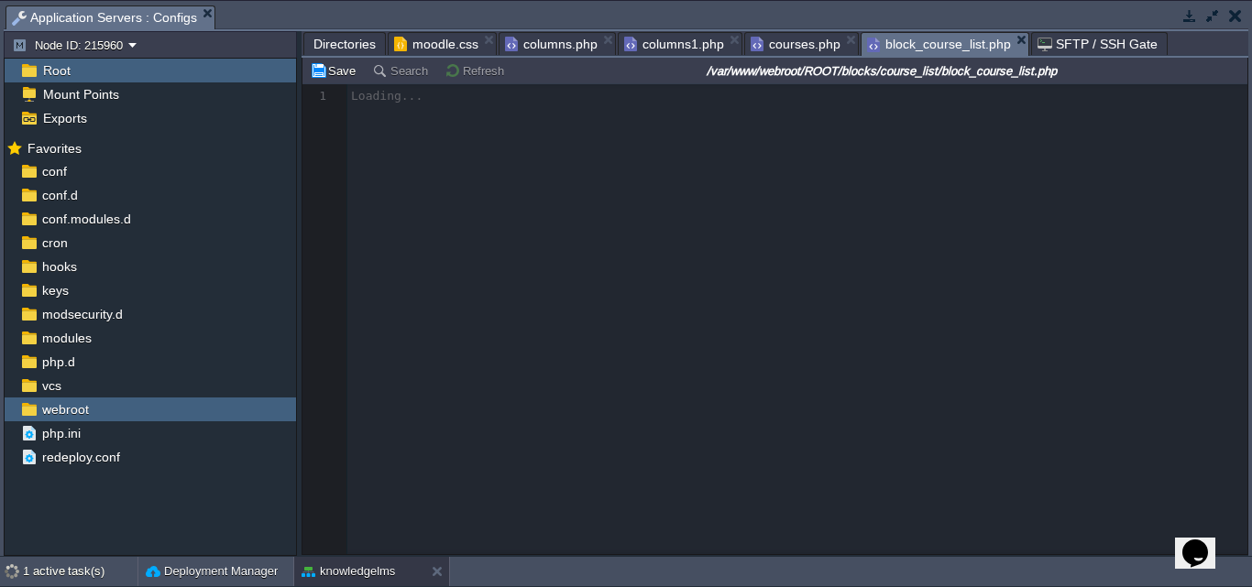
scroll to position [6, 0]
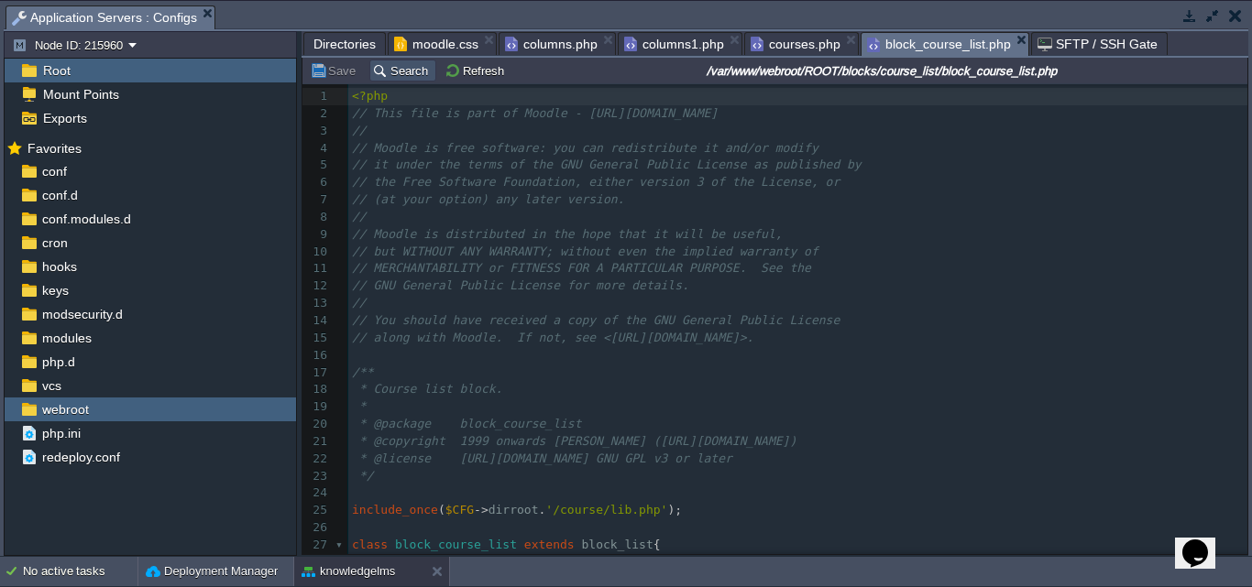
click at [409, 71] on button "Search" at bounding box center [402, 70] width 61 height 16
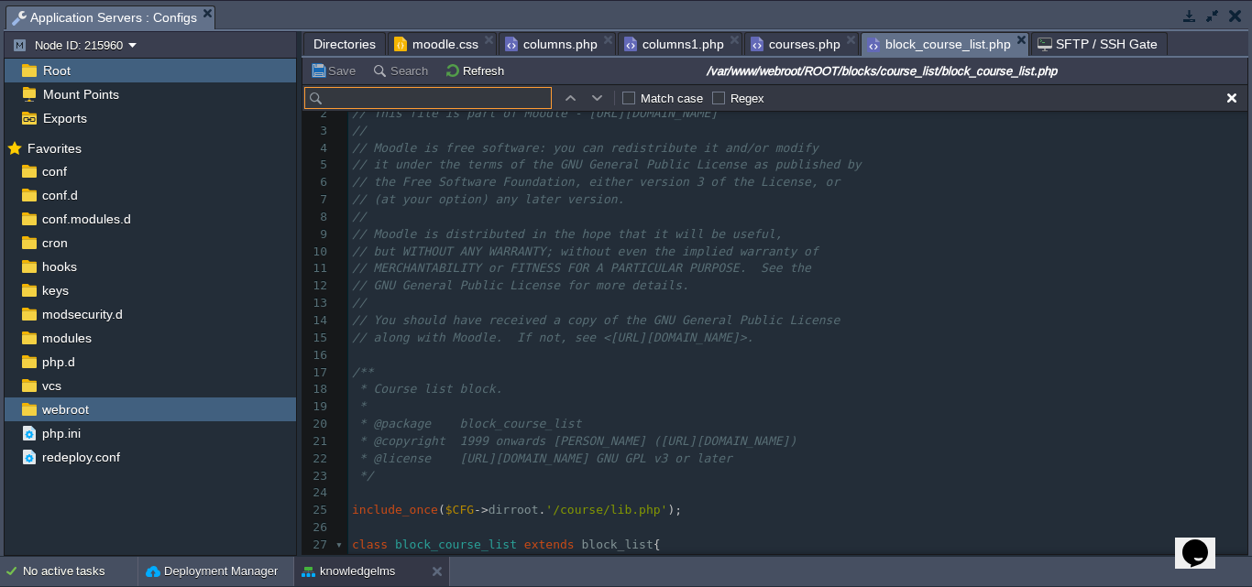
click at [376, 103] on input "text" at bounding box center [427, 98] width 247 height 22
type input "[URL][DOMAIN_NAME]"
click at [359, 100] on input "[URL][DOMAIN_NAME]" at bounding box center [427, 98] width 247 height 22
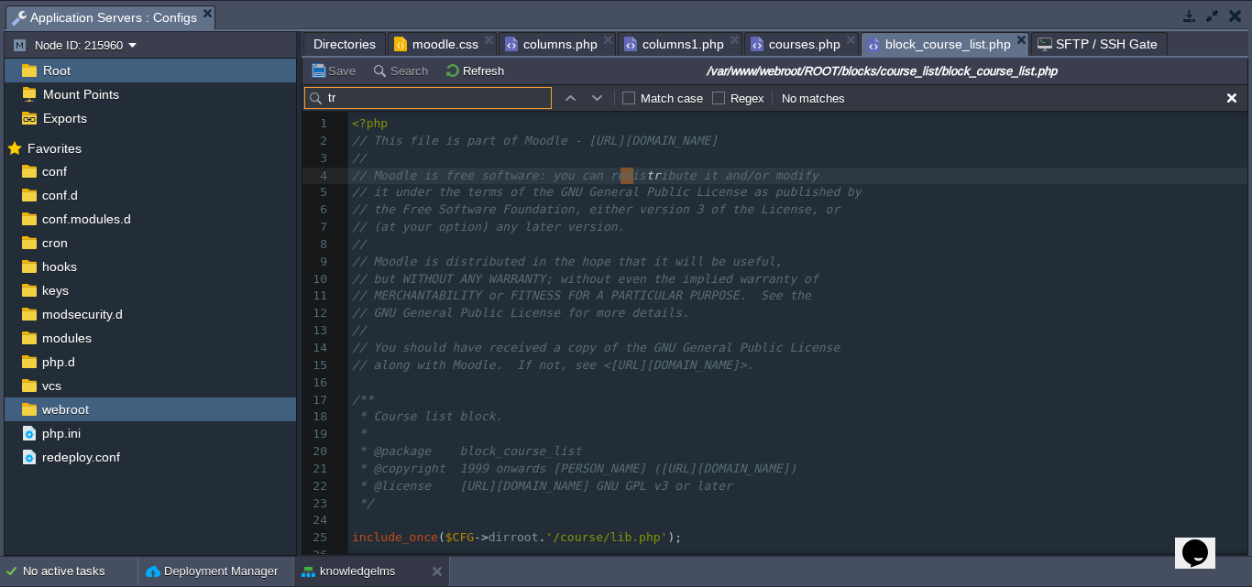
type input "t"
type input "700"
click at [335, 39] on span "Directories" at bounding box center [344, 44] width 62 height 22
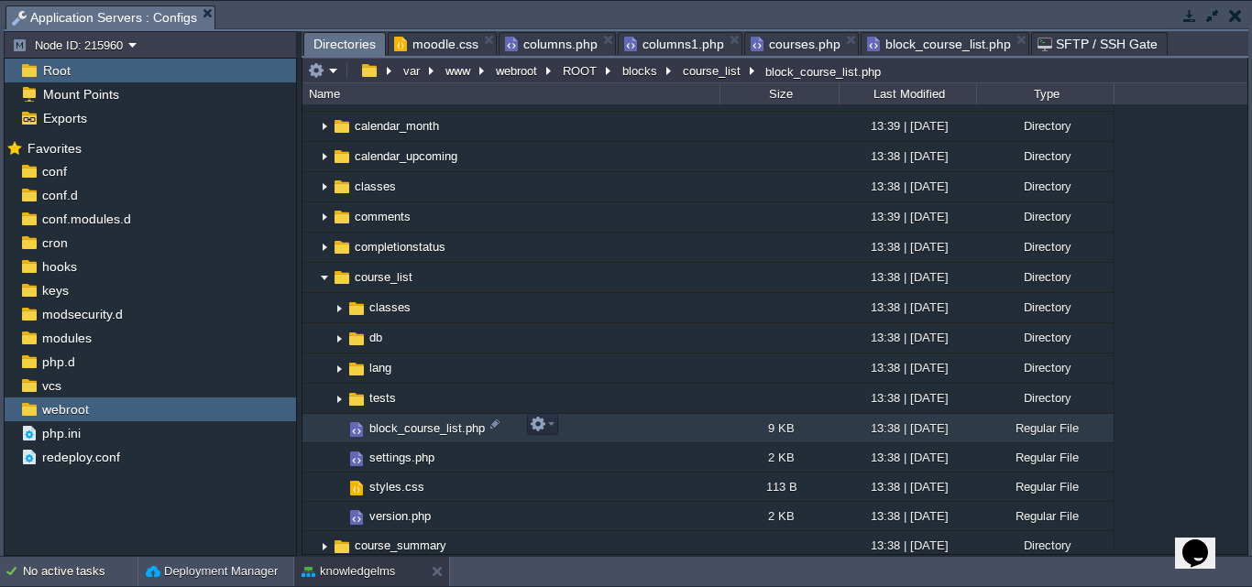
scroll to position [733, 0]
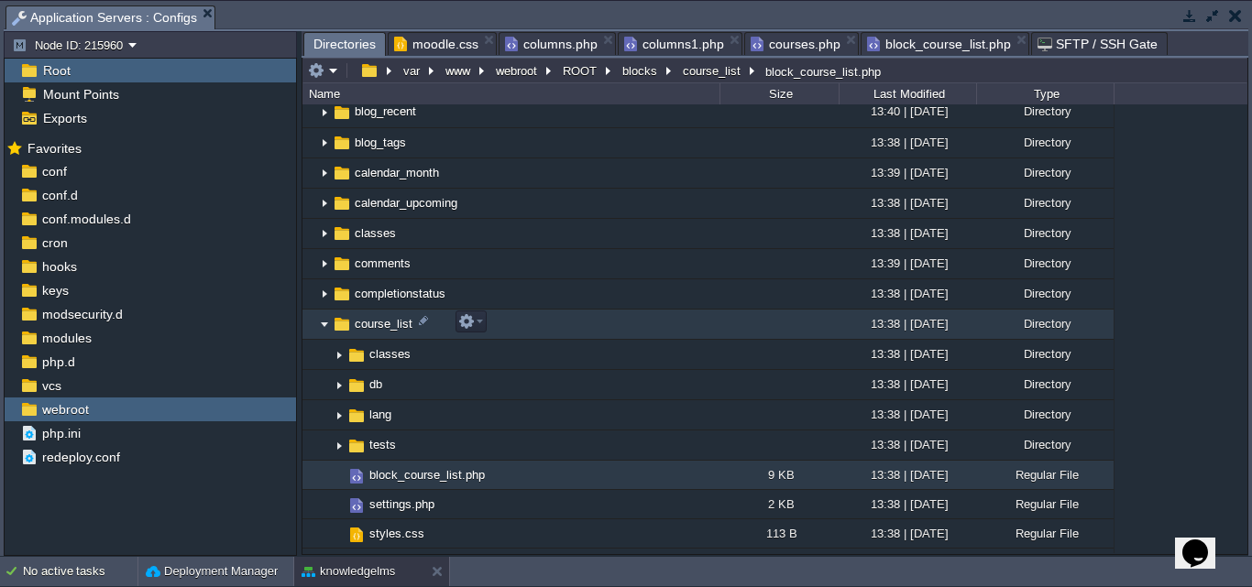
click at [326, 325] on img at bounding box center [324, 325] width 15 height 28
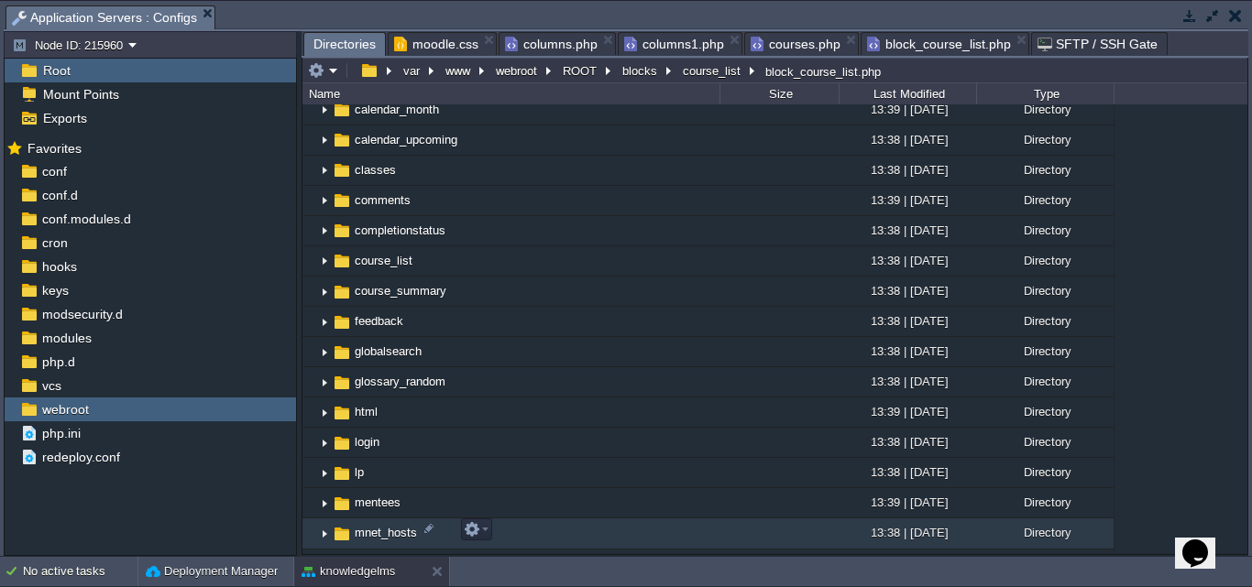
scroll to position [917, 0]
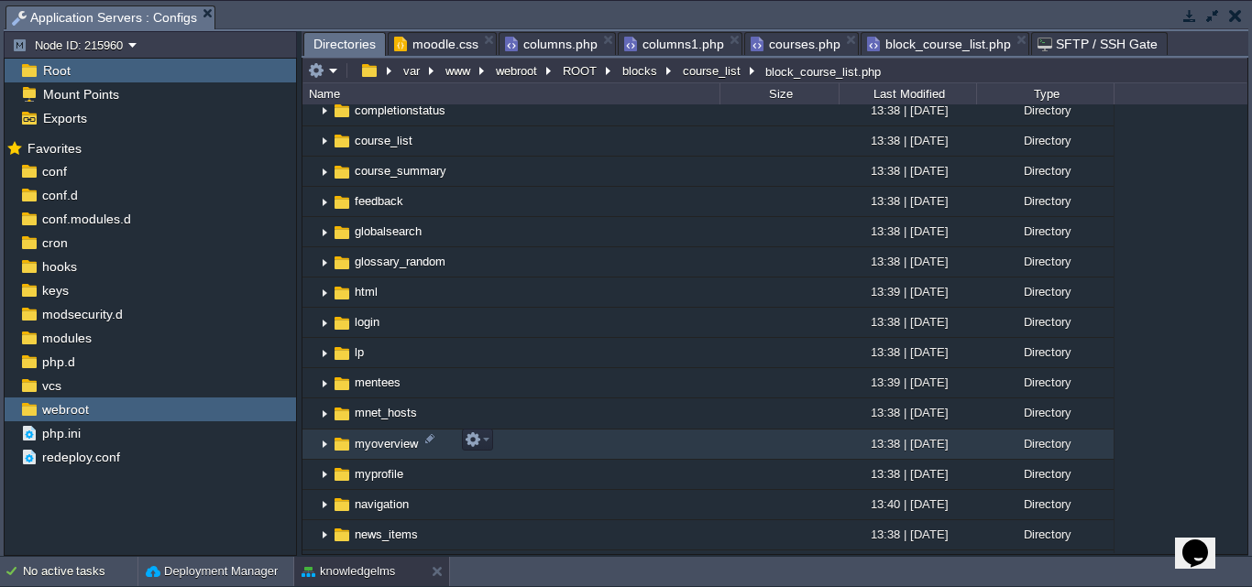
click at [322, 445] on img at bounding box center [324, 445] width 15 height 28
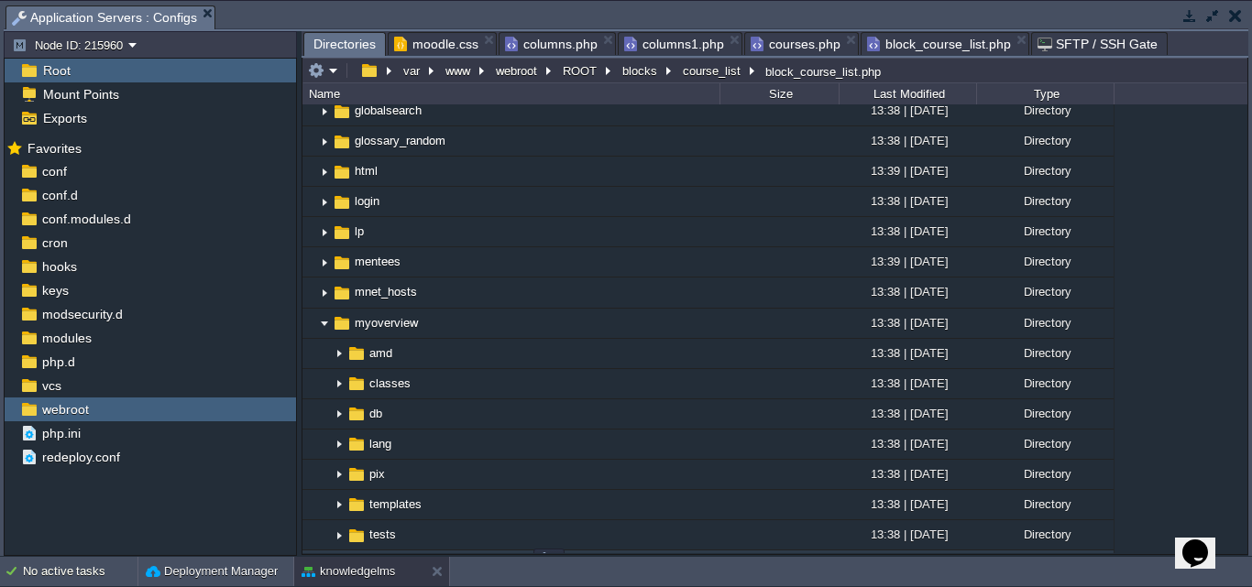
scroll to position [1100, 0]
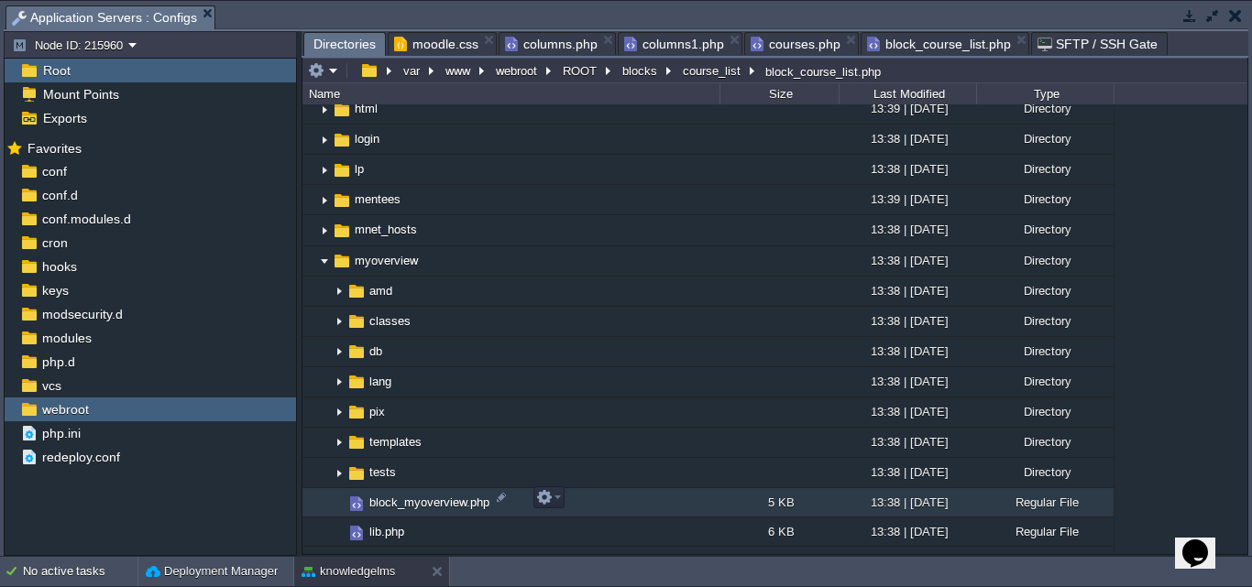
click at [414, 499] on span "block_myoverview.php" at bounding box center [430, 503] width 126 height 16
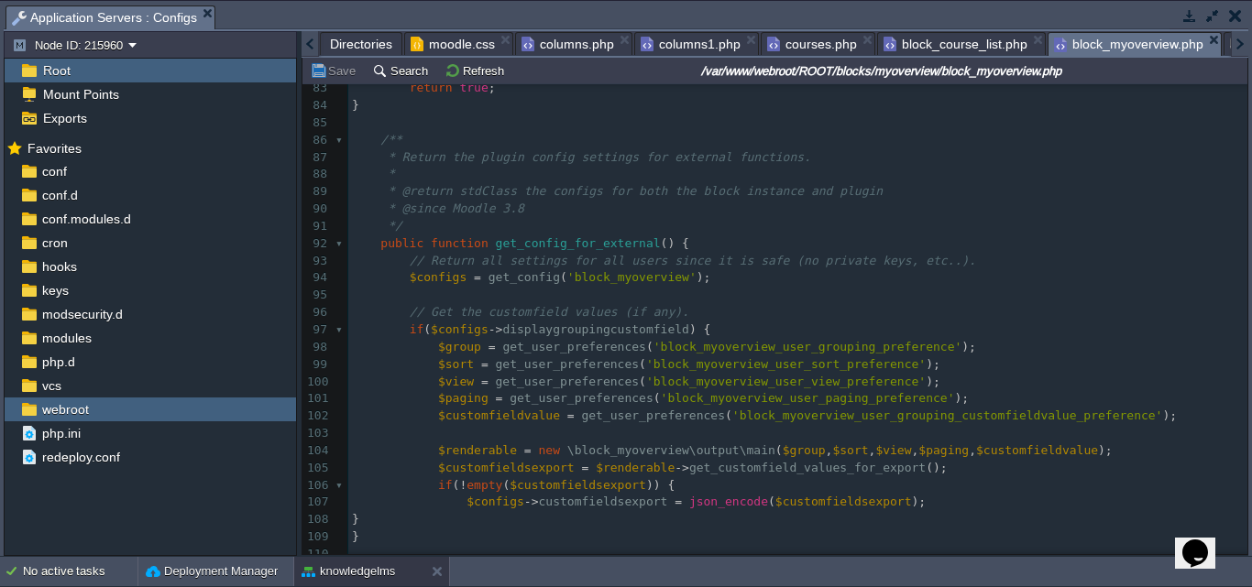
scroll to position [1392, 0]
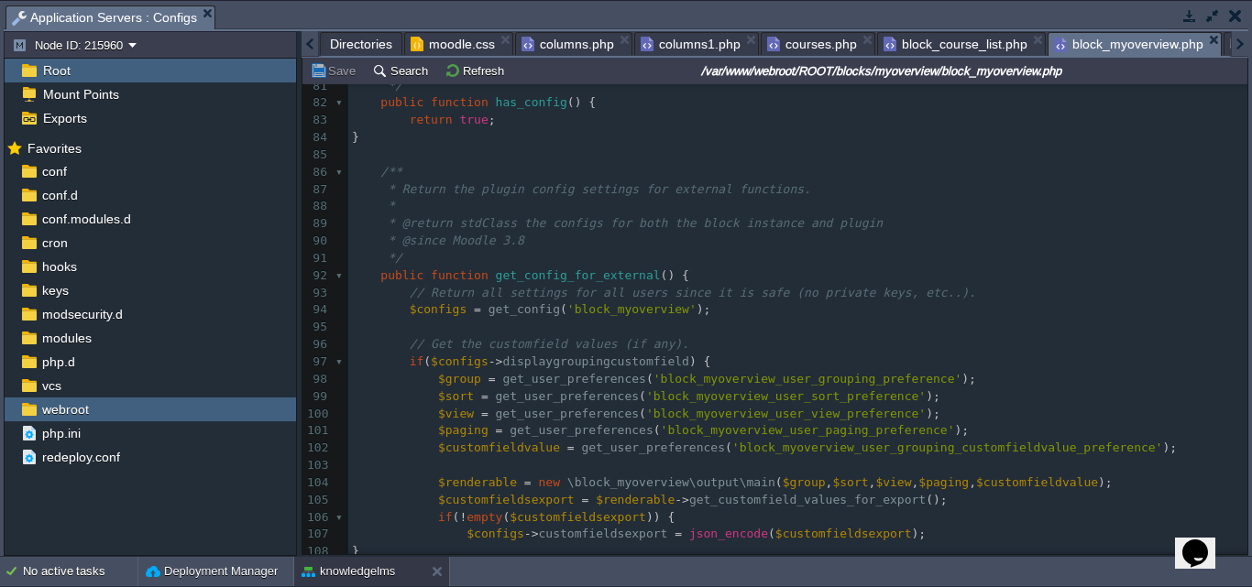
click at [346, 49] on span "Directories" at bounding box center [361, 44] width 62 height 22
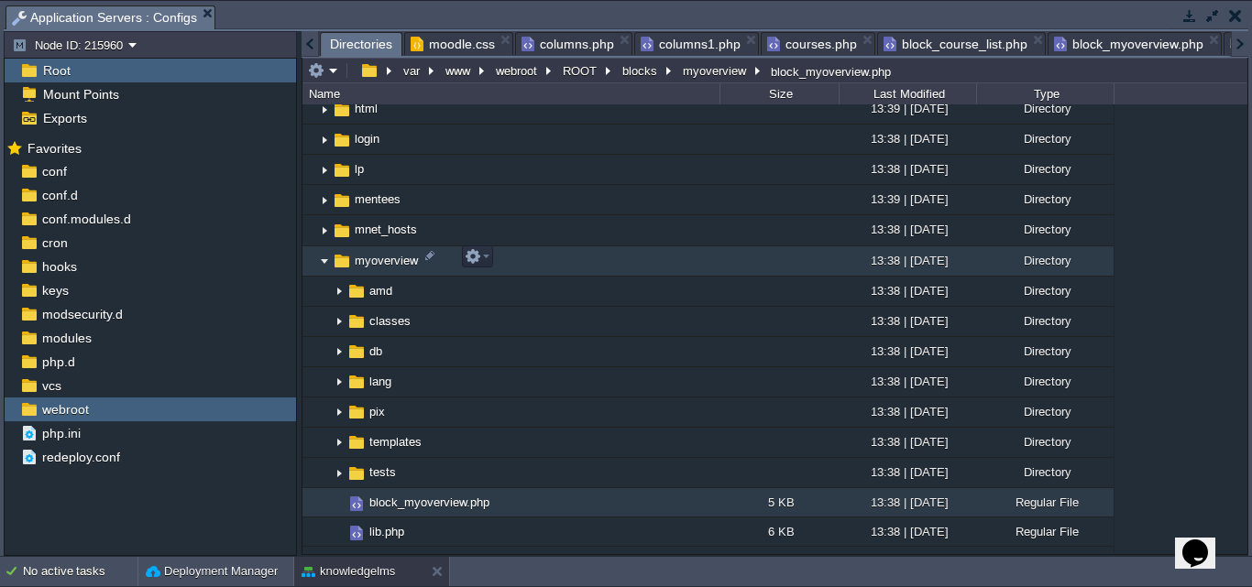
click at [332, 258] on img at bounding box center [342, 261] width 20 height 20
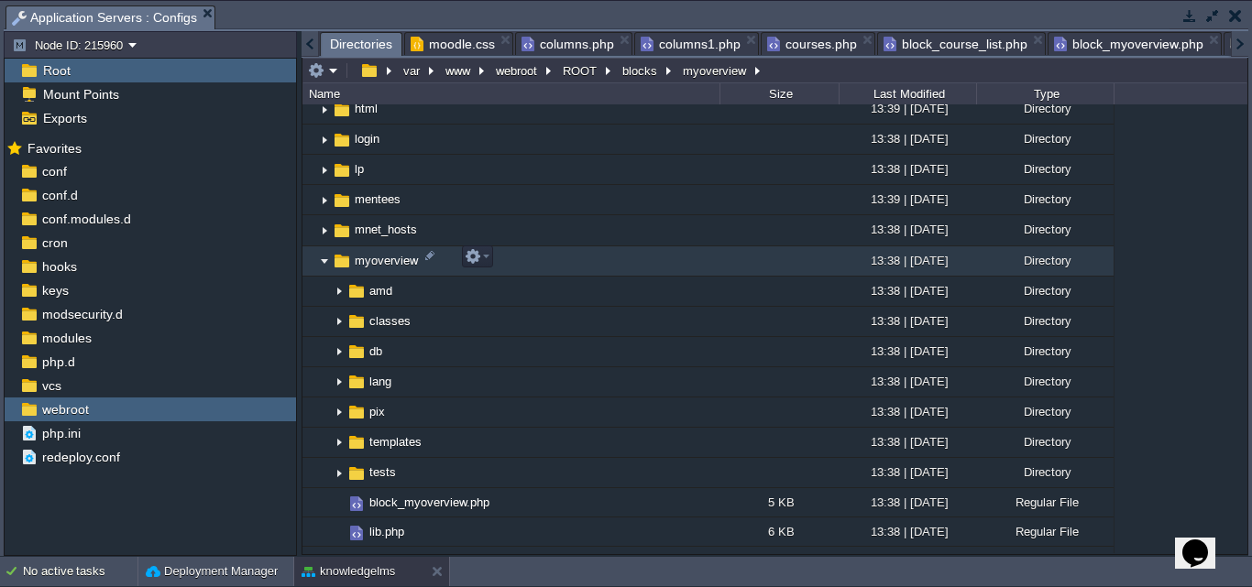
click at [321, 257] on img at bounding box center [324, 261] width 15 height 28
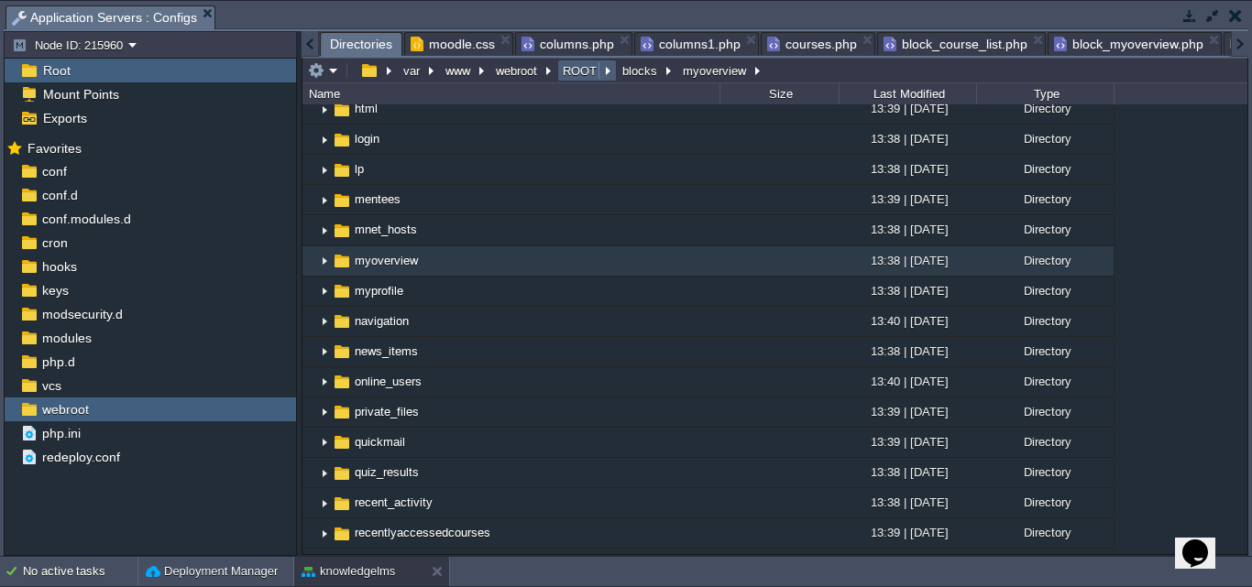
click at [589, 73] on button "ROOT" at bounding box center [580, 70] width 41 height 16
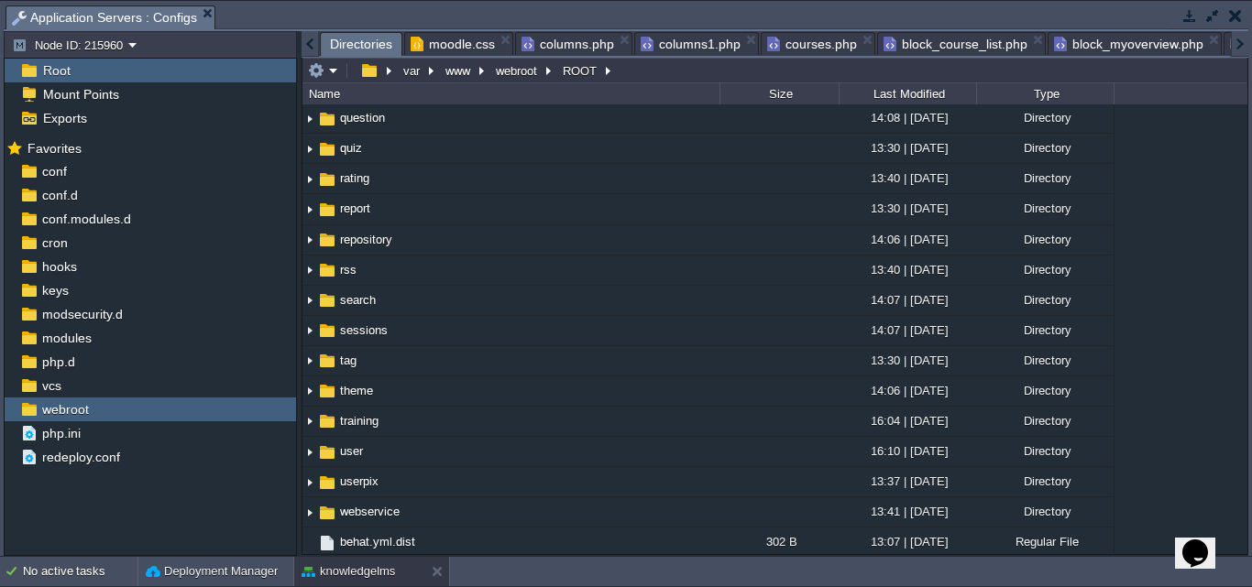
scroll to position [2200, 0]
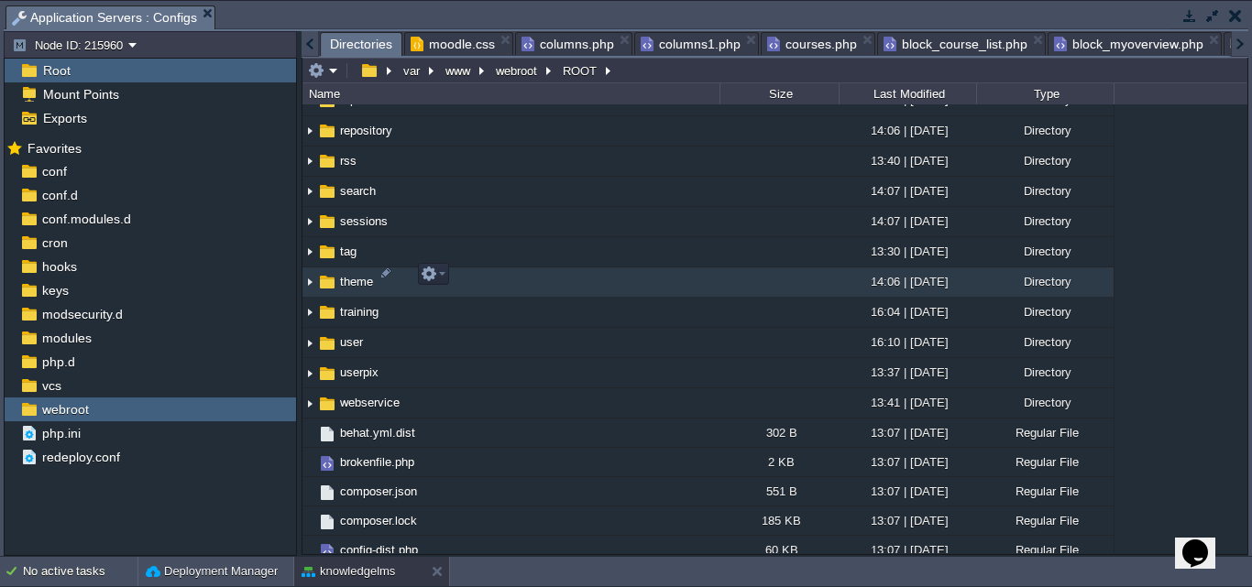
click at [308, 273] on img at bounding box center [309, 283] width 15 height 28
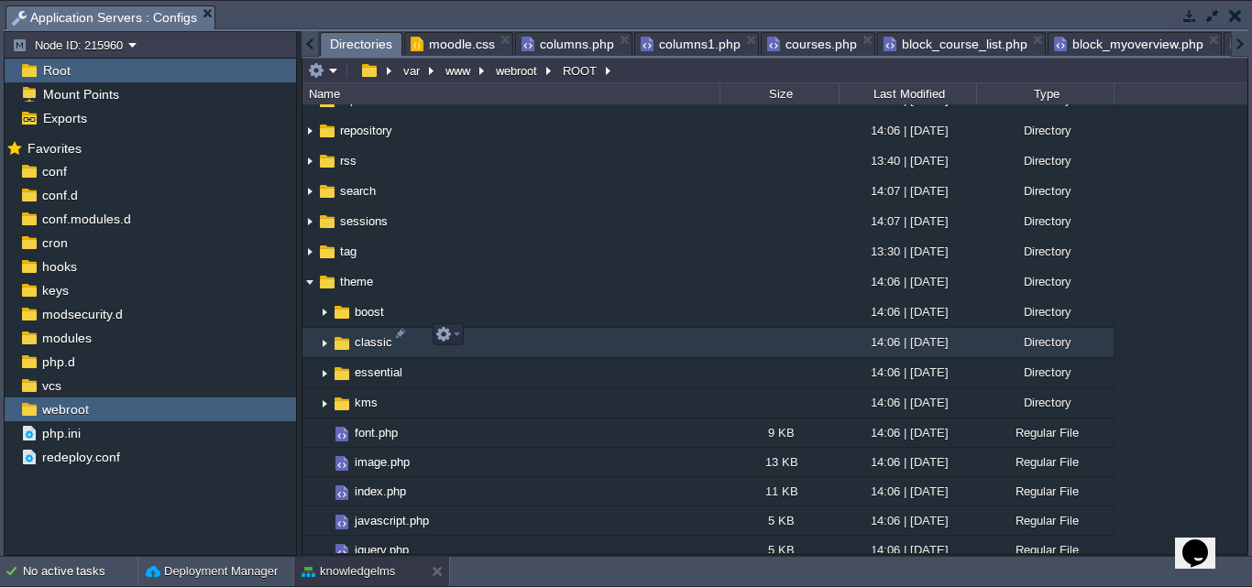
click at [328, 335] on img at bounding box center [324, 343] width 15 height 28
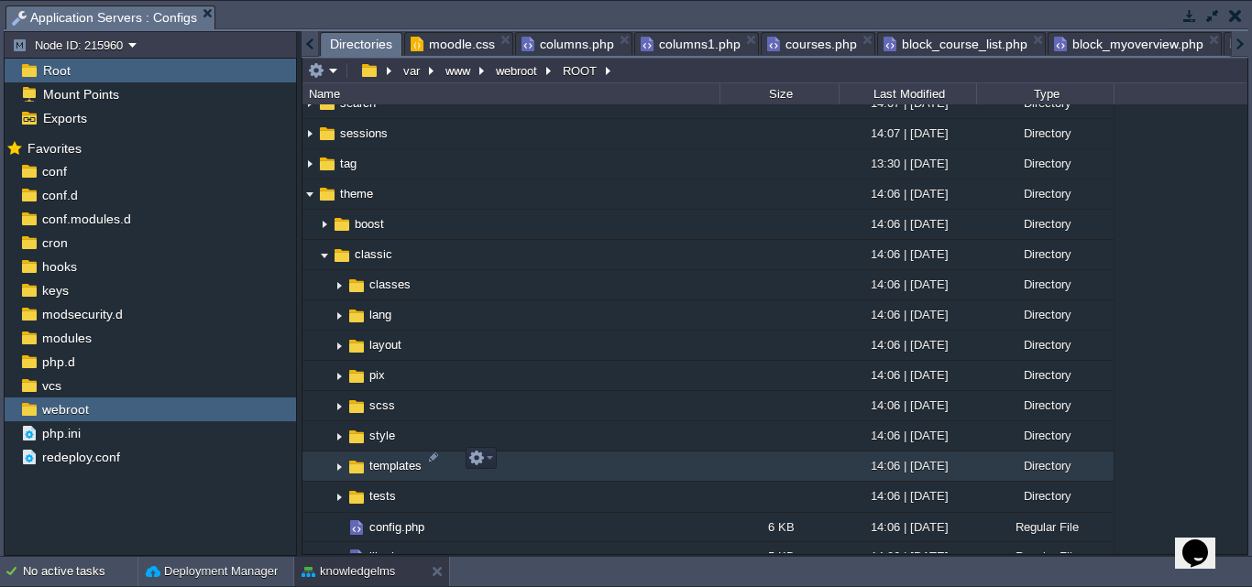
scroll to position [2291, 0]
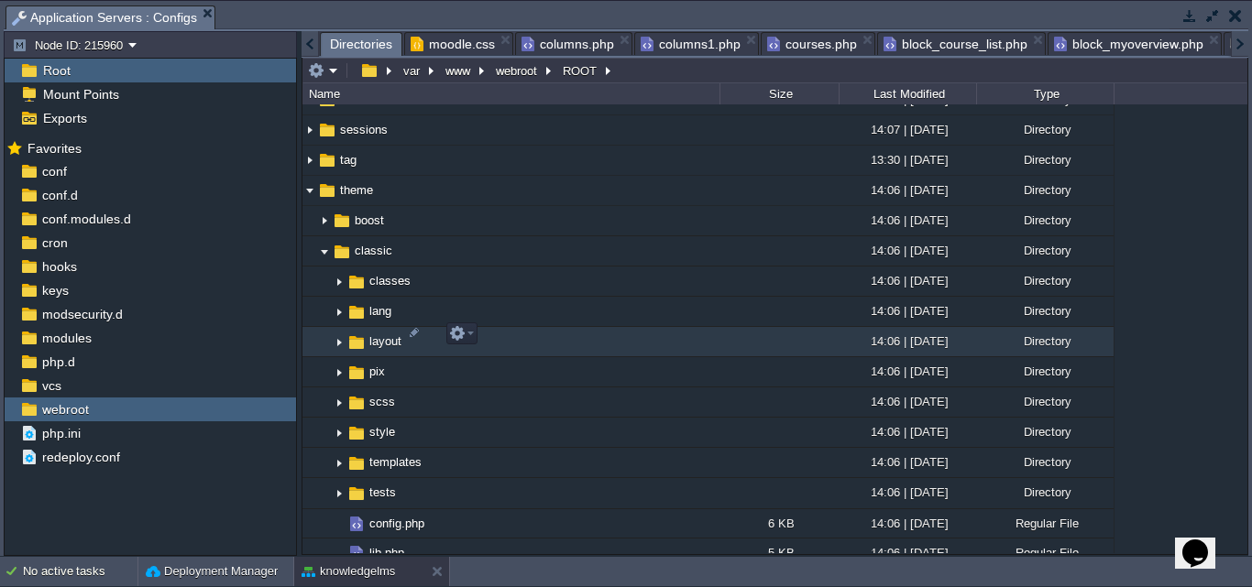
click at [345, 333] on img at bounding box center [339, 342] width 15 height 28
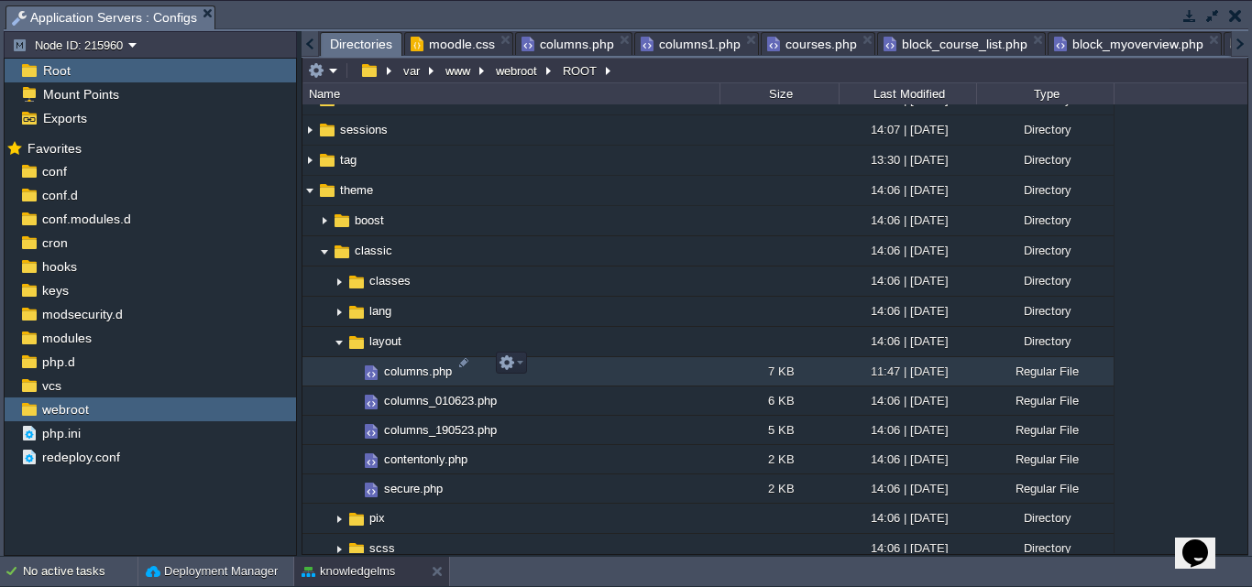
click at [413, 368] on span "columns.php" at bounding box center [417, 372] width 73 height 16
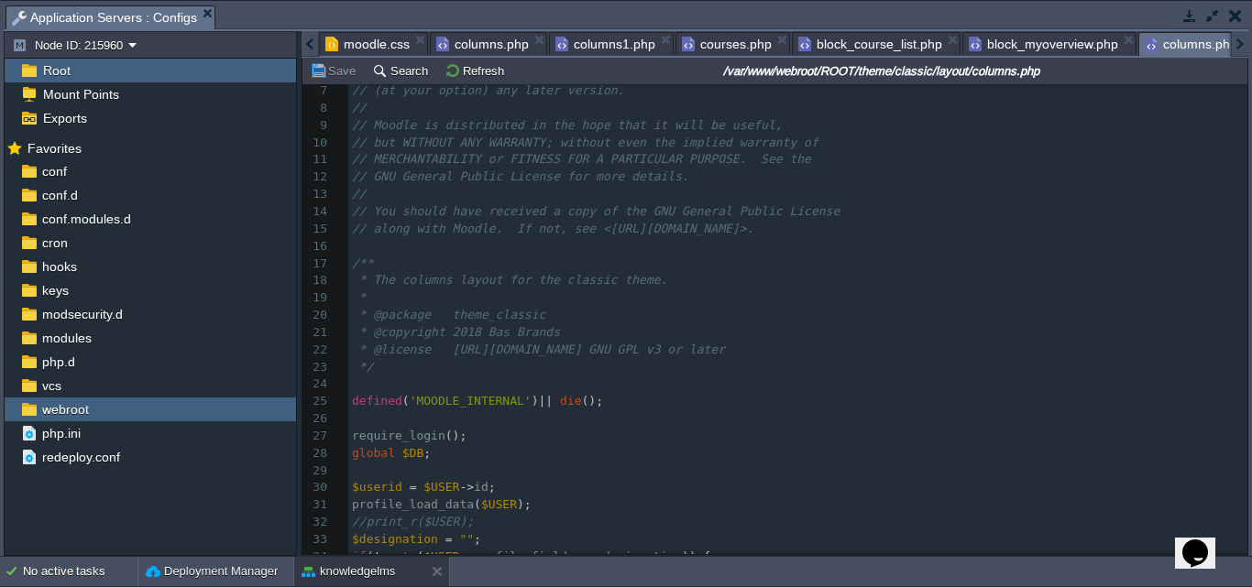
scroll to position [0, 0]
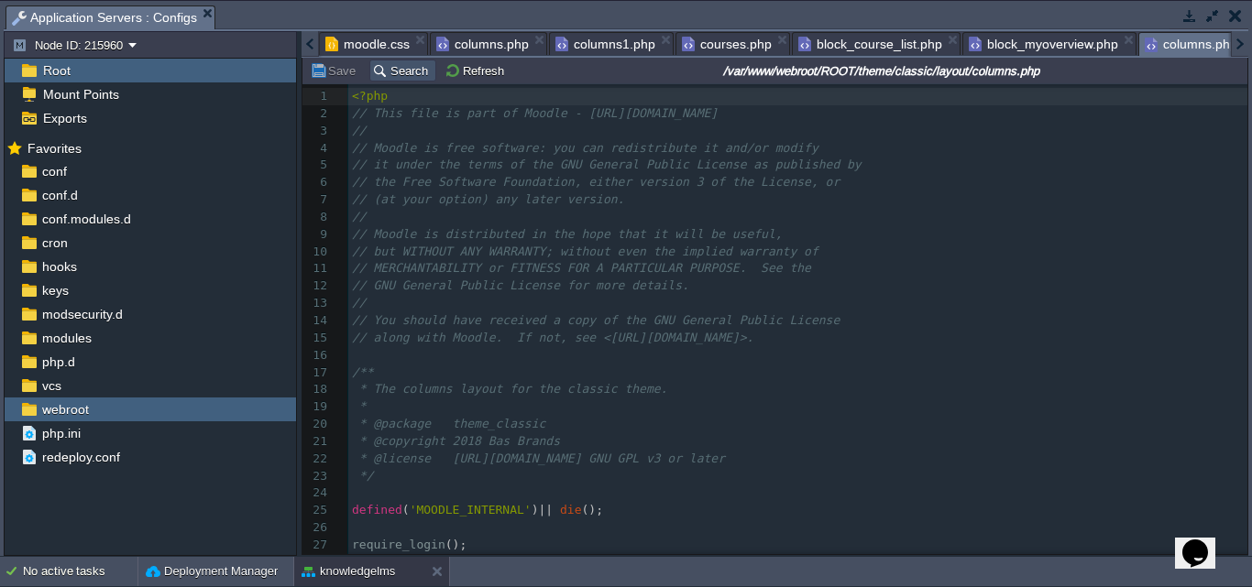
click at [391, 75] on button "Search" at bounding box center [402, 70] width 61 height 16
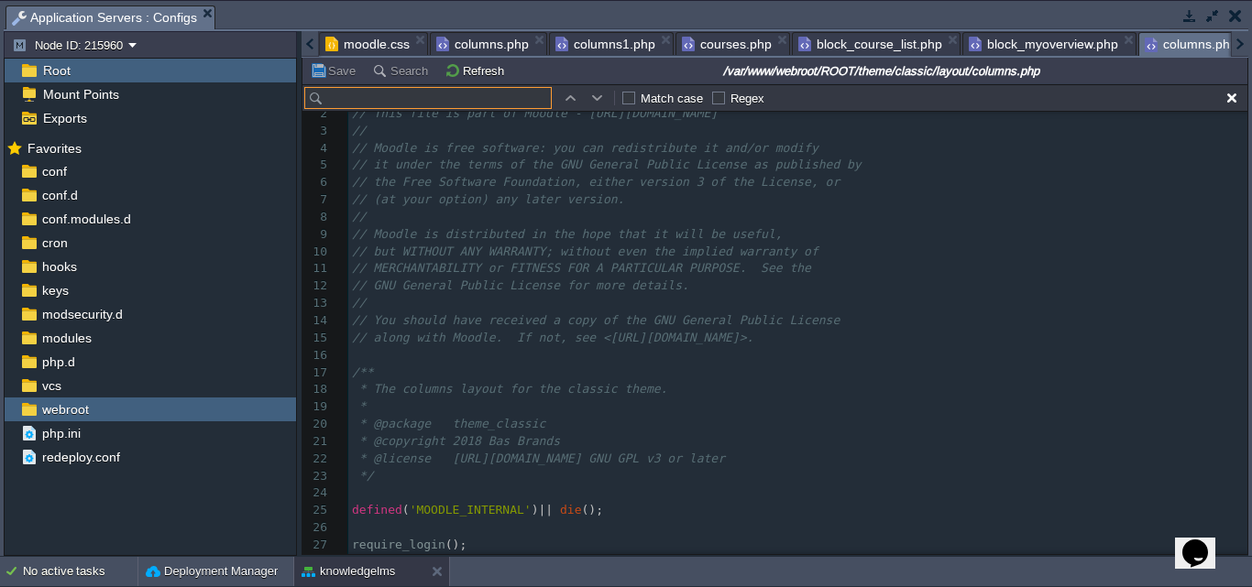
click at [367, 105] on input "text" at bounding box center [427, 98] width 247 height 22
paste input "training-block"
type input "training-block"
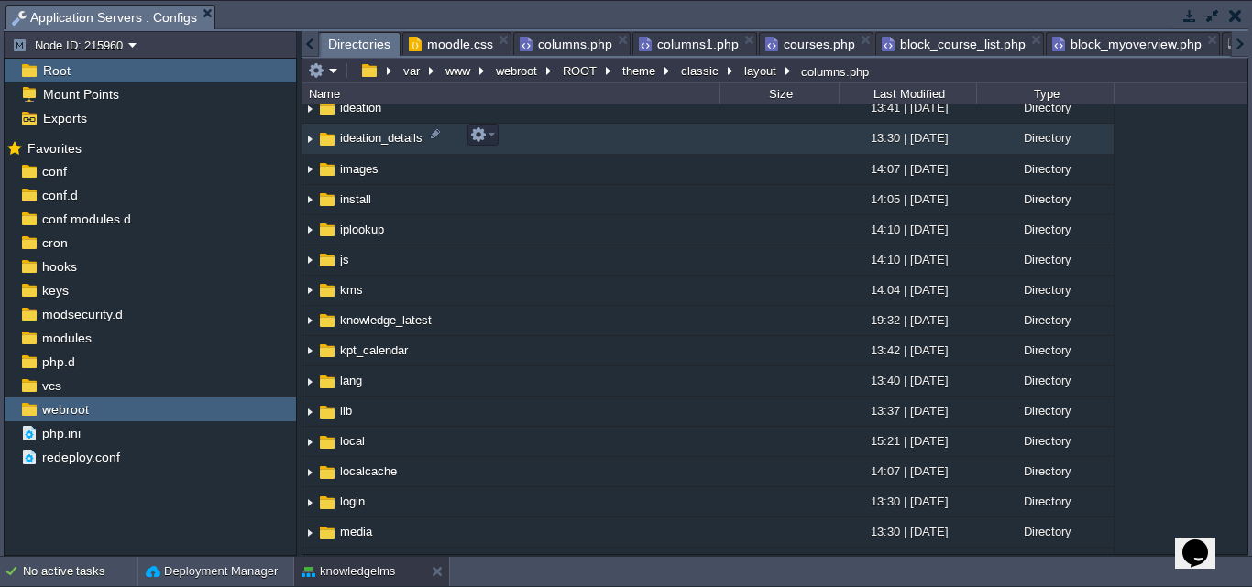
scroll to position [733, 0]
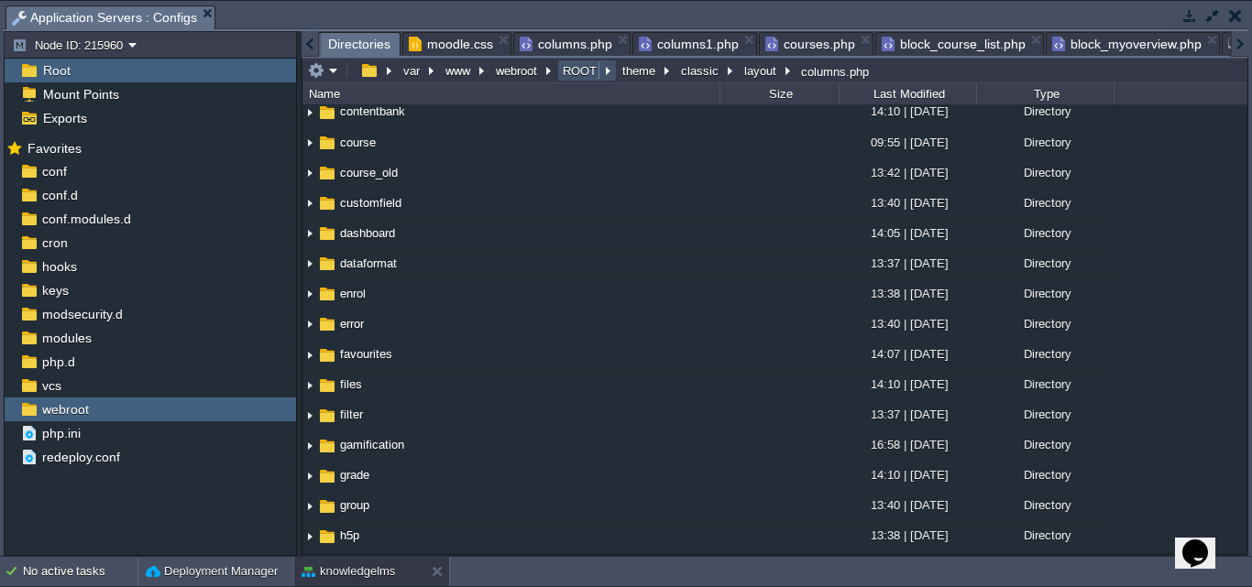
click at [565, 71] on button "ROOT" at bounding box center [580, 70] width 41 height 16
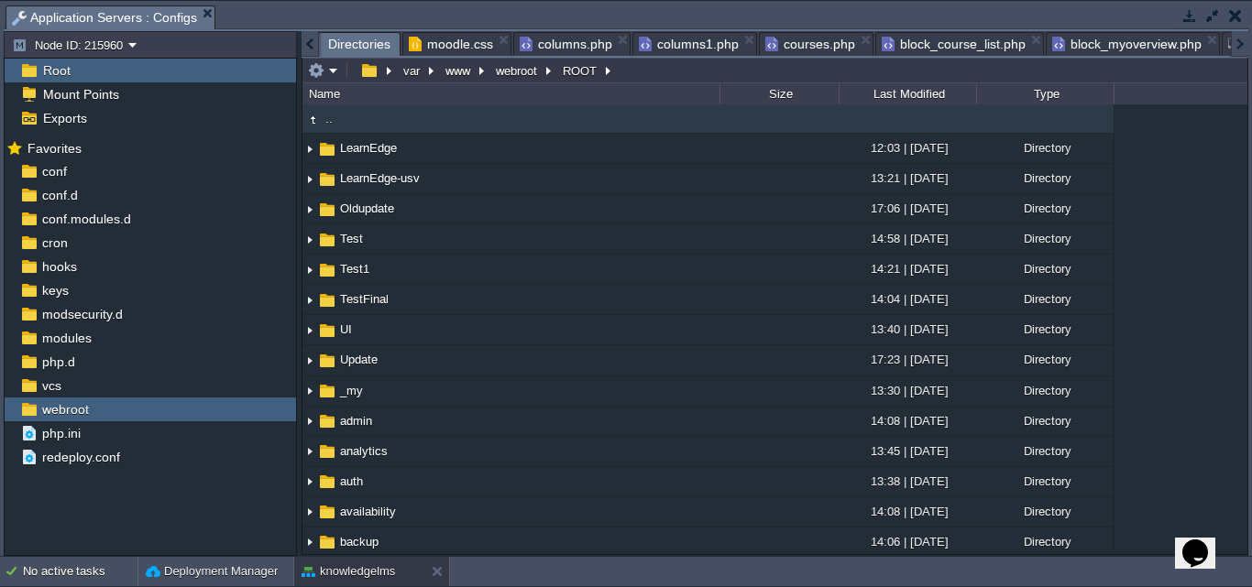
click at [1210, 18] on button "button" at bounding box center [1212, 15] width 16 height 16
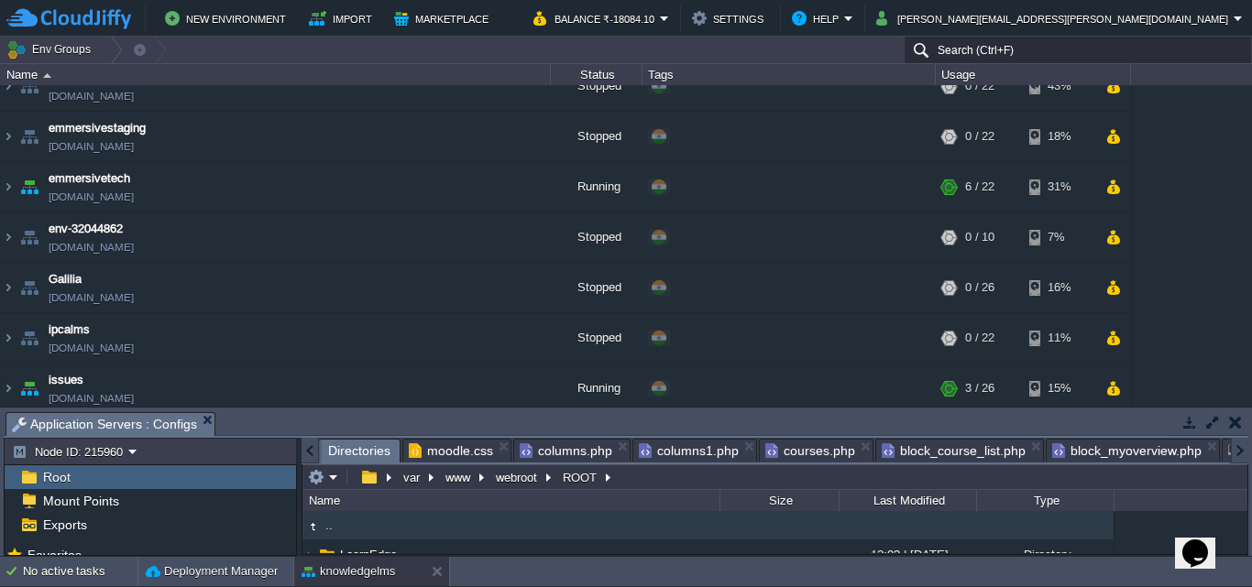
scroll to position [1466, 0]
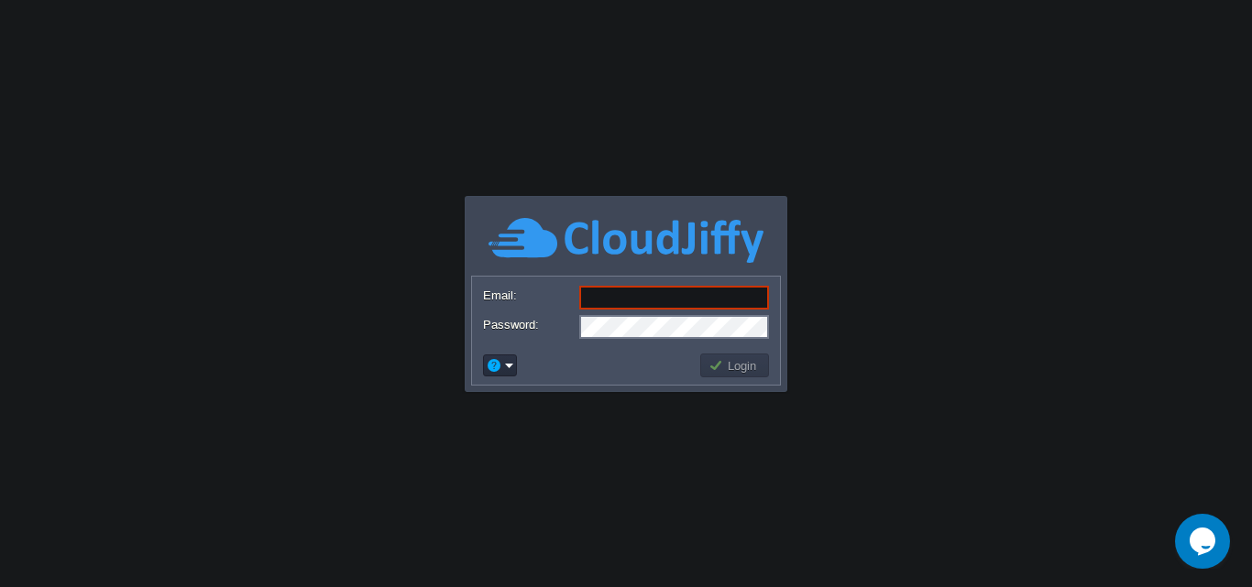
click at [607, 307] on input "Email:" at bounding box center [674, 298] width 190 height 24
type input "[PERSON_NAME][EMAIL_ADDRESS][PERSON_NAME][DOMAIN_NAME]"
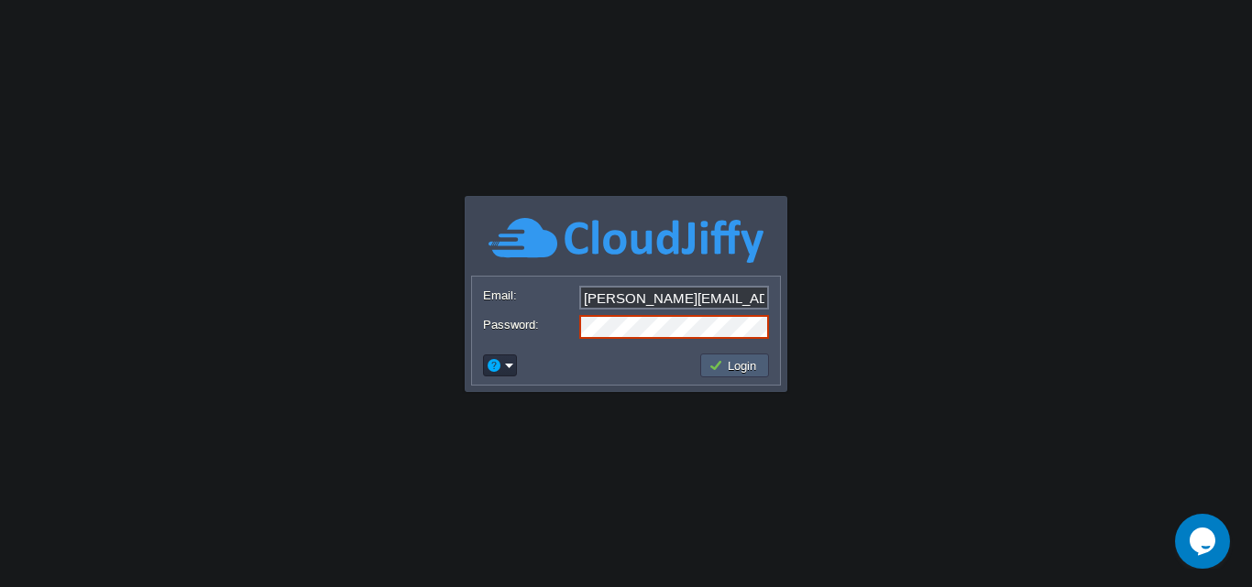
click at [730, 363] on button "Login" at bounding box center [734, 365] width 53 height 16
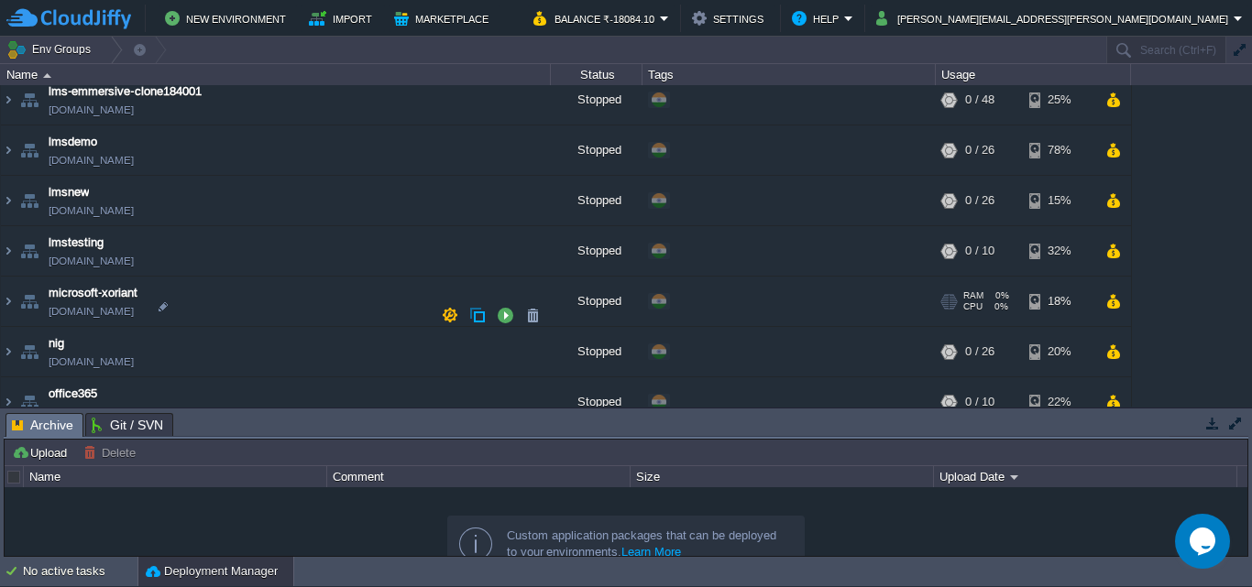
scroll to position [1283, 0]
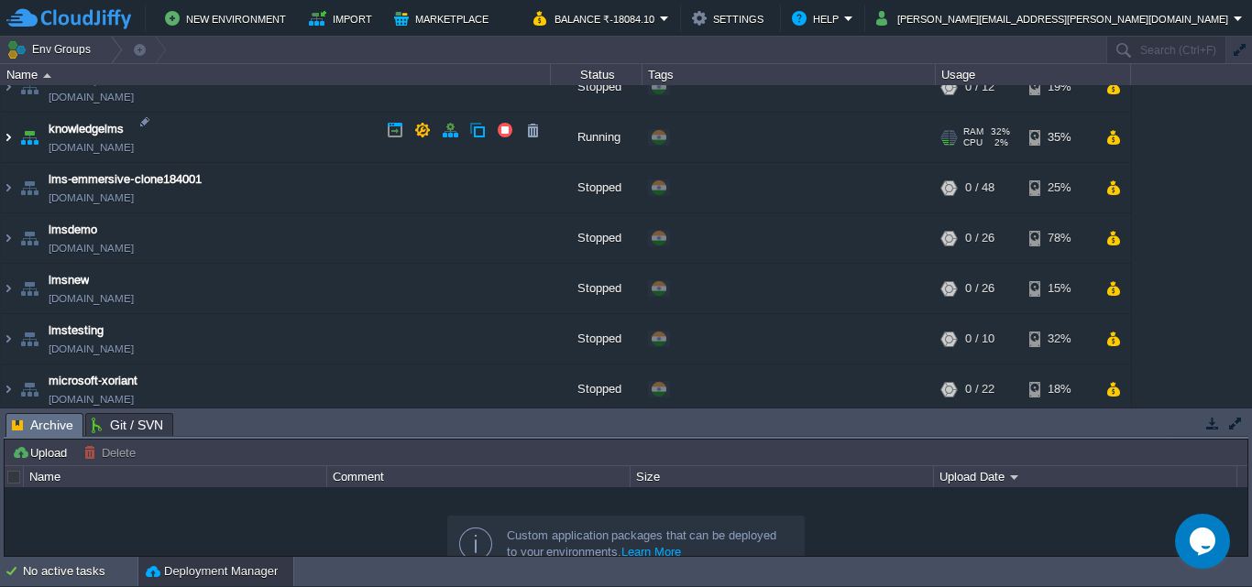
click at [11, 132] on img at bounding box center [8, 137] width 15 height 49
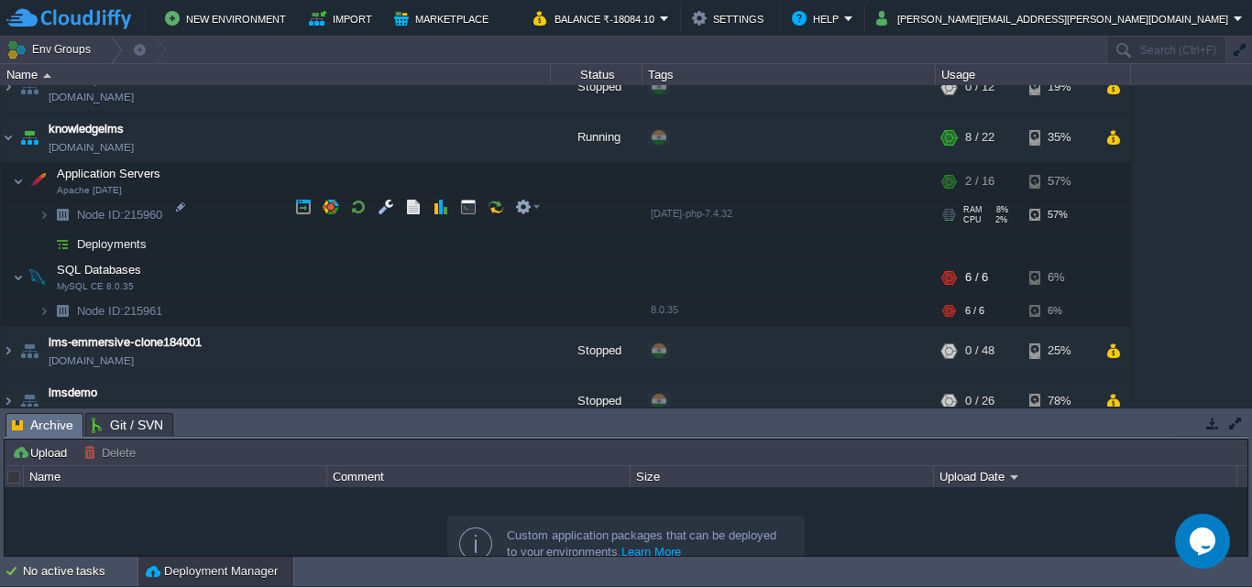
scroll to position [1191, 0]
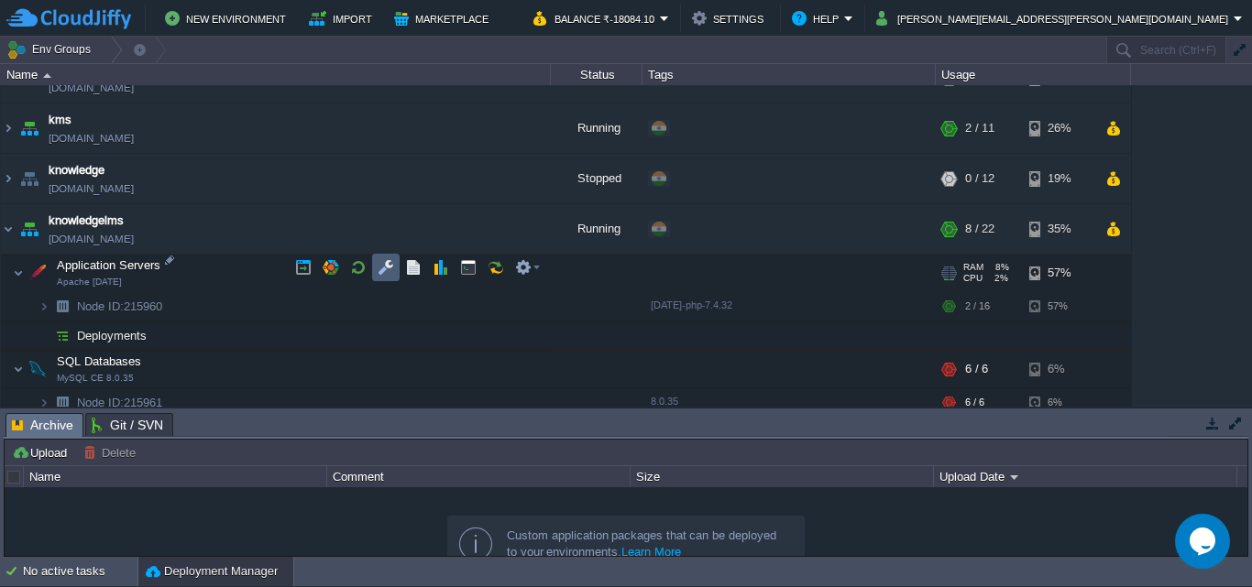
click at [387, 269] on button "button" at bounding box center [386, 267] width 16 height 16
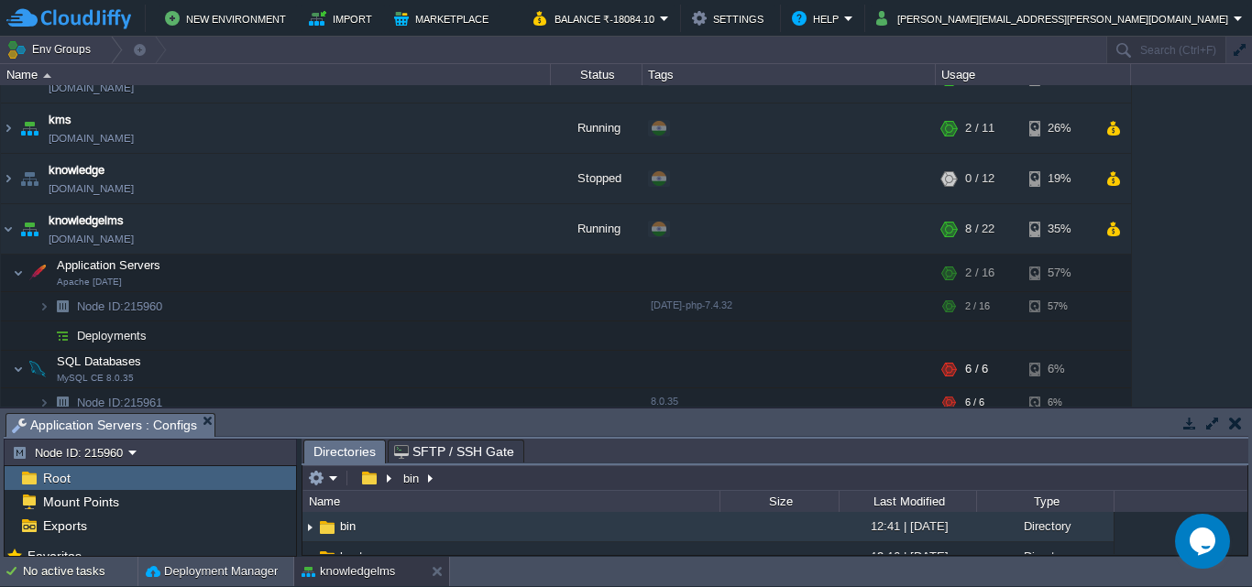
click at [1211, 429] on button "button" at bounding box center [1212, 423] width 16 height 16
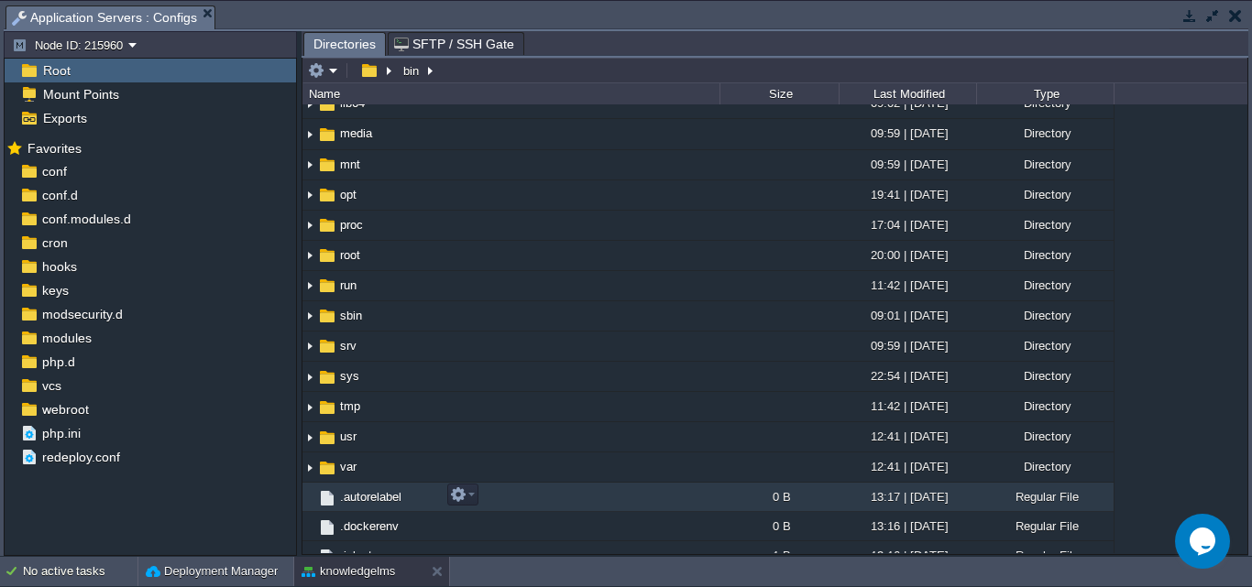
scroll to position [367, 0]
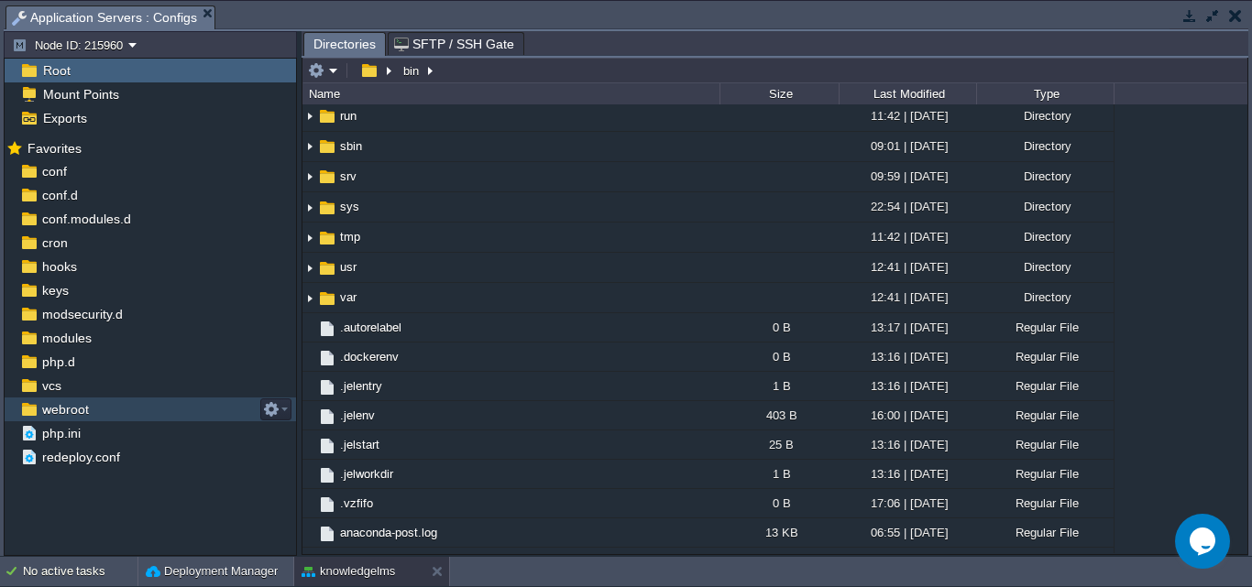
click at [71, 408] on span "webroot" at bounding box center [64, 409] width 53 height 16
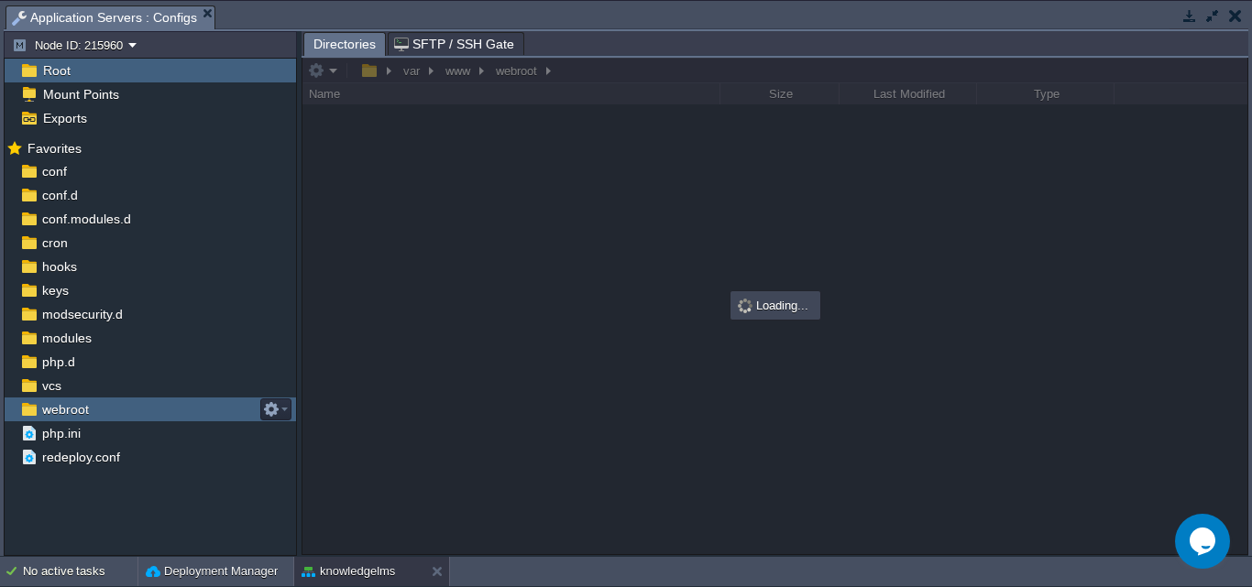
scroll to position [0, 0]
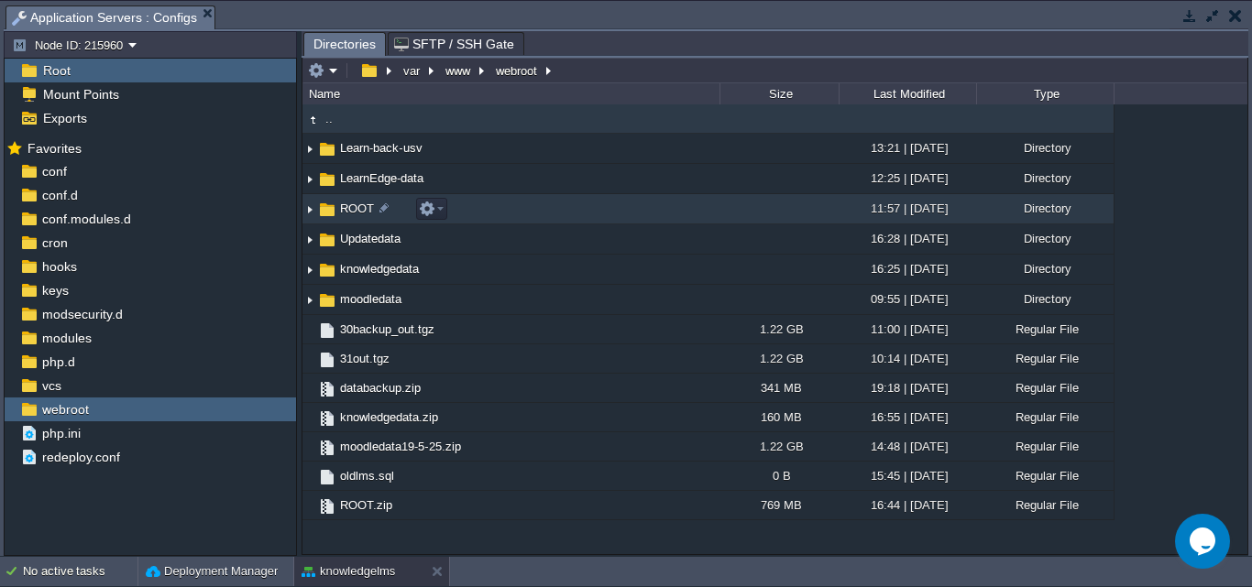
click at [344, 216] on span "ROOT" at bounding box center [356, 209] width 39 height 16
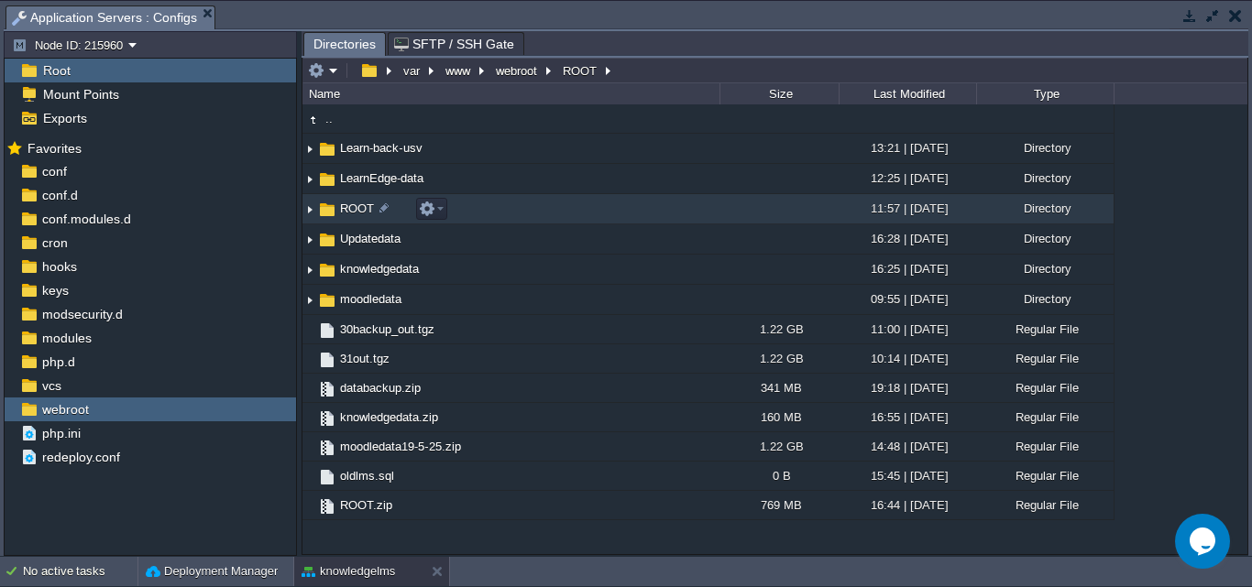
click at [344, 216] on span "ROOT" at bounding box center [356, 209] width 39 height 16
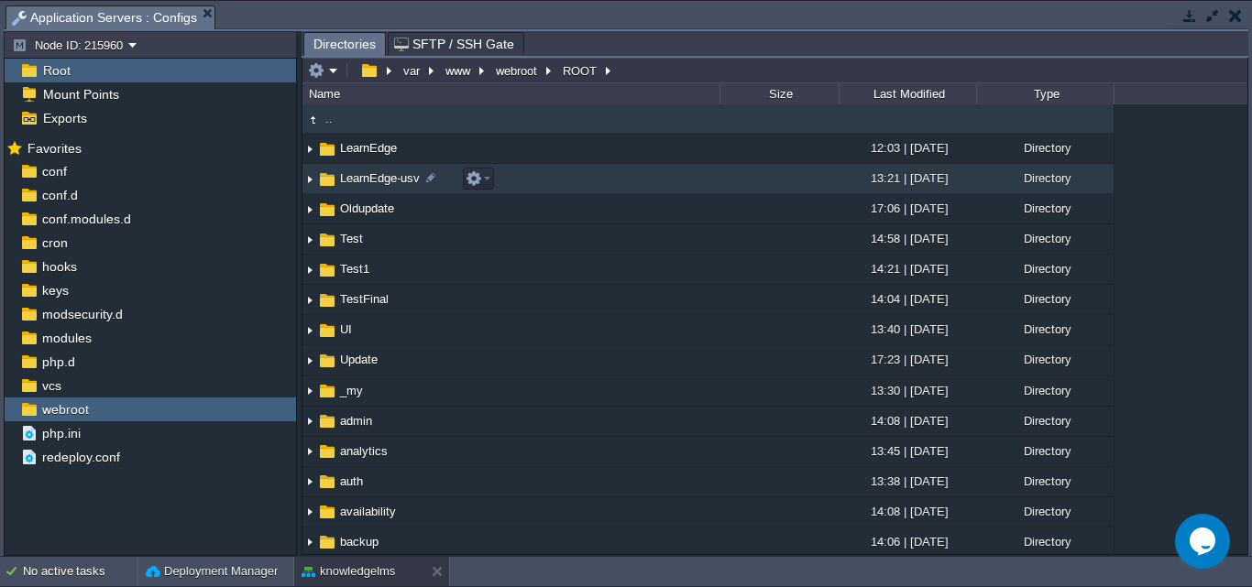
click at [368, 183] on span "LearnEdge-usv" at bounding box center [379, 178] width 85 height 16
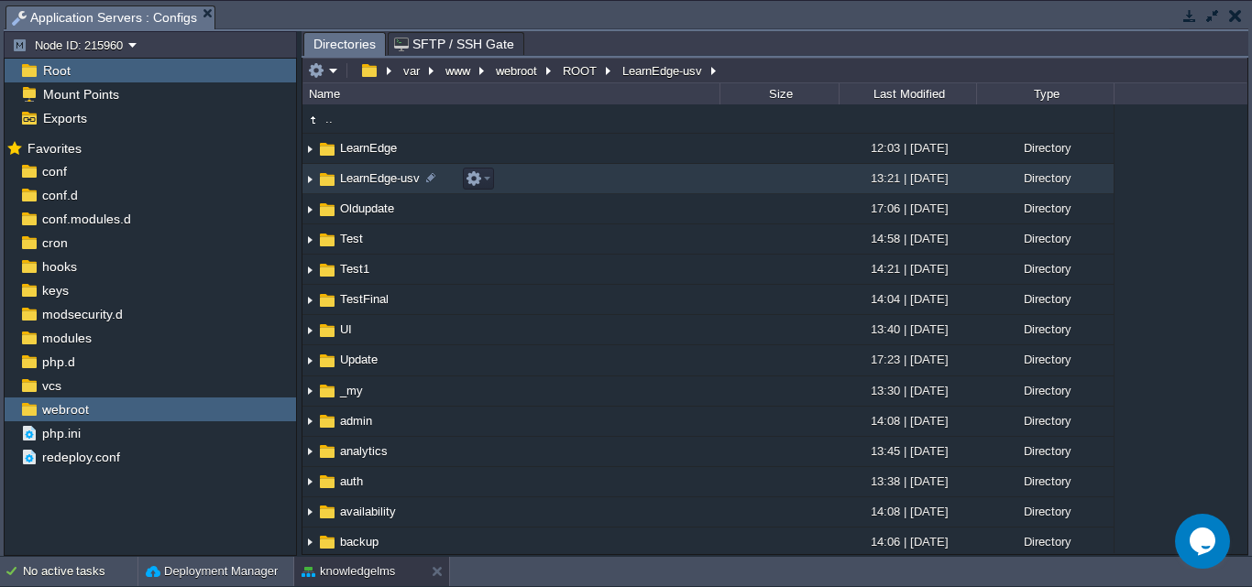
click at [368, 183] on span "LearnEdge-usv" at bounding box center [379, 178] width 85 height 16
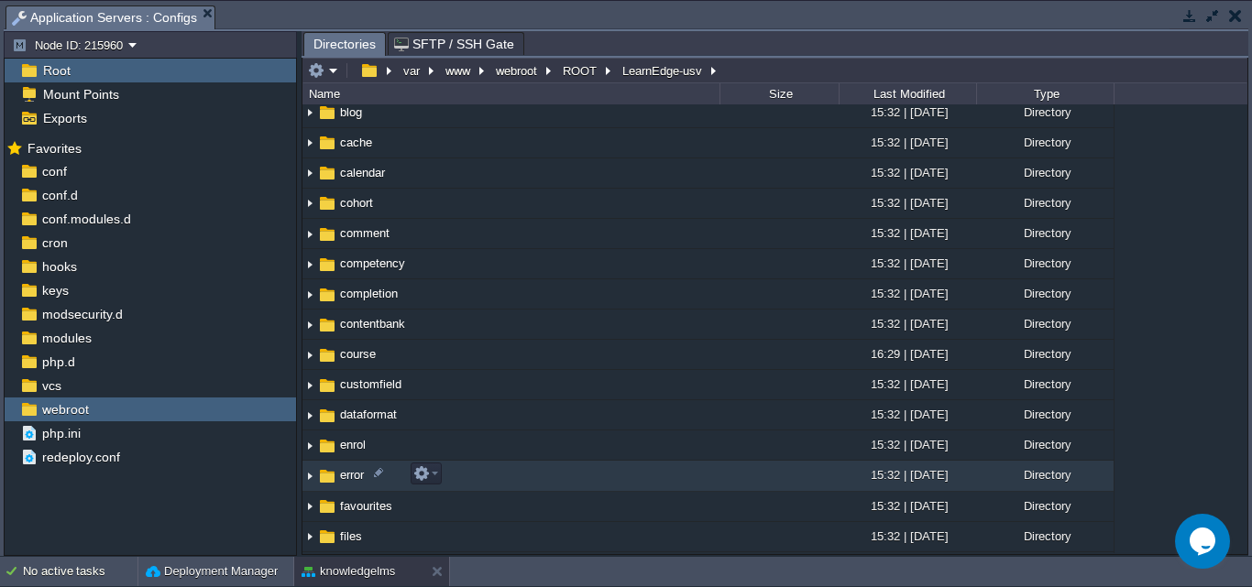
scroll to position [367, 0]
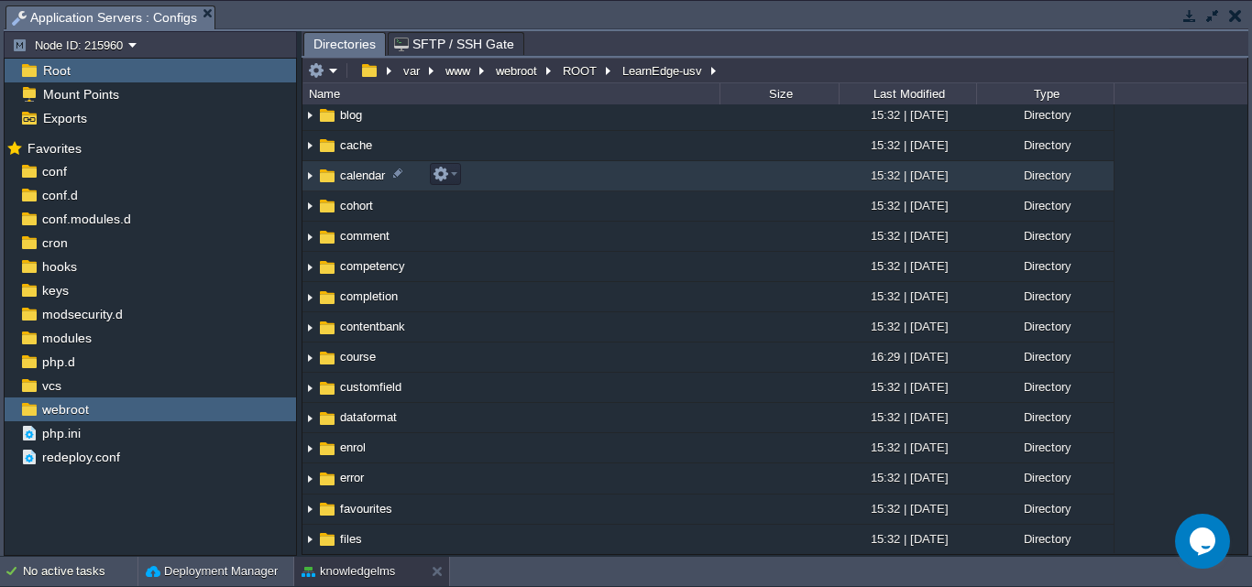
click at [309, 183] on img at bounding box center [309, 176] width 15 height 28
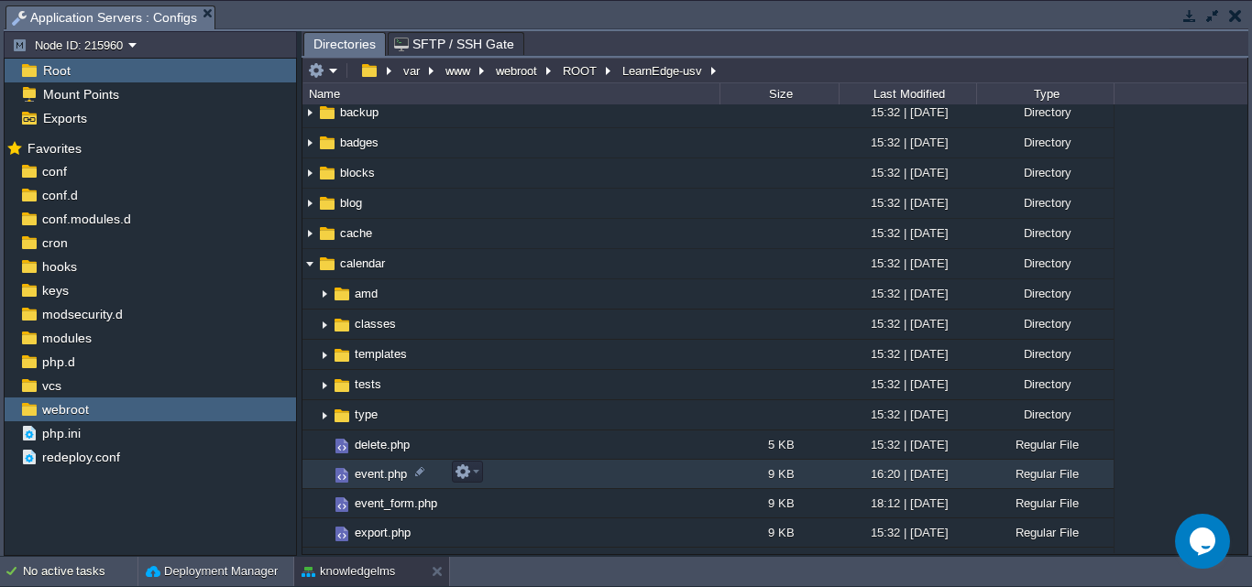
scroll to position [275, 0]
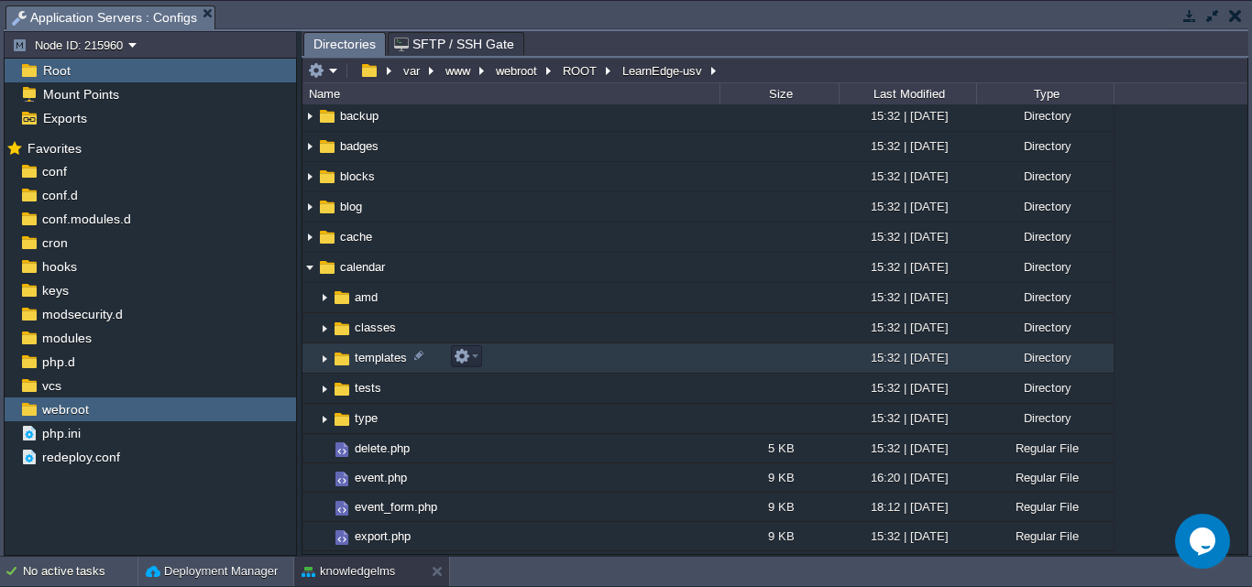
click at [323, 356] on img at bounding box center [324, 359] width 15 height 28
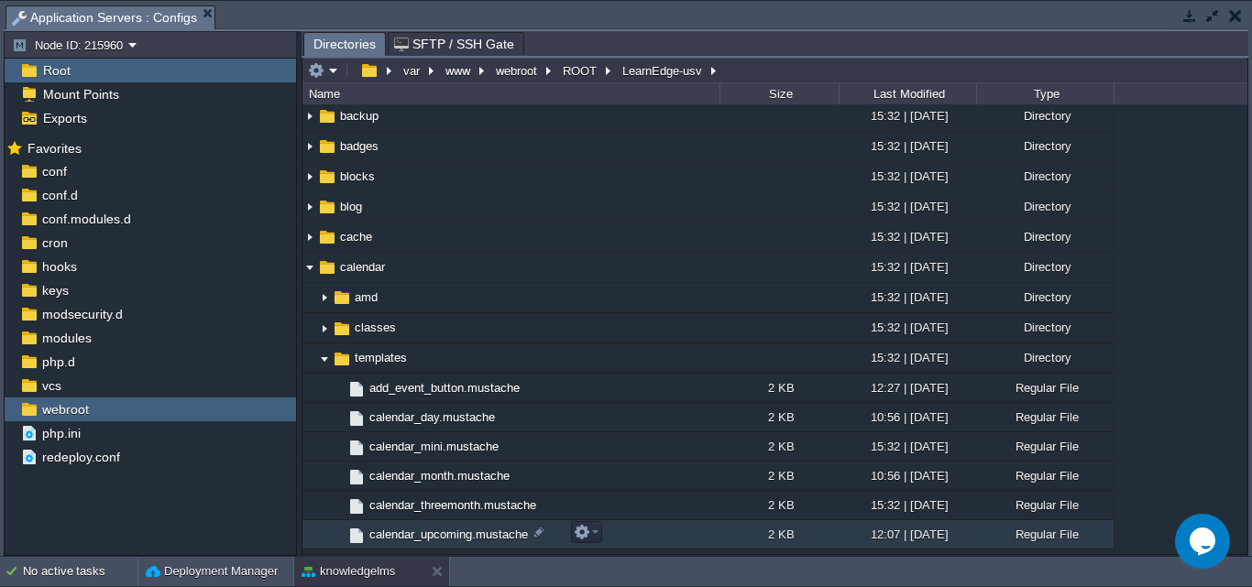
click at [462, 536] on span "calendar_upcoming.mustache" at bounding box center [449, 535] width 164 height 16
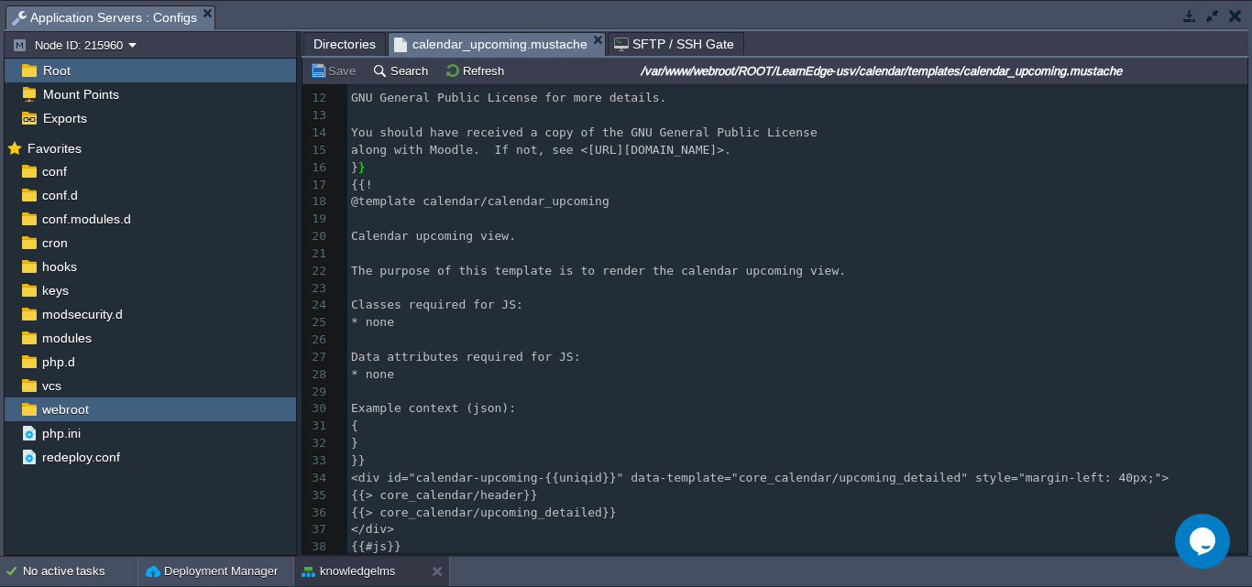
scroll to position [279, 0]
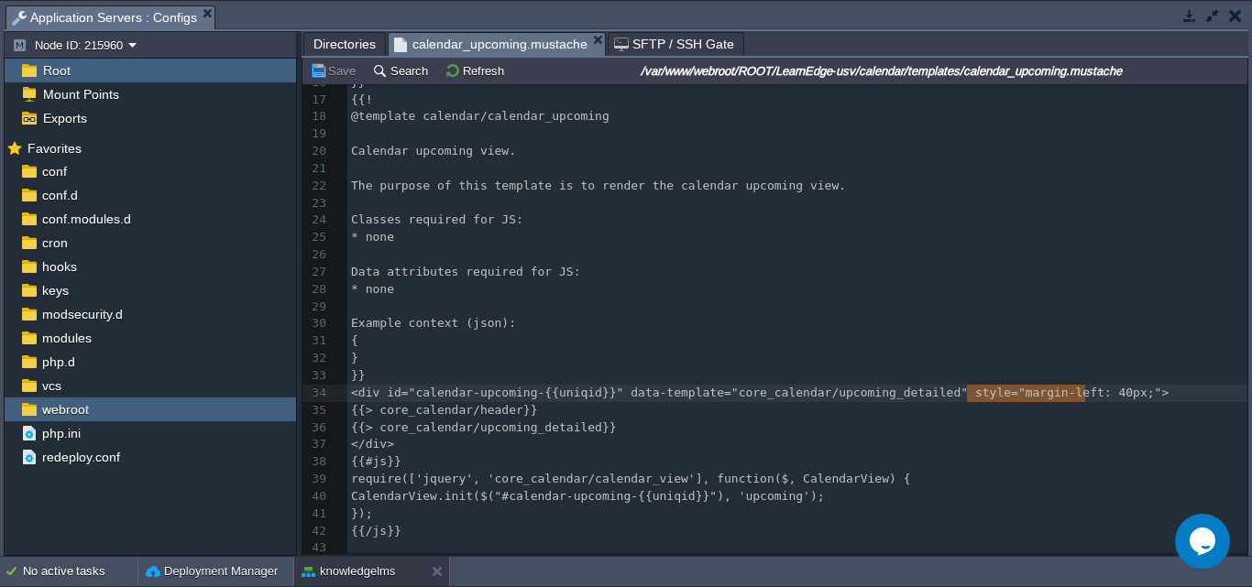
drag, startPoint x: 966, startPoint y: 389, endPoint x: 1082, endPoint y: 388, distance: 116.4
type textarea "margin-left: 40px;"
click at [1087, 388] on div "xxxxxxxxxx 1 {{! 2 This file is part of Moodle - http://moodle.org/ 3 ​ 4 Moodl…" at bounding box center [797, 186] width 900 height 742
paste textarea "left"
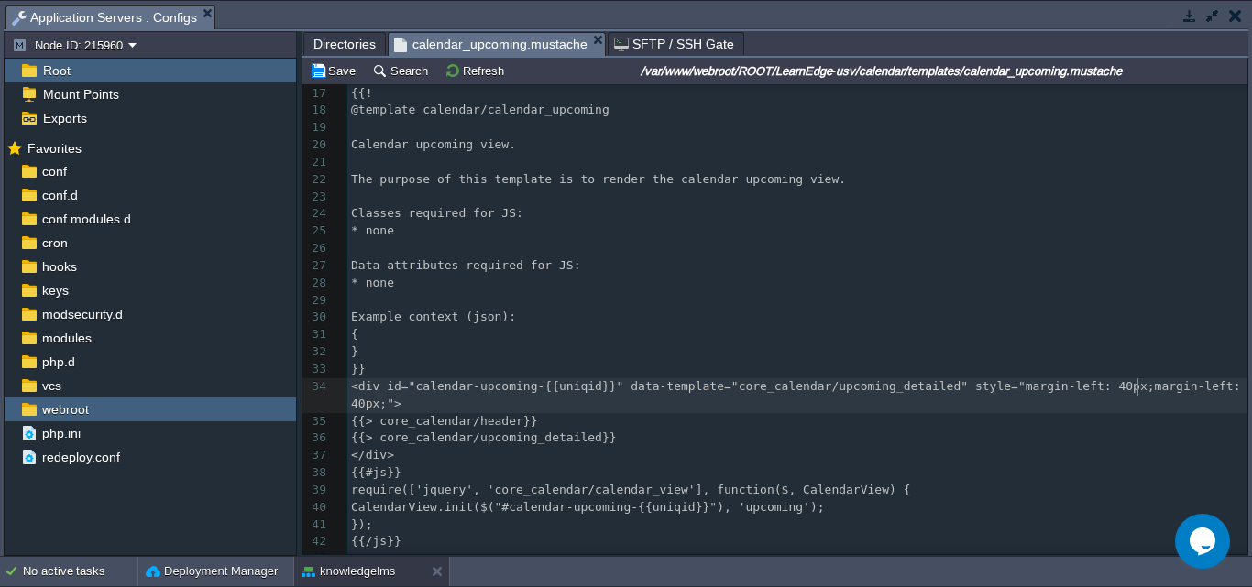
click at [1139, 390] on div "xxxxxxxxxx 1 {{! 2 This file is part of Moodle - http://moodle.org/ 3 ​ 4 Moodl…" at bounding box center [797, 188] width 900 height 760
type textarea "right"
click at [332, 70] on button "Save" at bounding box center [335, 70] width 51 height 16
type textarea "0"
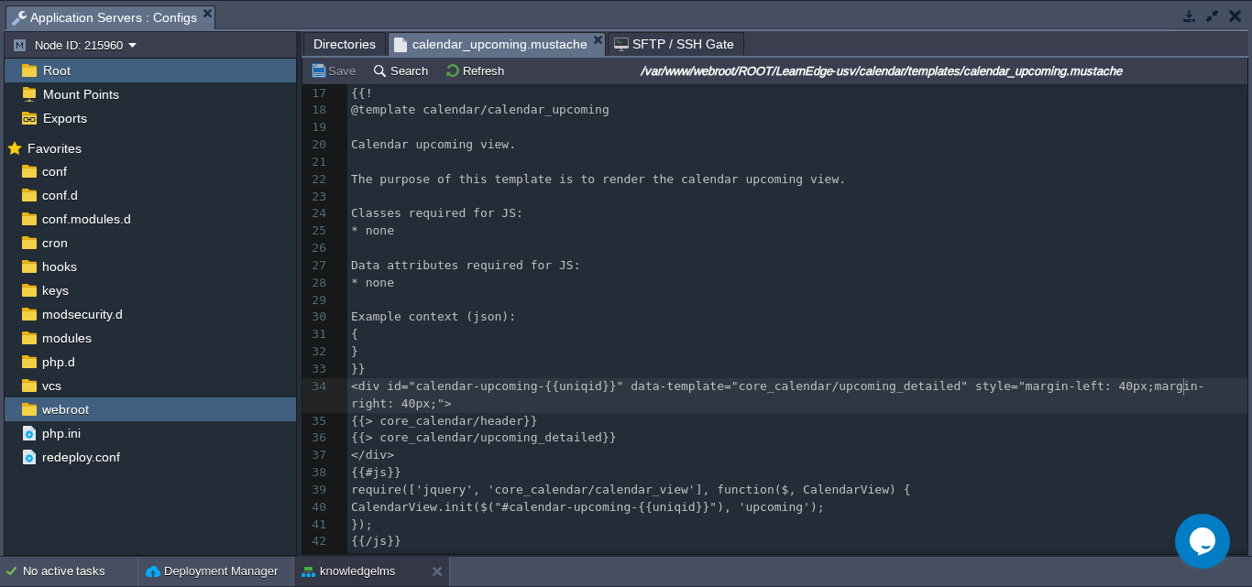
type textarea "4"
type textarea "2"
click at [329, 73] on button "Save" at bounding box center [335, 70] width 51 height 16
click at [1056, 390] on span "<div id="calendar-upcoming-{{uniqid}}" data-template="core_calendar/upcoming_de…" at bounding box center [777, 394] width 853 height 31
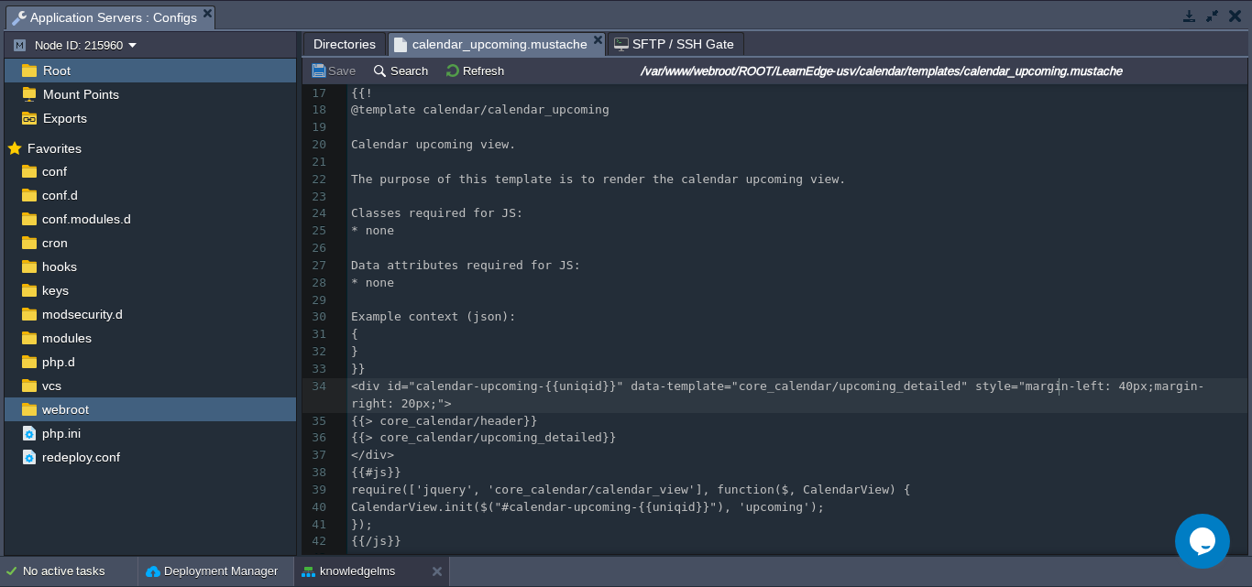
type textarea "40px"
type textarea "2"
click at [337, 77] on button "Save" at bounding box center [335, 70] width 51 height 16
type textarea "2"
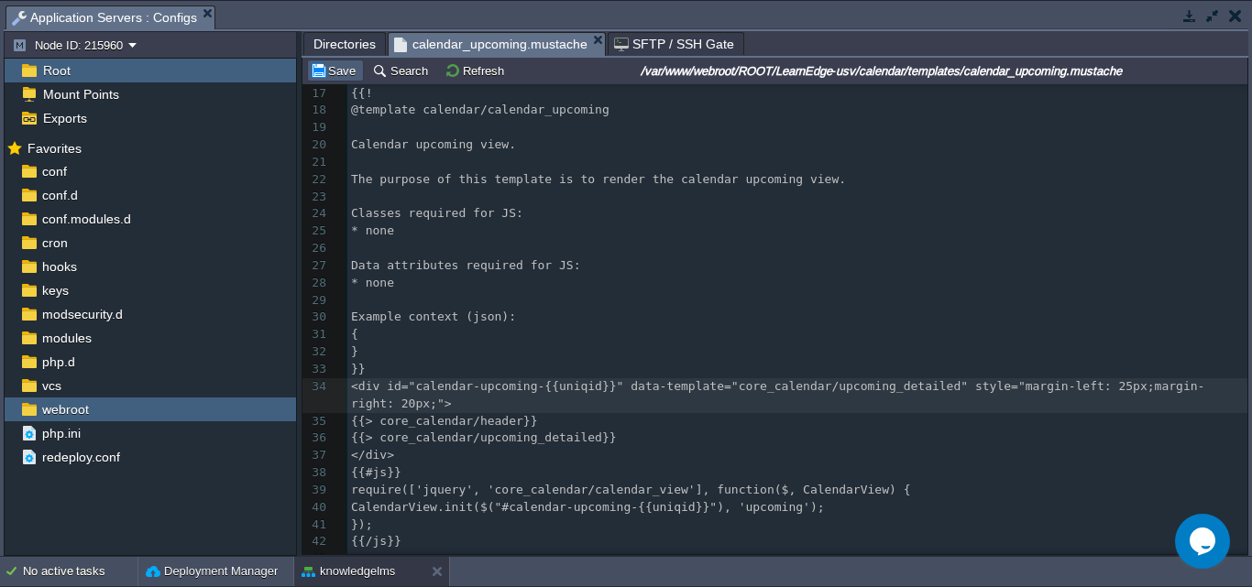
type textarea "5"
click at [335, 71] on button "Save" at bounding box center [335, 70] width 51 height 16
